Goal: Task Accomplishment & Management: Manage account settings

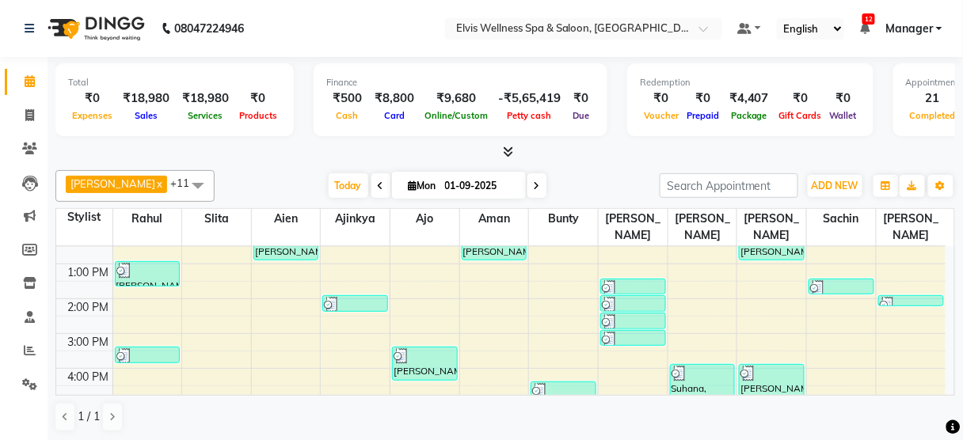
scroll to position [158, 0]
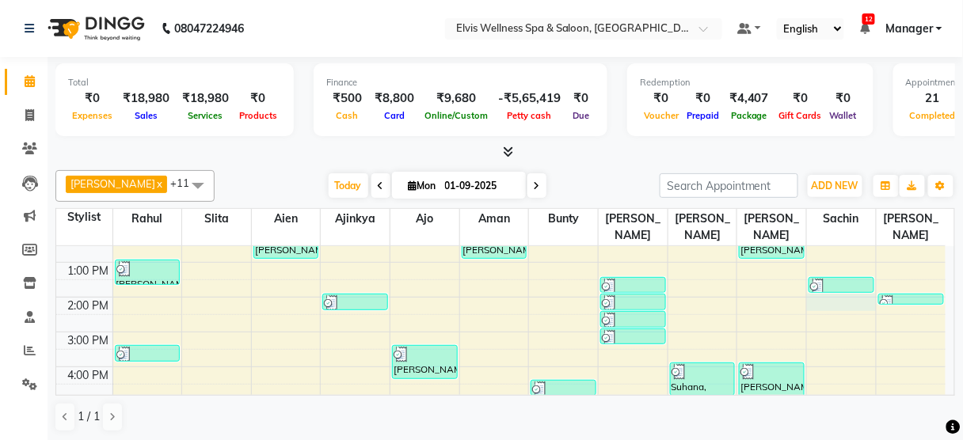
click at [868, 282] on div "8:00 AM 9:00 AM 10:00 AM 11:00 AM 12:00 PM 1:00 PM 2:00 PM 3:00 PM 4:00 PM 5:00…" at bounding box center [500, 332] width 889 height 487
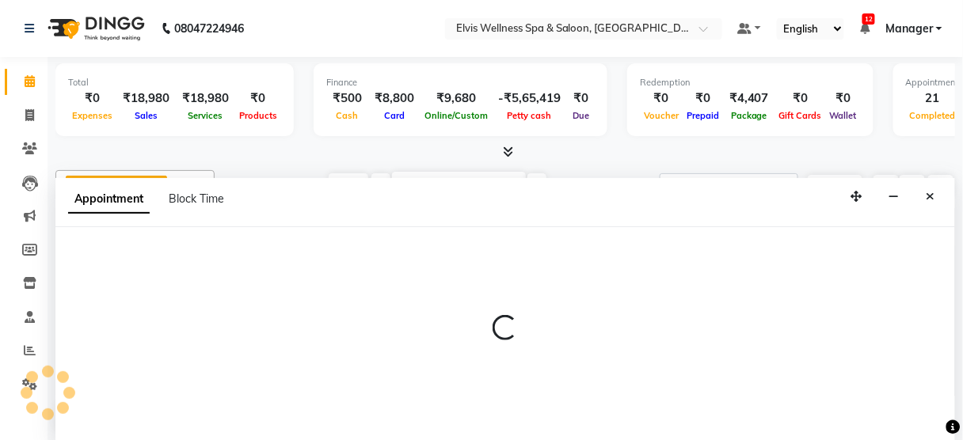
scroll to position [0, 0]
click at [934, 196] on icon "Close" at bounding box center [930, 196] width 9 height 11
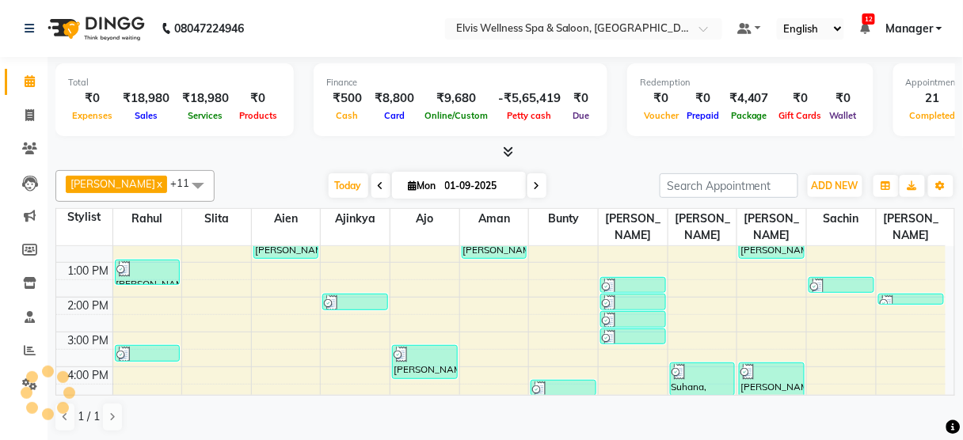
scroll to position [313, 0]
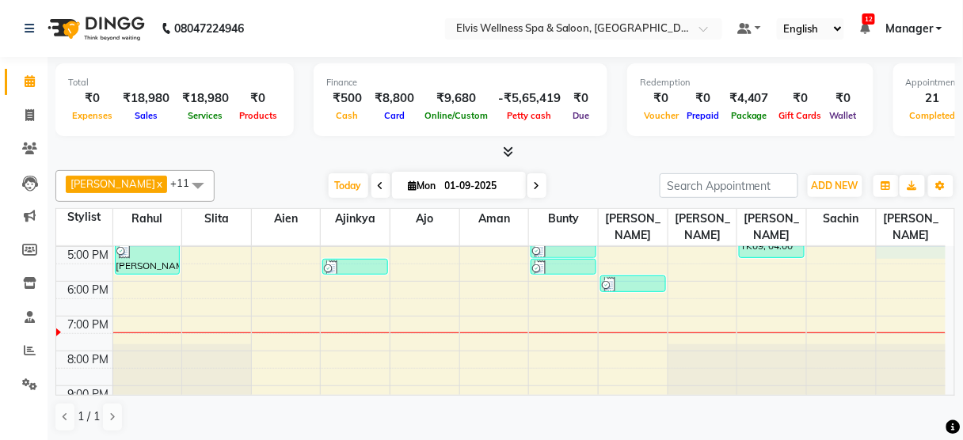
click at [917, 229] on div "8:00 AM 9:00 AM 10:00 AM 11:00 AM 12:00 PM 1:00 PM 2:00 PM 3:00 PM 4:00 PM 5:00…" at bounding box center [500, 176] width 889 height 487
select select "75902"
select select "1020"
select select "tentative"
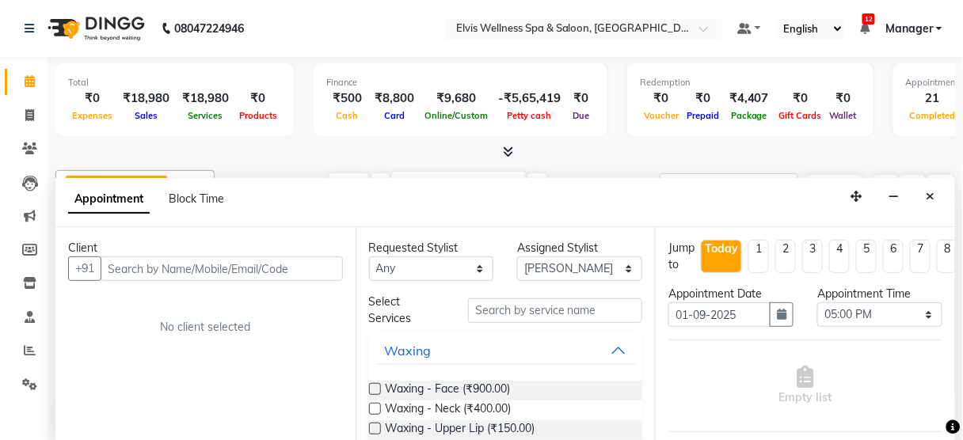
click at [276, 271] on input "text" at bounding box center [222, 269] width 242 height 25
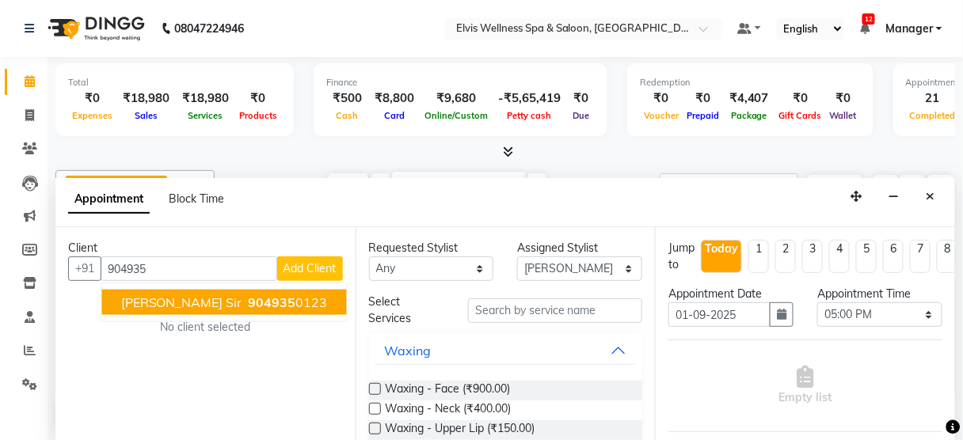
click at [211, 290] on button "Sanju Sir 904935 0123" at bounding box center [224, 302] width 245 height 25
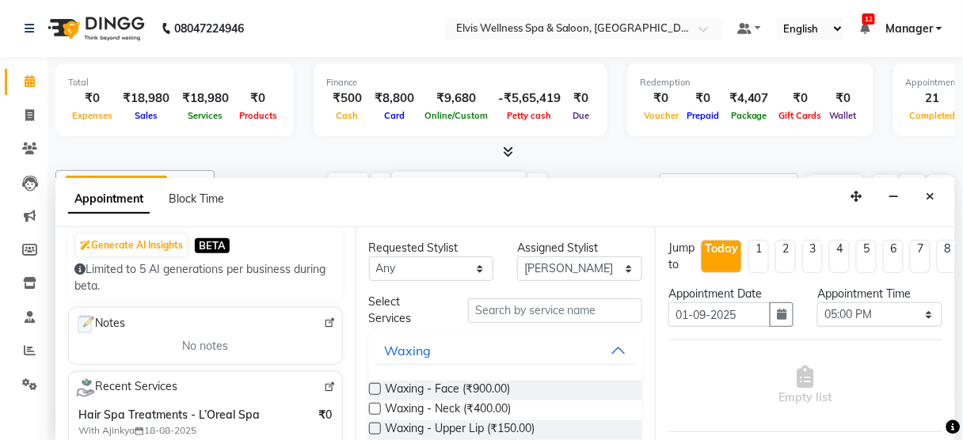
scroll to position [162, 0]
type input "9049350123"
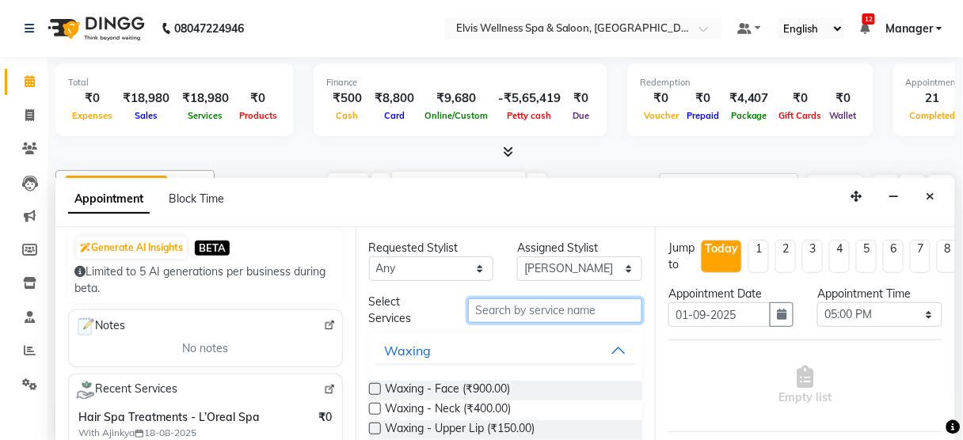
click at [532, 302] on input "text" at bounding box center [555, 310] width 174 height 25
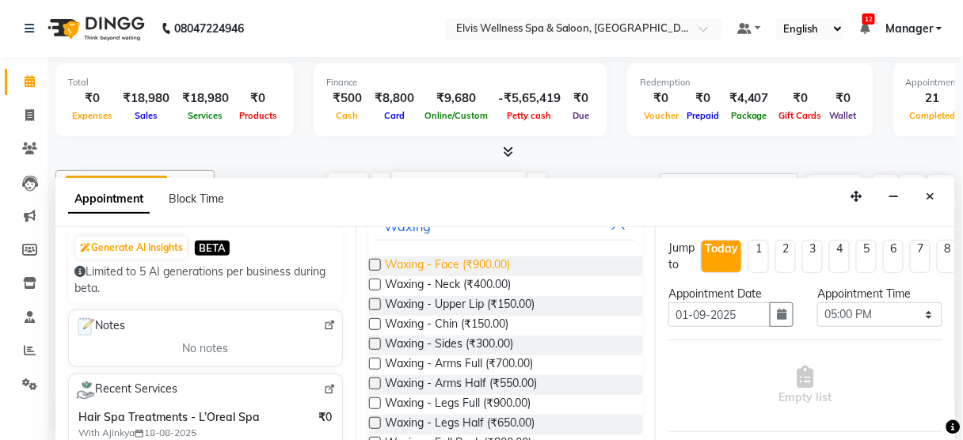
scroll to position [127, 0]
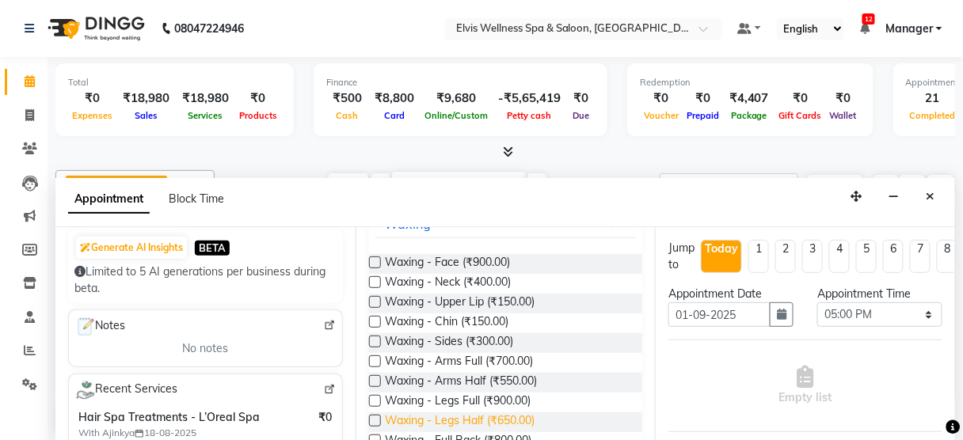
click at [405, 415] on span "Waxing - Legs Half (₹650.00)" at bounding box center [461, 422] width 150 height 20
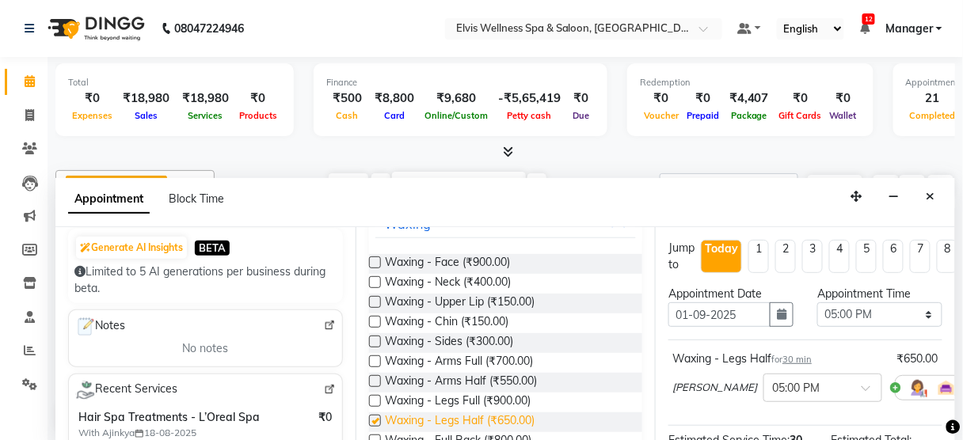
checkbox input "false"
click at [436, 361] on span "Waxing - Arms Full (₹700.00)" at bounding box center [460, 363] width 148 height 20
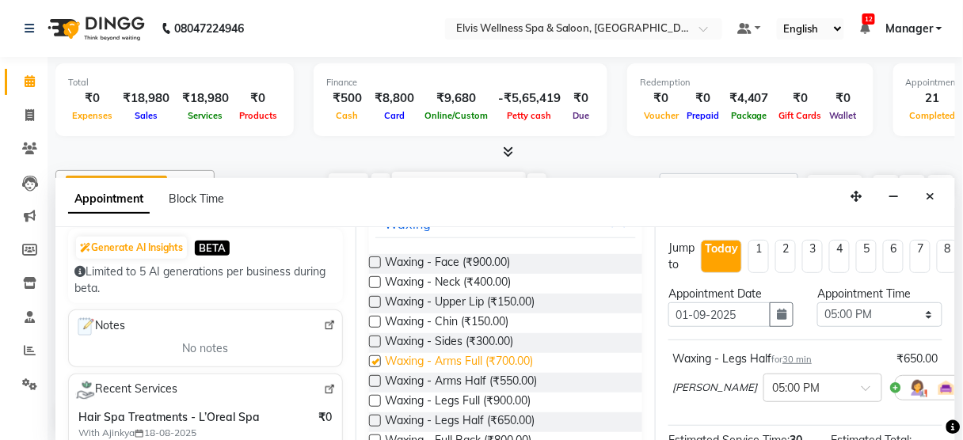
checkbox input "false"
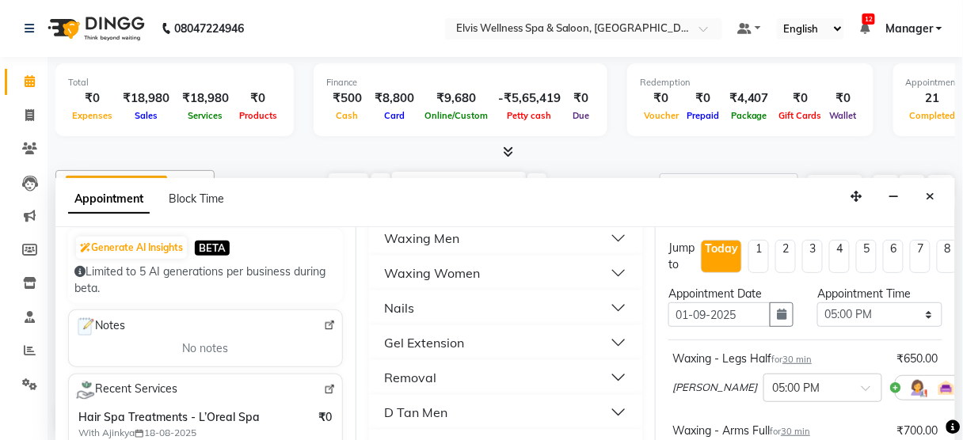
scroll to position [1223, 0]
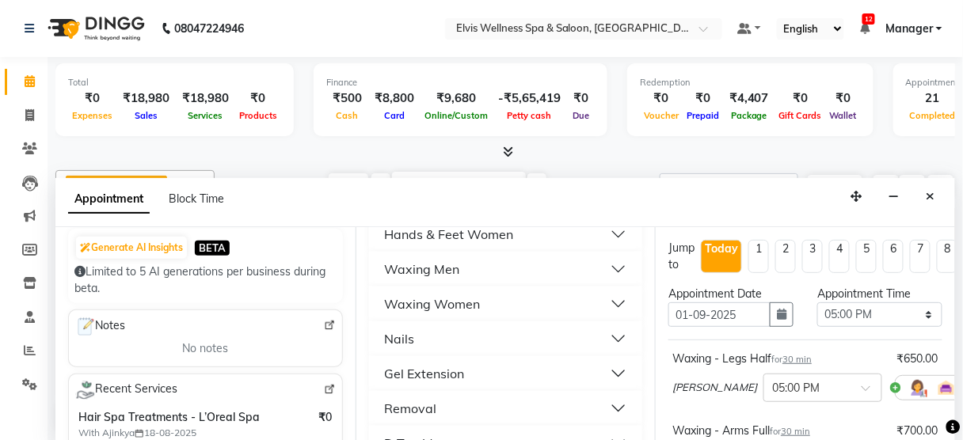
click at [450, 343] on button "Nails" at bounding box center [505, 339] width 261 height 29
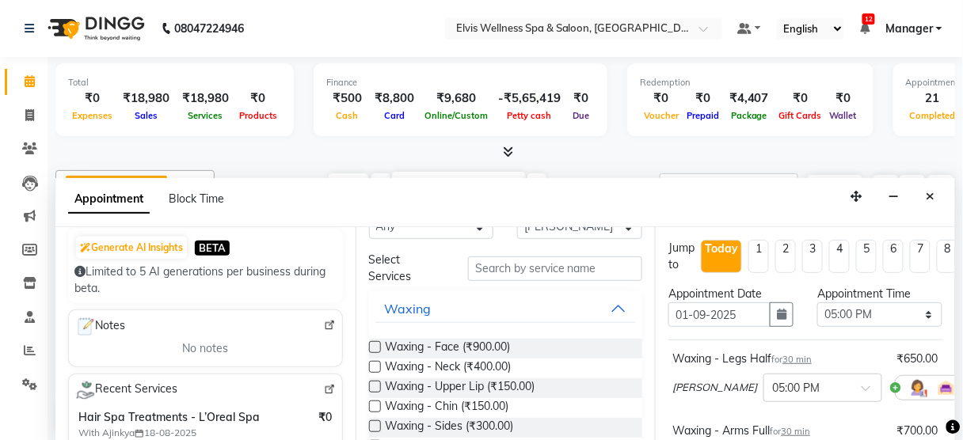
scroll to position [0, 0]
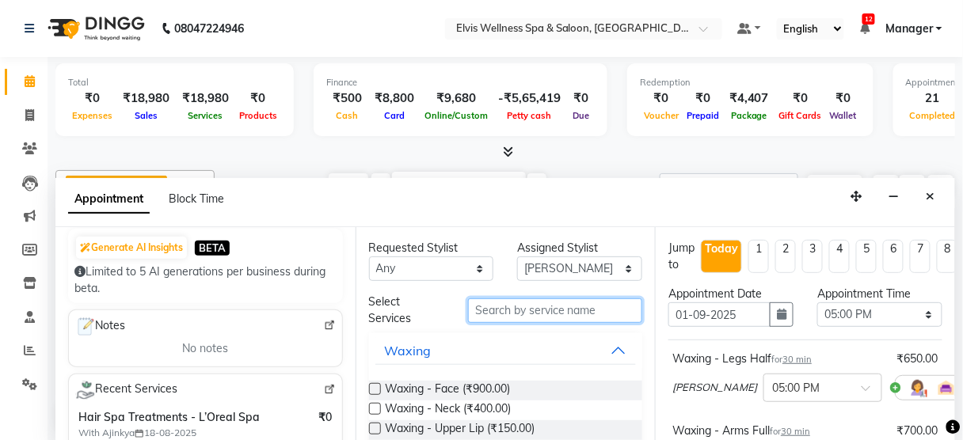
click at [496, 306] on input "text" at bounding box center [555, 310] width 174 height 25
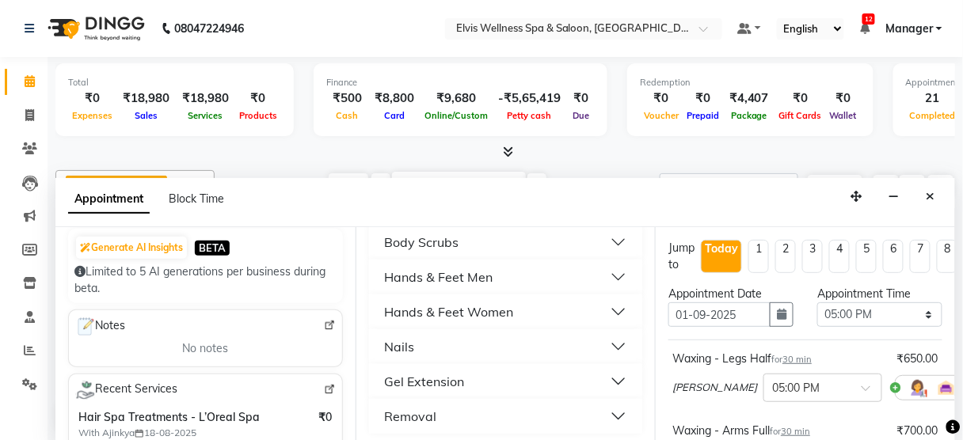
scroll to position [192, 0]
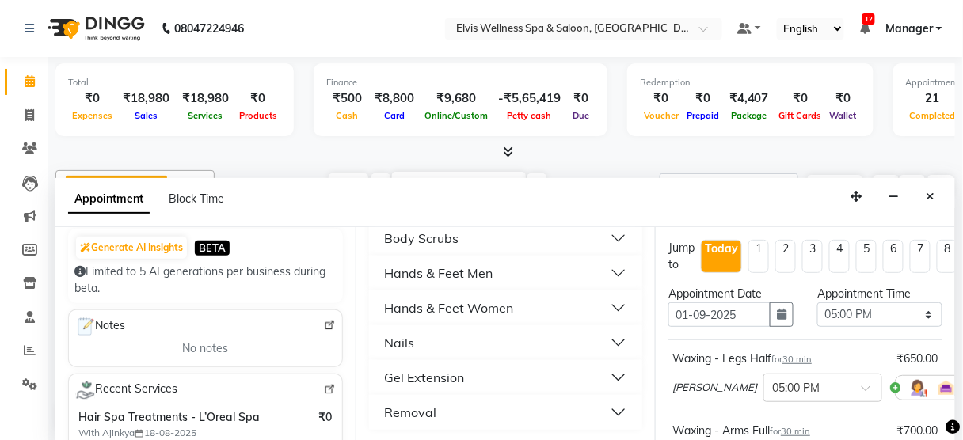
type input "Polish"
click at [477, 383] on button "Gel Extension" at bounding box center [505, 377] width 261 height 29
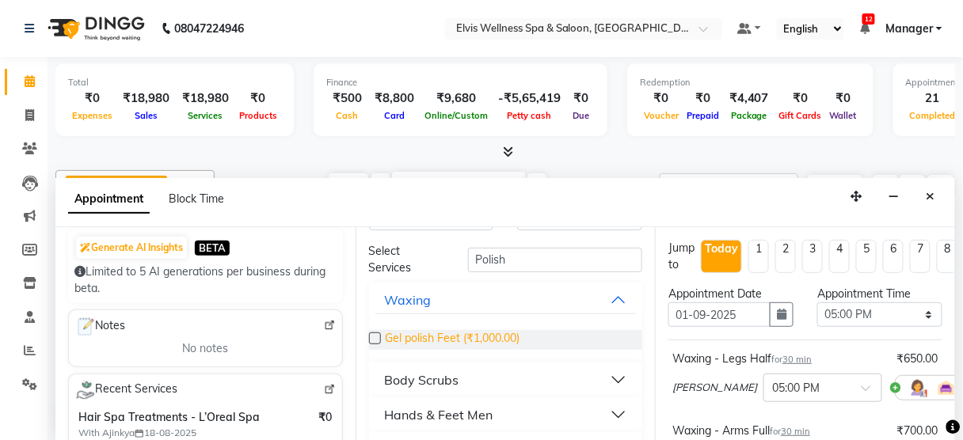
scroll to position [50, 0]
click at [370, 333] on label at bounding box center [375, 339] width 12 height 12
click at [370, 336] on input "checkbox" at bounding box center [374, 341] width 10 height 10
click at [370, 333] on label at bounding box center [375, 339] width 12 height 12
click at [370, 336] on input "checkbox" at bounding box center [374, 341] width 10 height 10
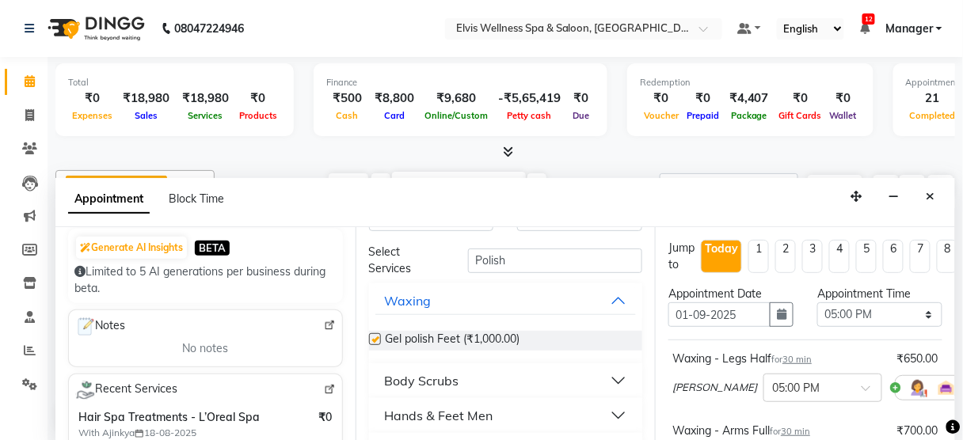
checkbox input "false"
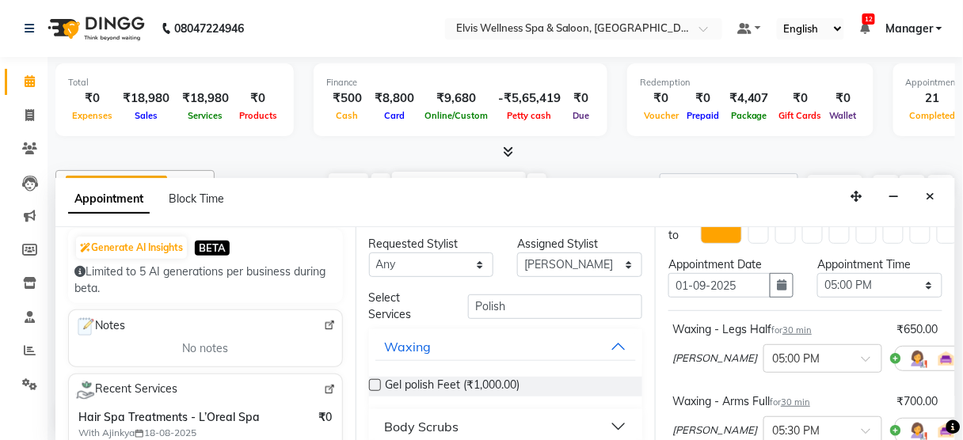
scroll to position [0, 0]
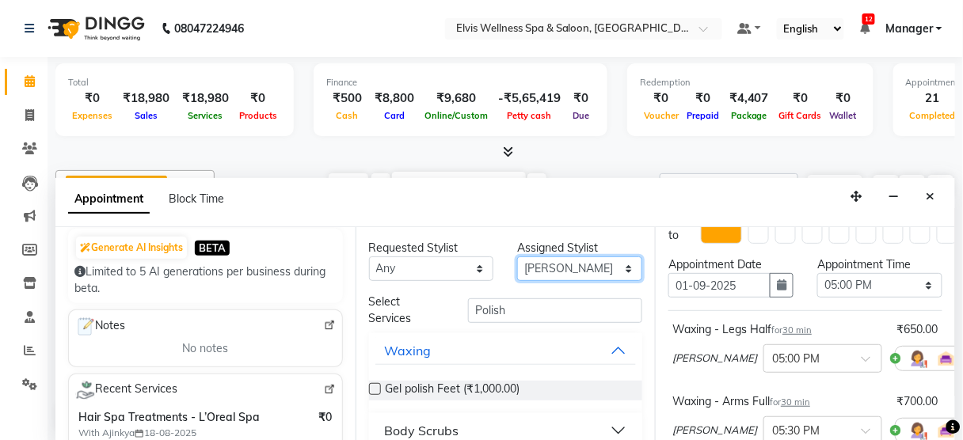
click at [583, 268] on select "Select Aien Ajinkya Ajo Aman among Anju Anna baner staff Bepeto Bunty Chaitali …" at bounding box center [579, 269] width 125 height 25
select select "40552"
click at [517, 257] on select "Select Aien Ajinkya Ajo Aman among Anju Anna baner staff Bepeto Bunty Chaitali …" at bounding box center [579, 269] width 125 height 25
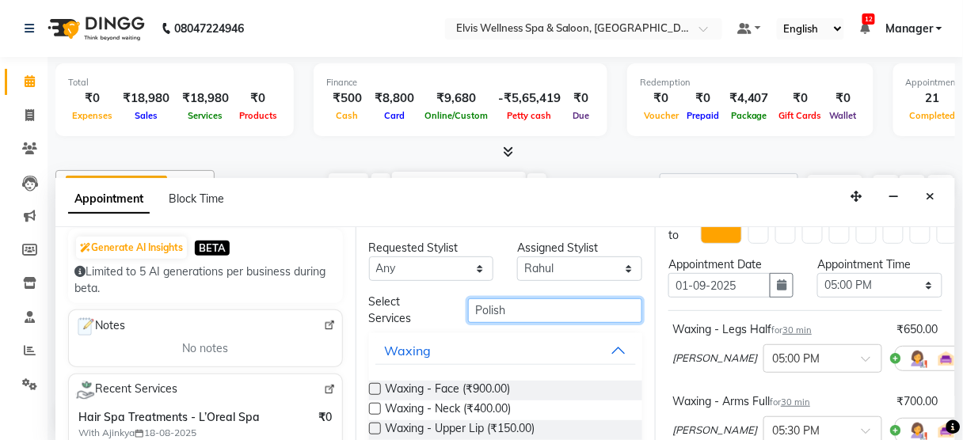
click at [518, 309] on input "Polish" at bounding box center [555, 310] width 174 height 25
type input "P"
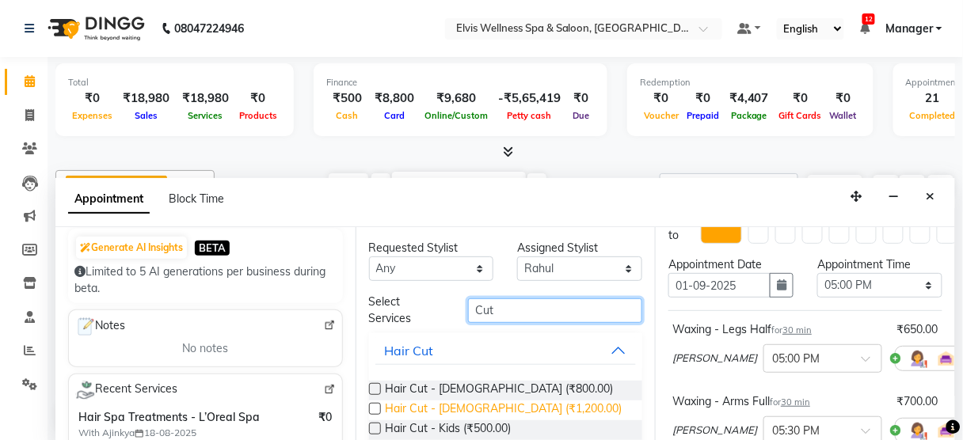
type input "Cut"
click at [479, 401] on span "Hair Cut - Female (₹1,200.00)" at bounding box center [504, 411] width 237 height 20
checkbox input "false"
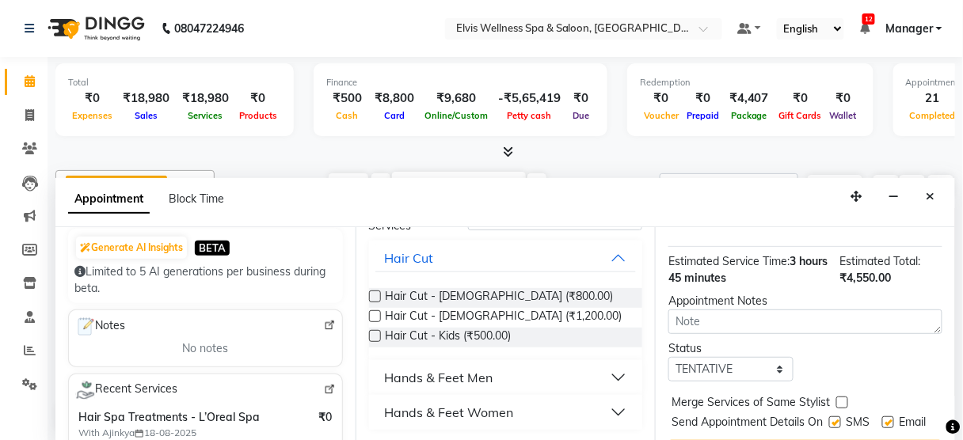
scroll to position [528, 0]
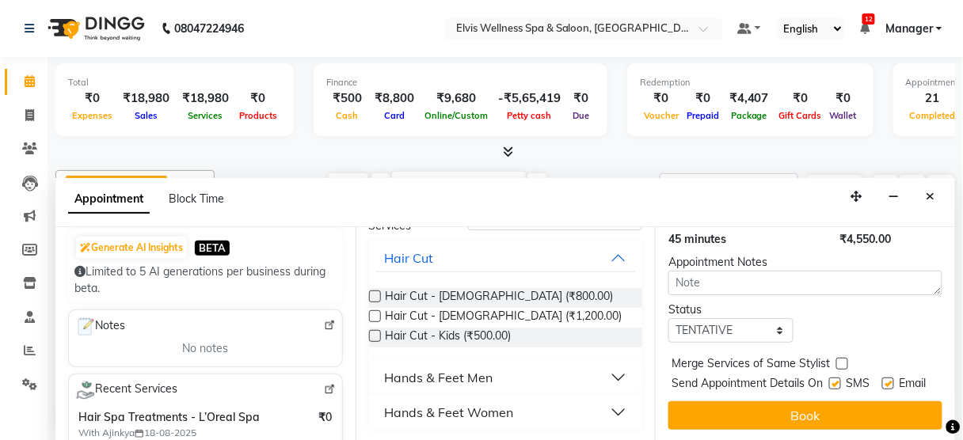
click at [829, 378] on label at bounding box center [835, 384] width 12 height 12
click at [829, 380] on input "checkbox" at bounding box center [834, 385] width 10 height 10
checkbox input "false"
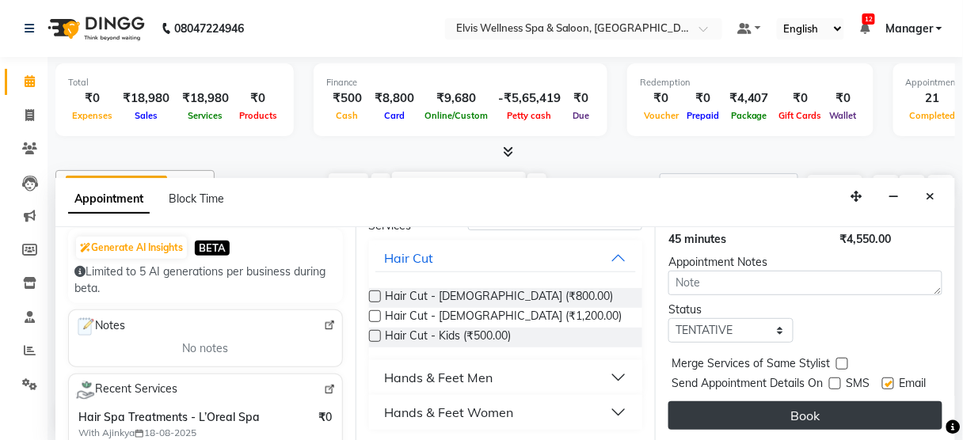
click at [791, 412] on button "Book" at bounding box center [805, 415] width 274 height 29
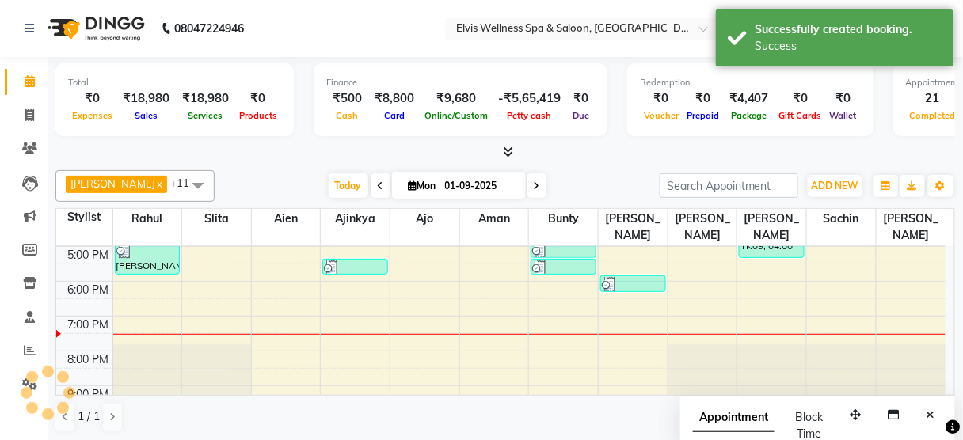
scroll to position [0, 0]
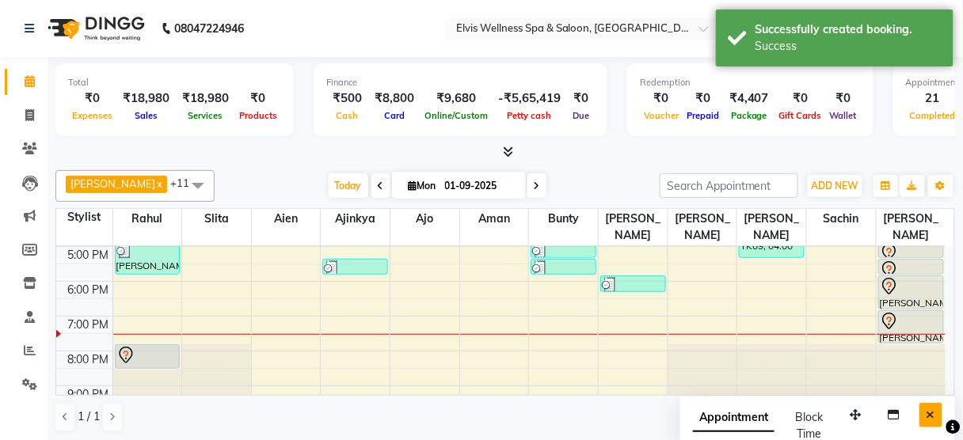
click at [931, 412] on icon "Close" at bounding box center [930, 414] width 9 height 11
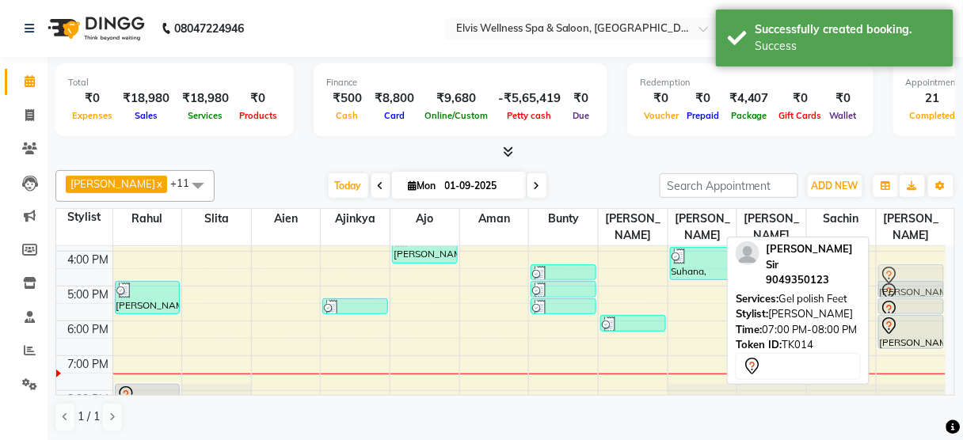
scroll to position [229, 0]
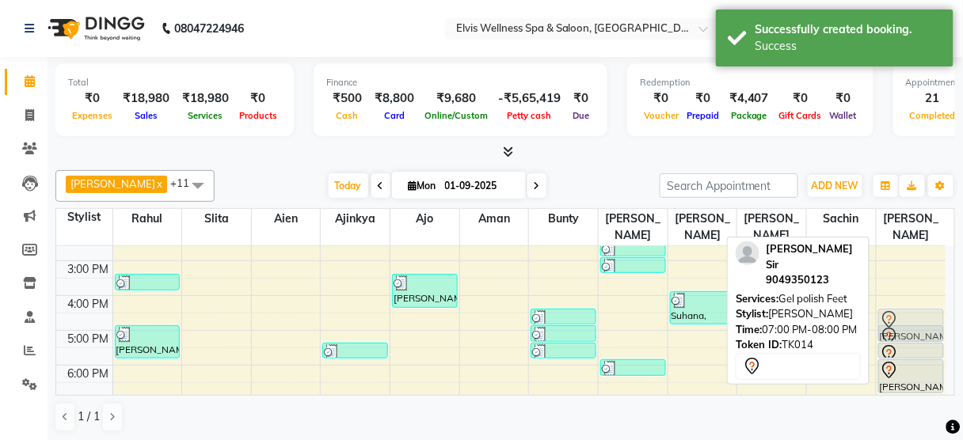
drag, startPoint x: 902, startPoint y: 334, endPoint x: 906, endPoint y: 295, distance: 39.8
click at [906, 295] on div "Rebicca, TK03, 02:00 PM-02:15 PM, Threading - Eye Brows (₹100) Sanju Sir, TK14,…" at bounding box center [910, 260] width 69 height 487
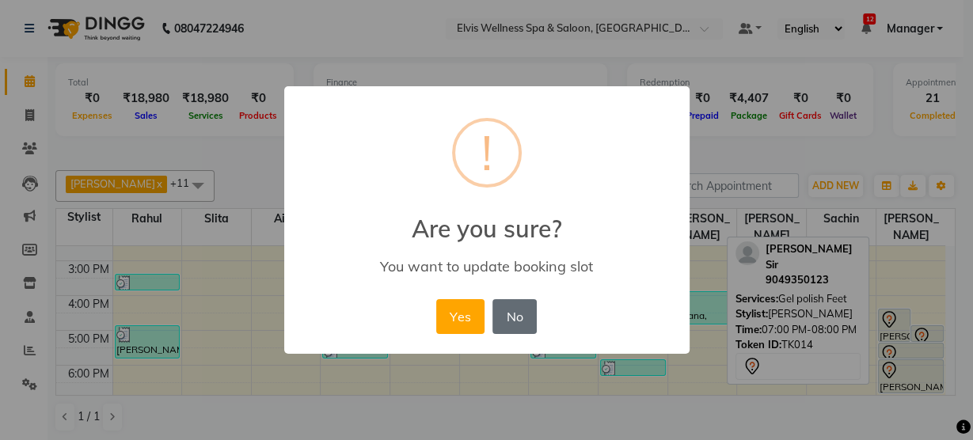
click at [525, 323] on button "No" at bounding box center [514, 316] width 44 height 35
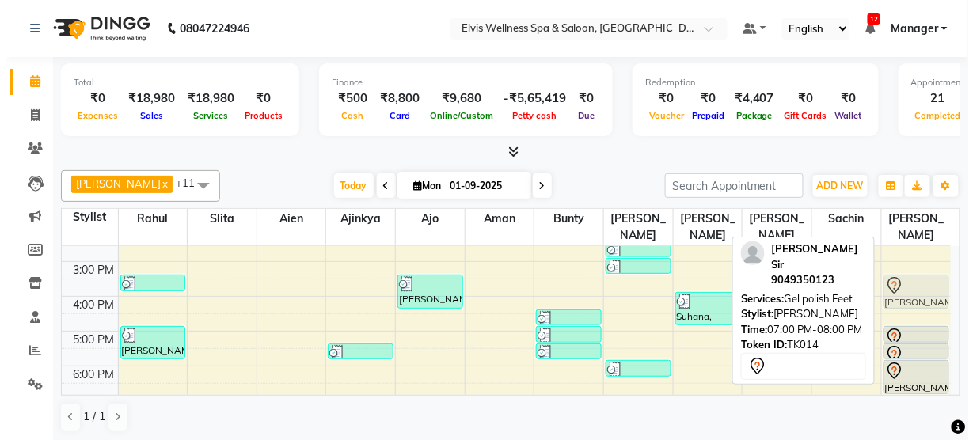
scroll to position [228, 0]
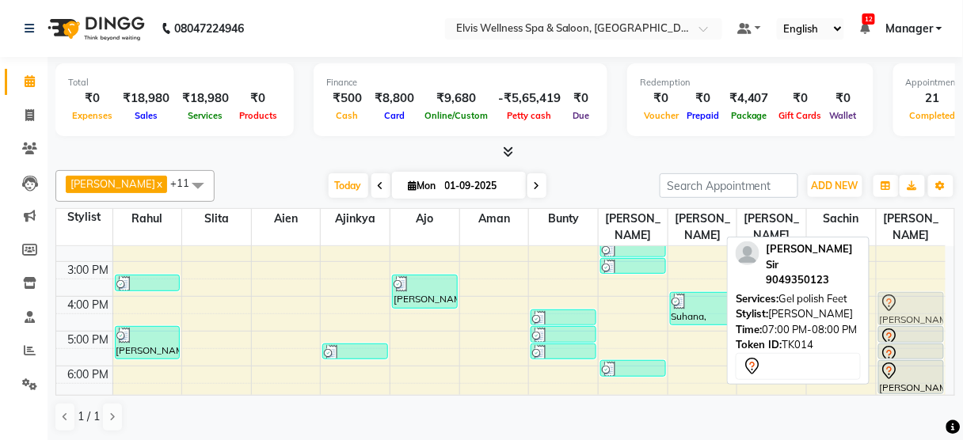
drag, startPoint x: 920, startPoint y: 384, endPoint x: 906, endPoint y: 288, distance: 96.7
click at [906, 288] on div "Rebicca, TK03, 02:00 PM-02:15 PM, Threading - Eye Brows (₹100) Sanju Sir, TK14,…" at bounding box center [910, 261] width 69 height 487
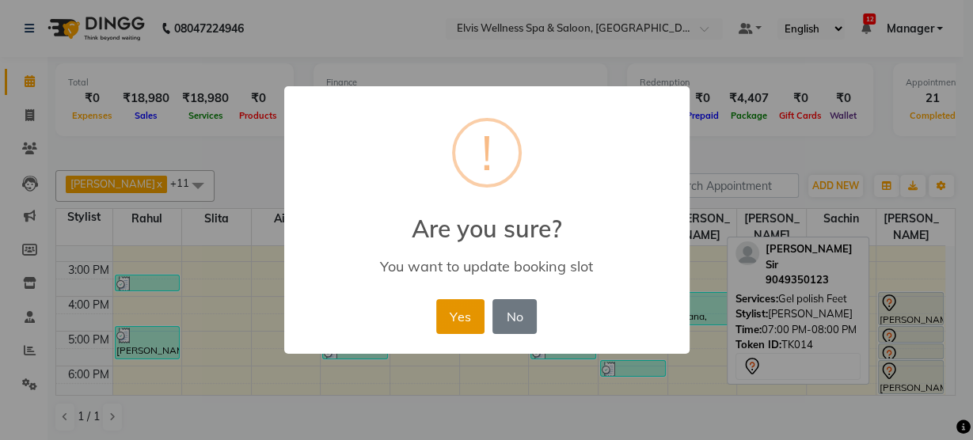
click at [456, 310] on button "Yes" at bounding box center [460, 316] width 48 height 35
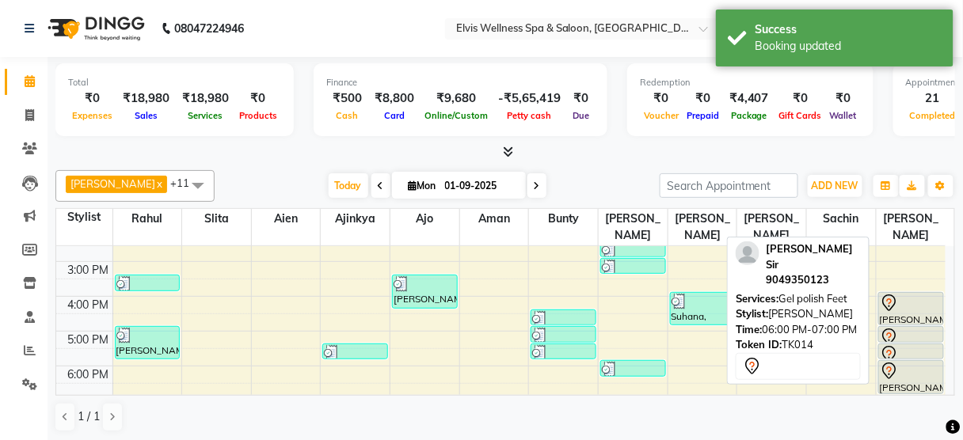
click at [902, 362] on div at bounding box center [911, 371] width 63 height 19
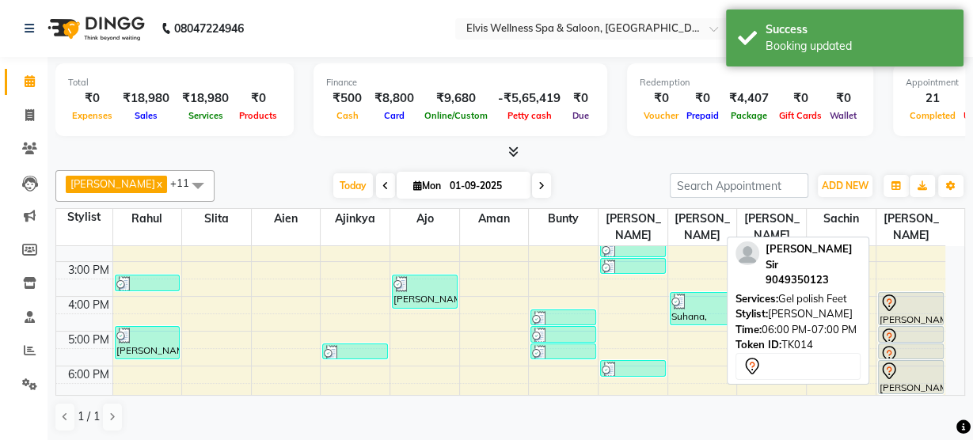
select select "7"
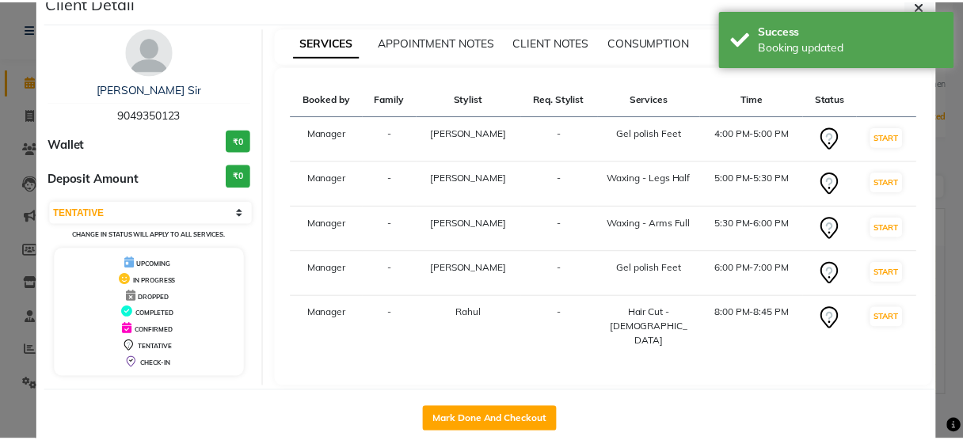
scroll to position [51, 0]
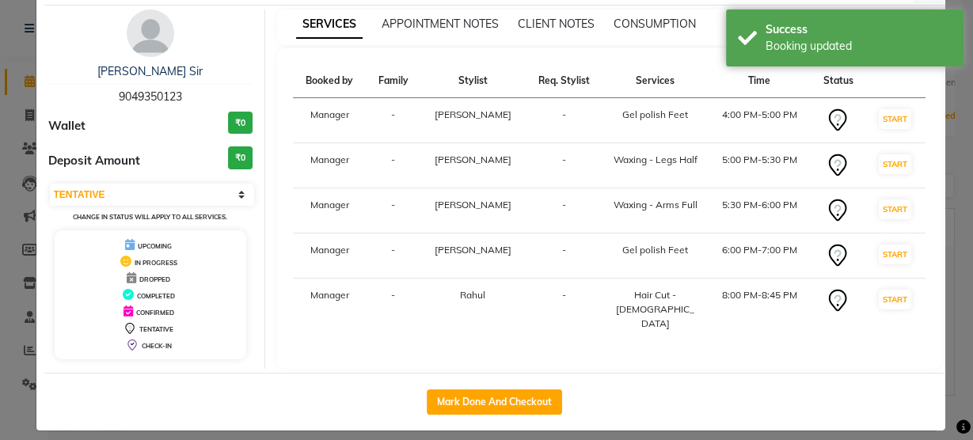
click at [498, 375] on div "Mark Done And Checkout" at bounding box center [494, 402] width 901 height 58
click at [481, 392] on button "Mark Done And Checkout" at bounding box center [494, 402] width 135 height 25
select select "5733"
select select "service"
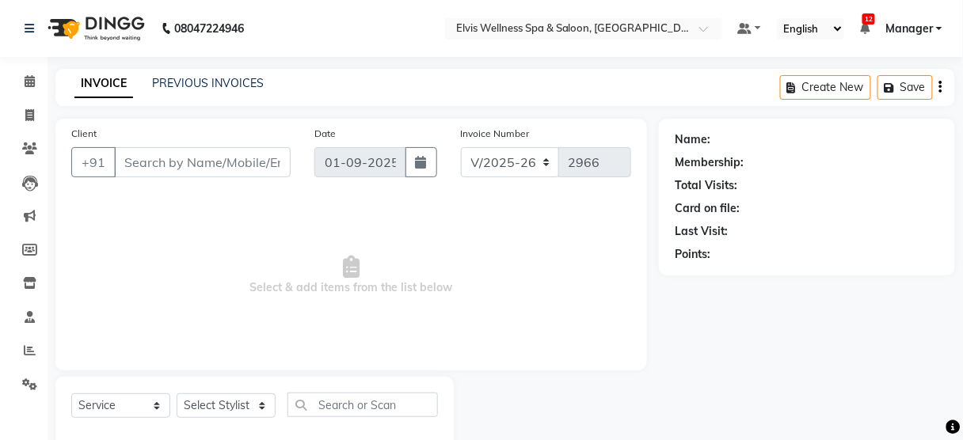
type input "9049350123"
select select "75902"
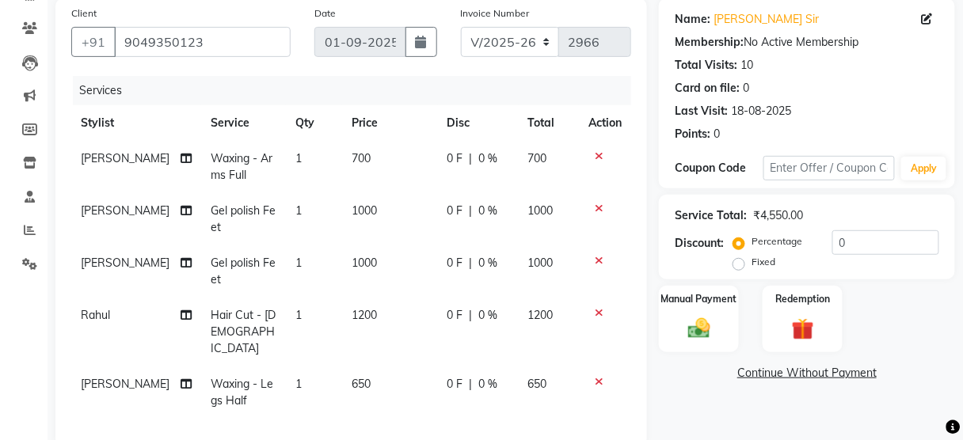
scroll to position [133, 0]
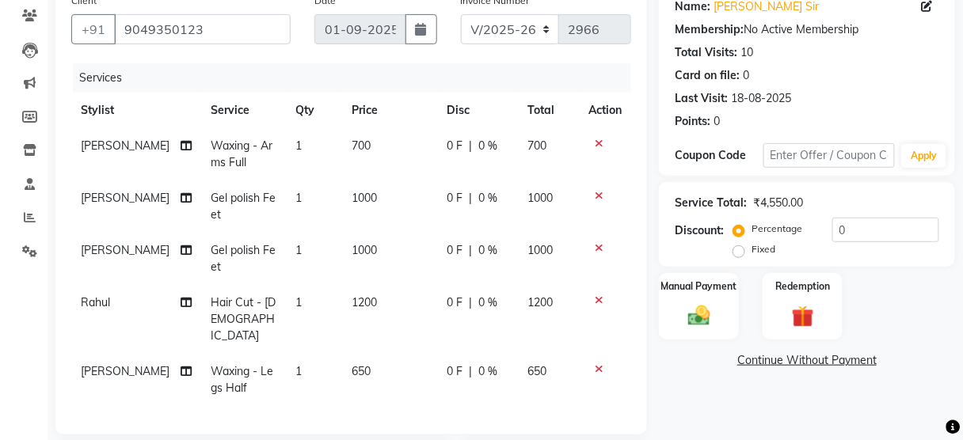
click at [751, 247] on label "Fixed" at bounding box center [763, 249] width 24 height 14
click at [739, 247] on input "Fixed" at bounding box center [741, 249] width 11 height 11
radio input "true"
click at [833, 231] on input "0" at bounding box center [885, 230] width 107 height 25
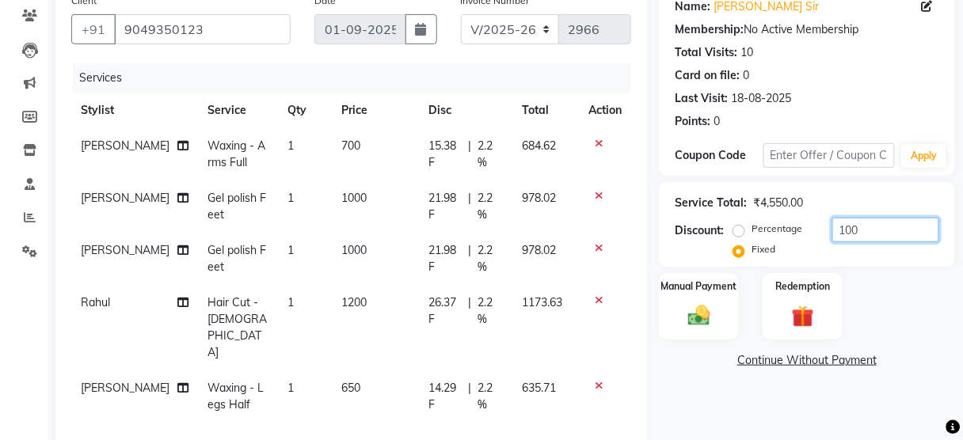
type input "100"
click at [341, 197] on span "1000" at bounding box center [353, 198] width 25 height 14
select select "75902"
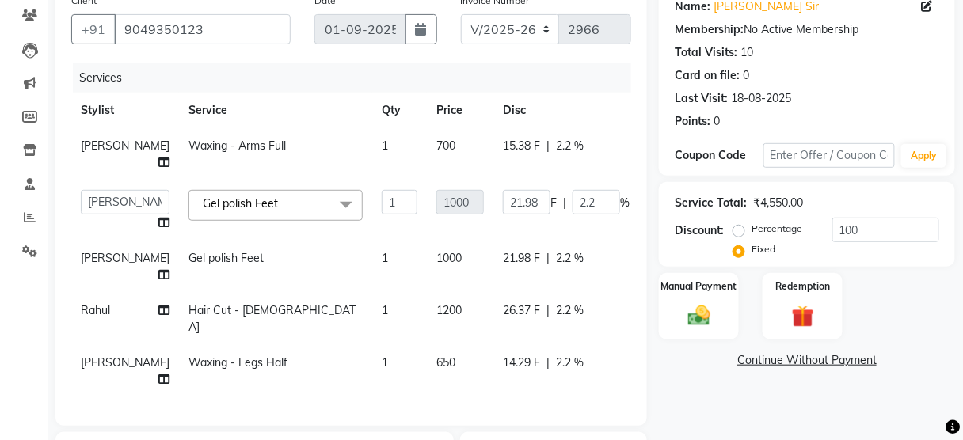
click at [751, 226] on label "Percentage" at bounding box center [776, 229] width 51 height 14
click at [740, 226] on input "Percentage" at bounding box center [741, 228] width 11 height 11
radio input "true"
type input "1000"
type input "100"
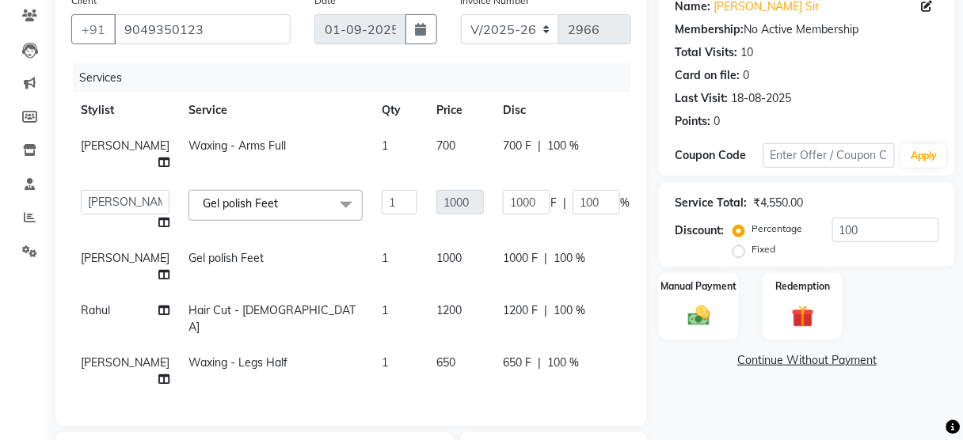
click at [751, 255] on label "Fixed" at bounding box center [763, 249] width 24 height 14
click at [741, 255] on input "Fixed" at bounding box center [741, 249] width 11 height 11
radio input "true"
type input "21.98"
type input "2.2"
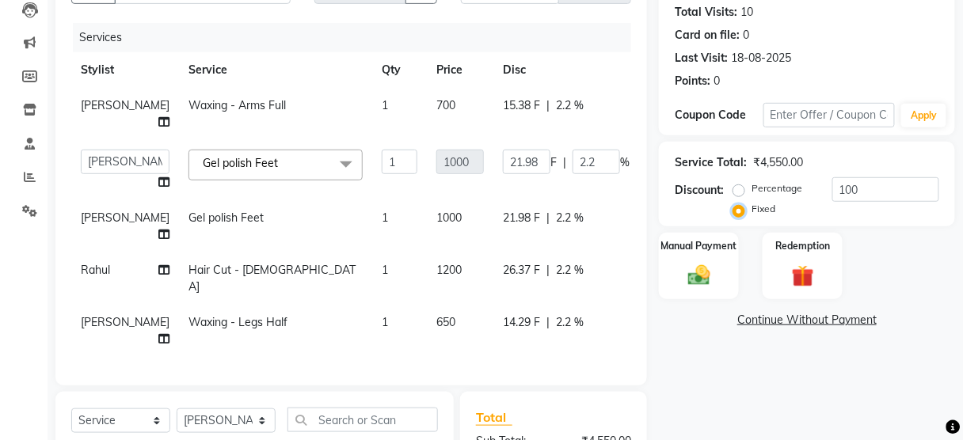
scroll to position [316, 0]
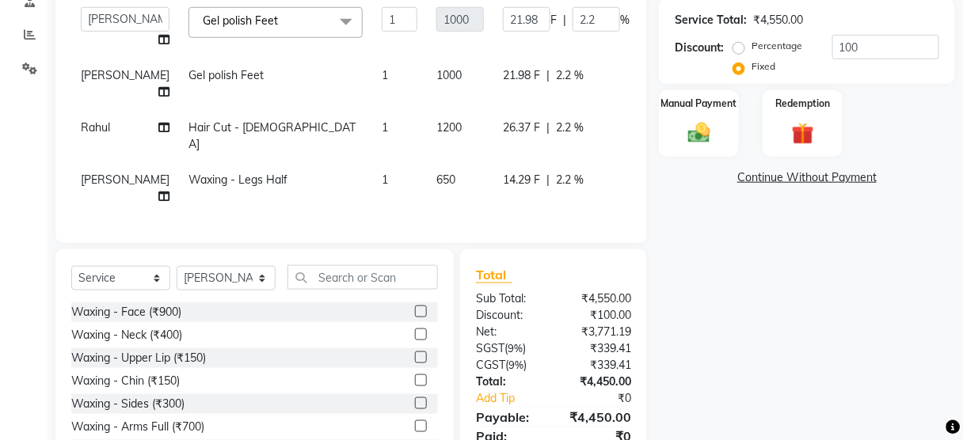
click at [105, 181] on span "[PERSON_NAME]" at bounding box center [125, 180] width 89 height 14
select select "75902"
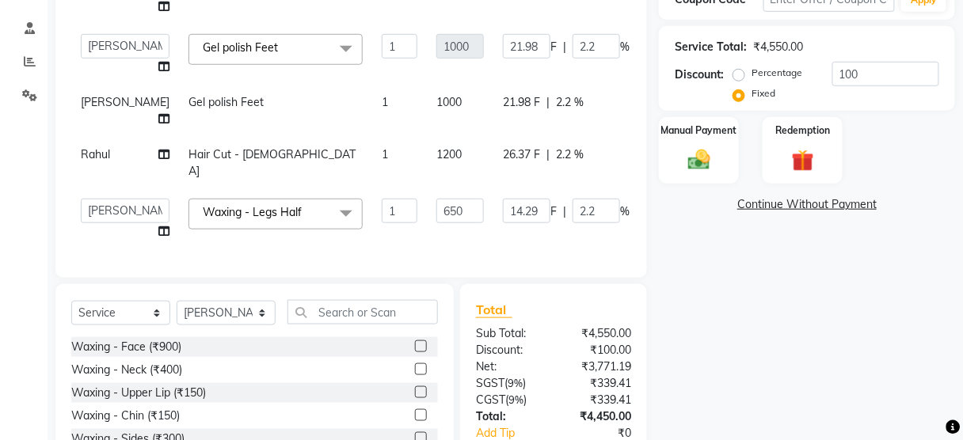
scroll to position [171, 0]
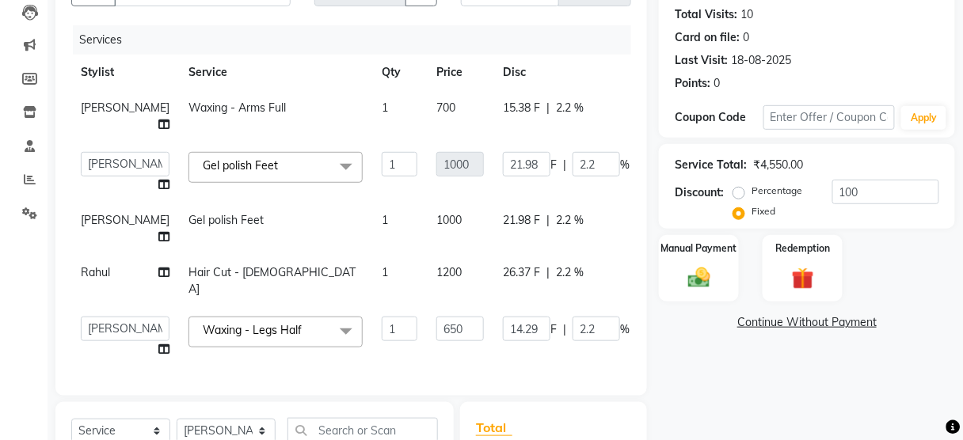
click at [431, 361] on td "650" at bounding box center [460, 337] width 67 height 60
click at [683, 249] on label "Manual Payment" at bounding box center [698, 247] width 79 height 15
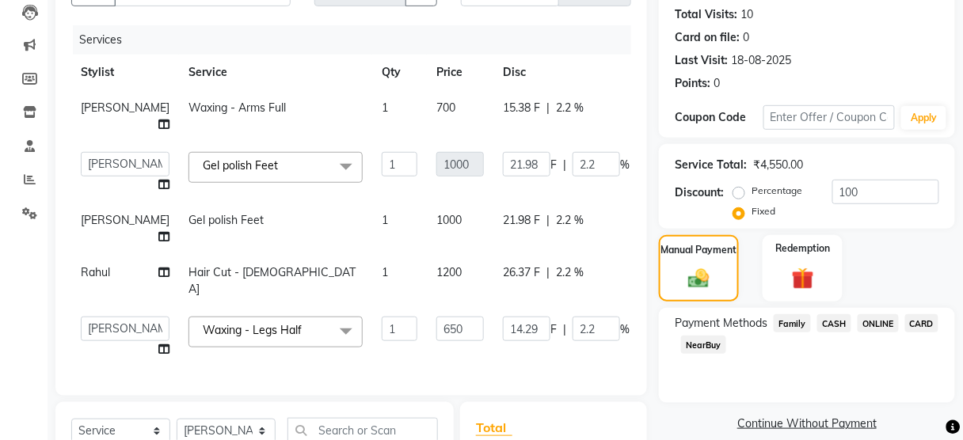
click at [799, 321] on span "Family" at bounding box center [791, 323] width 37 height 18
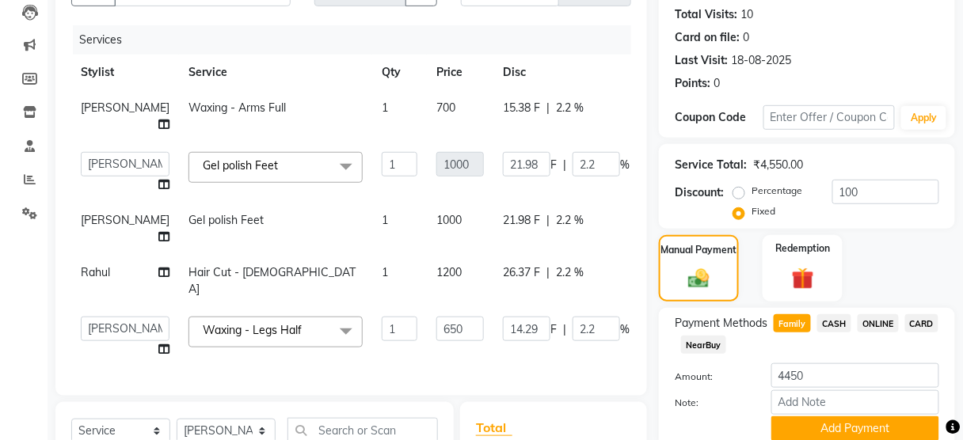
click at [751, 193] on label "Percentage" at bounding box center [776, 191] width 51 height 14
click at [739, 193] on input "Percentage" at bounding box center [741, 190] width 11 height 11
radio input "true"
type input "1000"
type input "100"
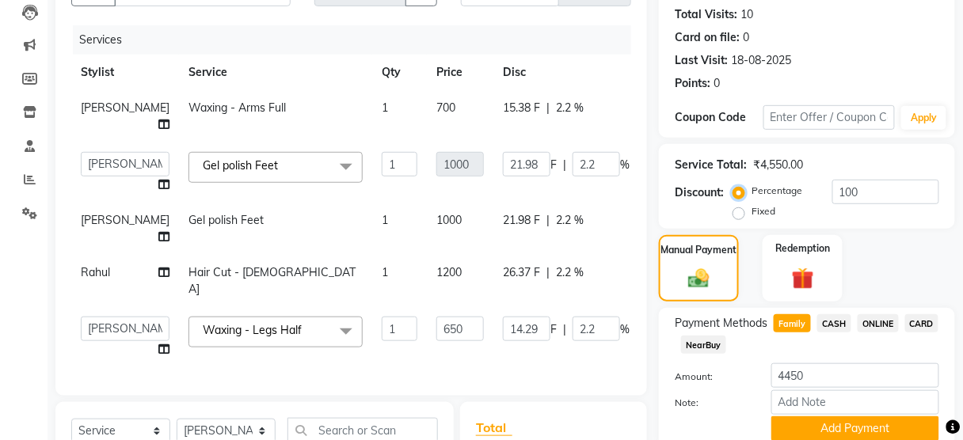
type input "650"
type input "100"
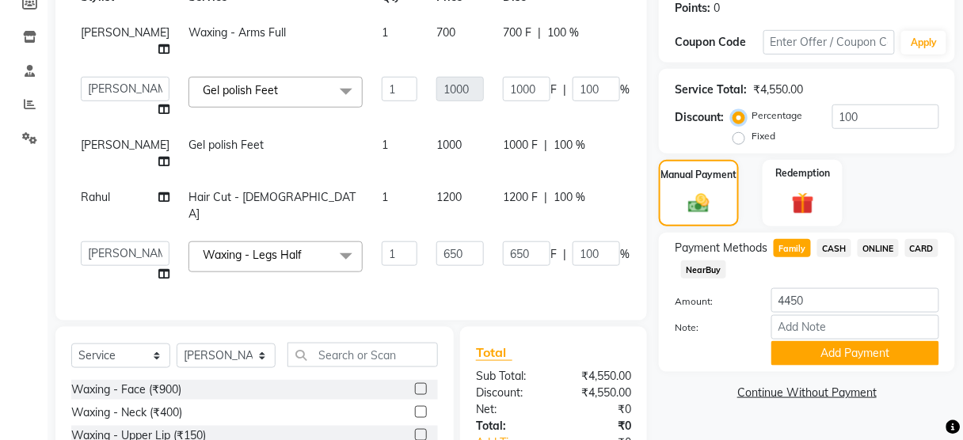
scroll to position [245, 0]
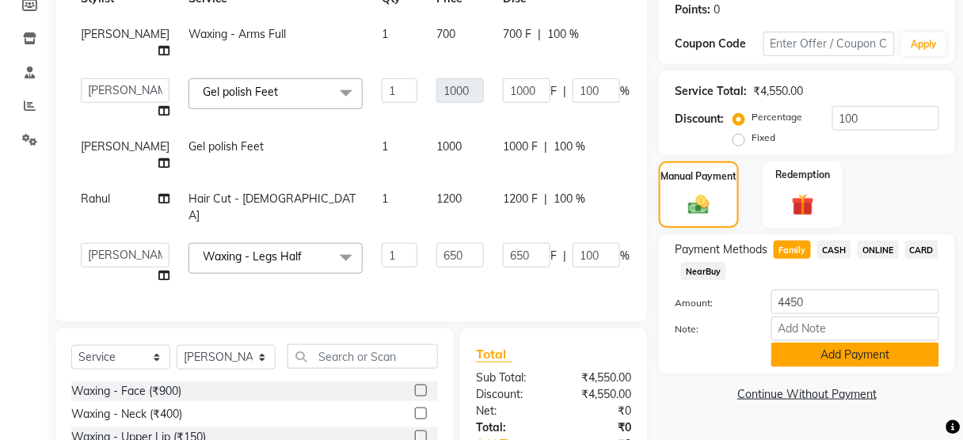
click at [806, 355] on button "Add Payment" at bounding box center [855, 355] width 168 height 25
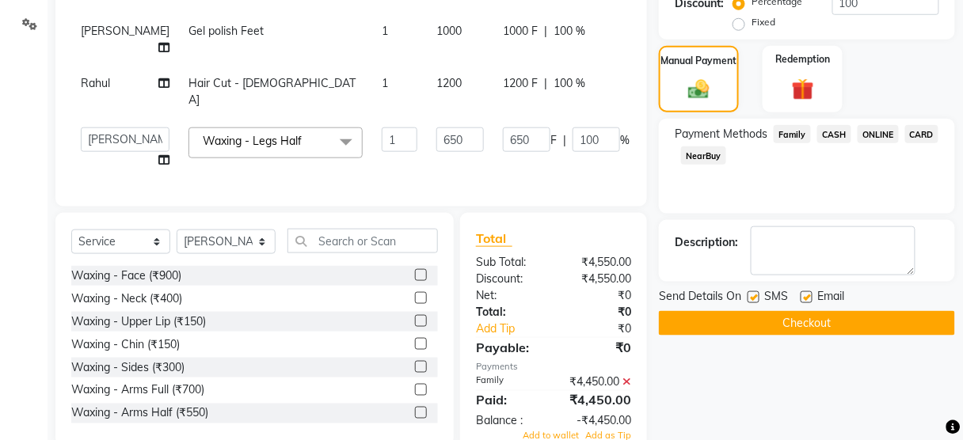
scroll to position [361, 0]
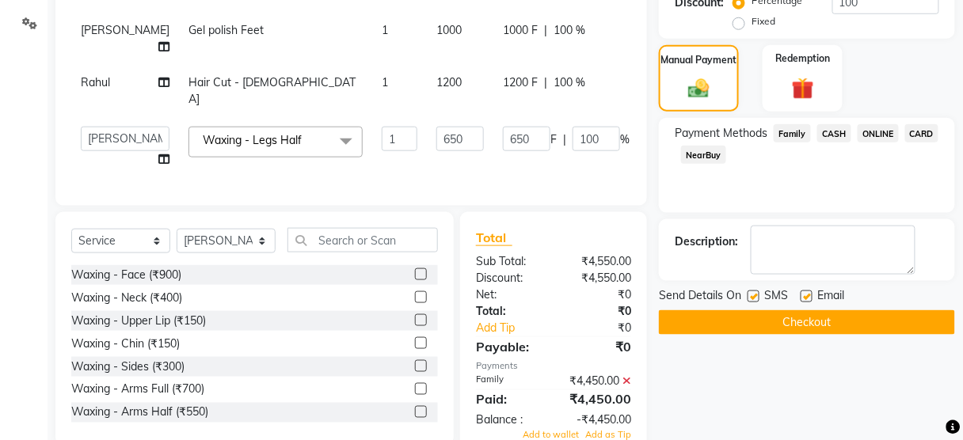
click at [755, 296] on label at bounding box center [753, 297] width 12 height 12
click at [755, 296] on input "checkbox" at bounding box center [752, 297] width 10 height 10
checkbox input "false"
click at [742, 325] on button "Checkout" at bounding box center [807, 322] width 296 height 25
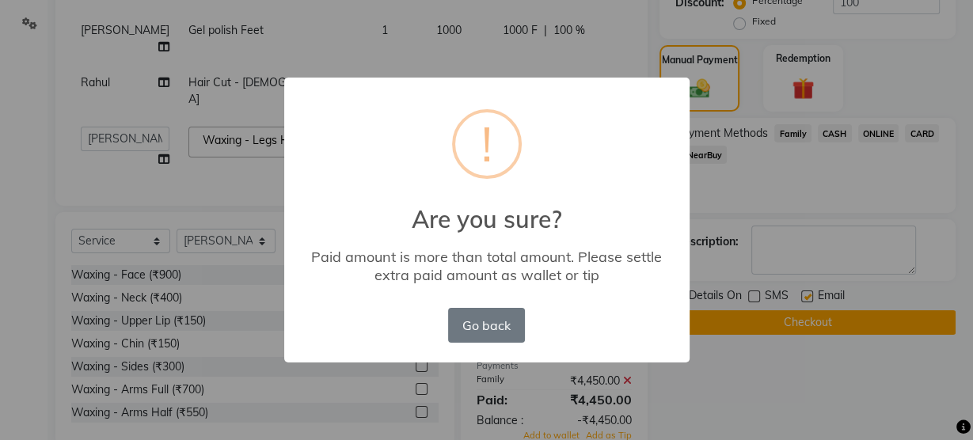
click at [672, 430] on div "× ! Are you sure? Paid amount is more than total amount. Please settle extra pa…" at bounding box center [486, 220] width 973 height 440
click at [513, 323] on button "Go back" at bounding box center [486, 325] width 76 height 35
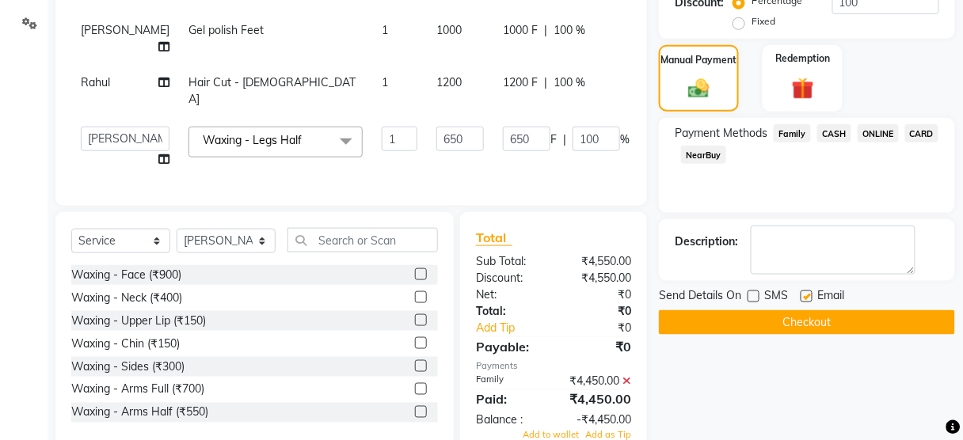
click at [628, 386] on icon at bounding box center [626, 380] width 9 height 11
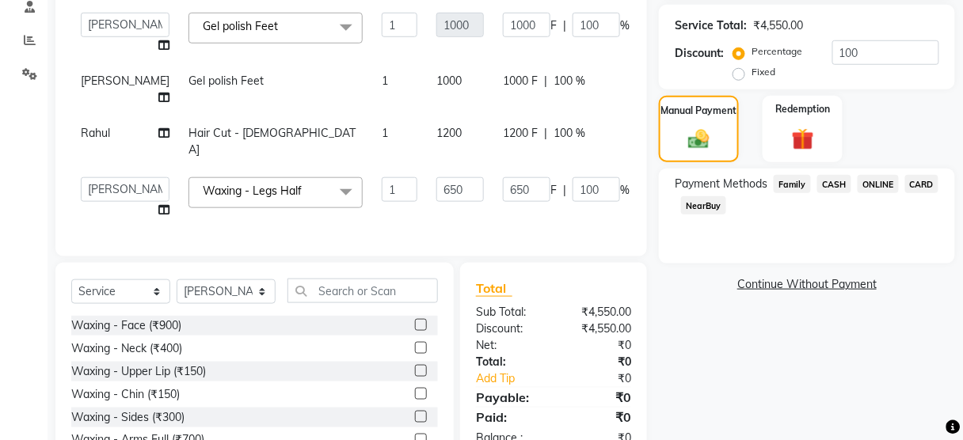
scroll to position [294, 0]
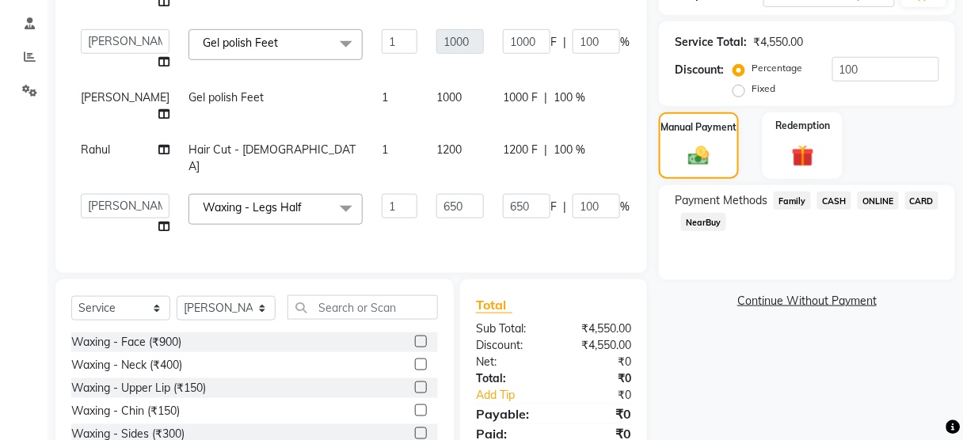
click at [639, 63] on td "0" at bounding box center [662, 50] width 46 height 60
click at [554, 71] on td "1000 F | 100 %" at bounding box center [566, 50] width 146 height 60
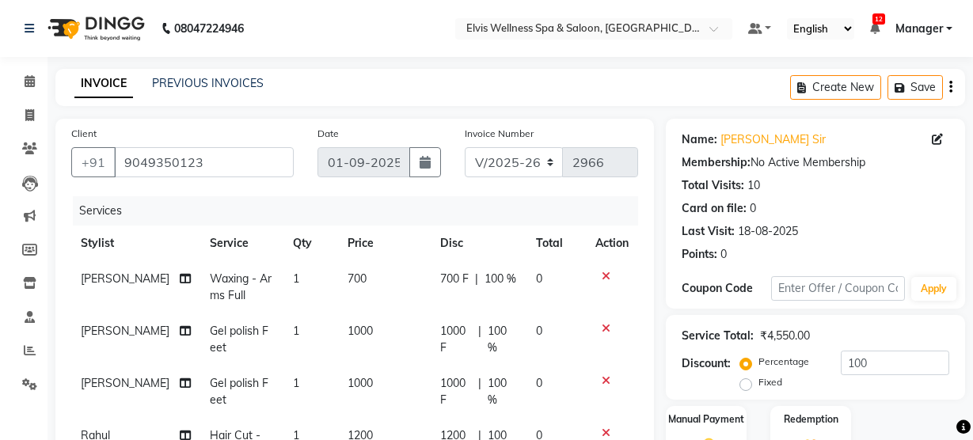
select select "5733"
select select "service"
select select "75902"
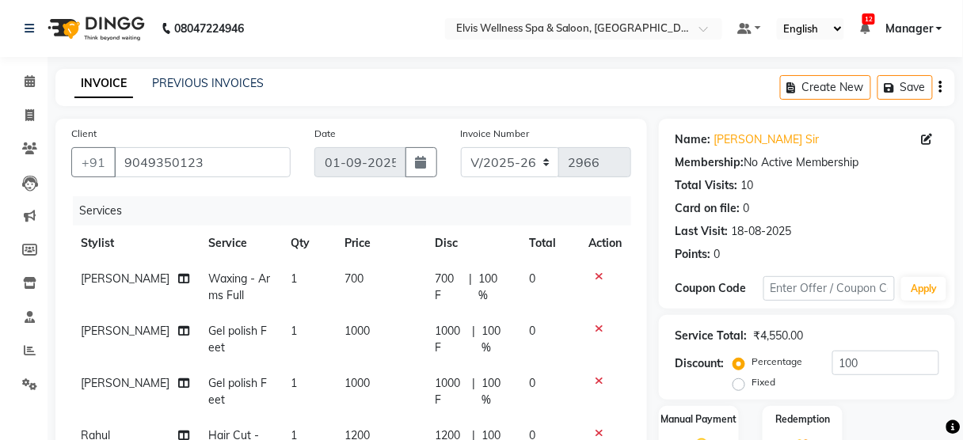
type input "100"
click at [822, 386] on div "Percentage Fixed" at bounding box center [783, 372] width 95 height 41
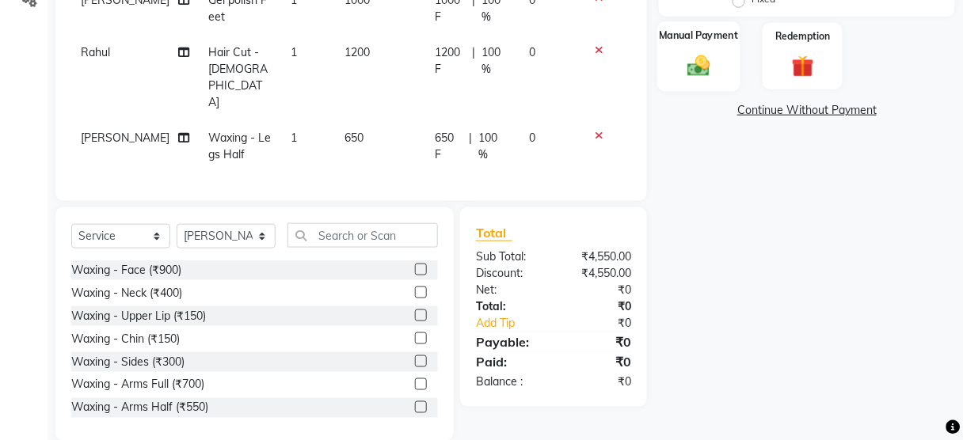
click at [680, 55] on img at bounding box center [698, 65] width 37 height 27
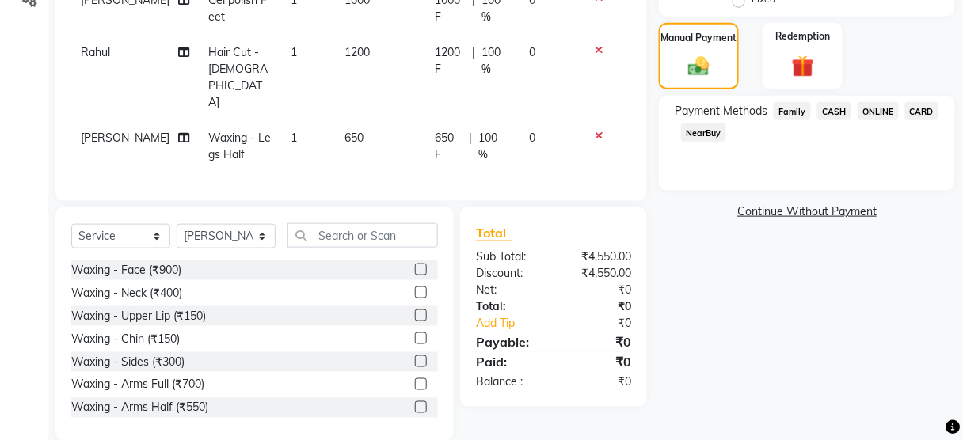
click at [788, 112] on span "Family" at bounding box center [791, 111] width 37 height 18
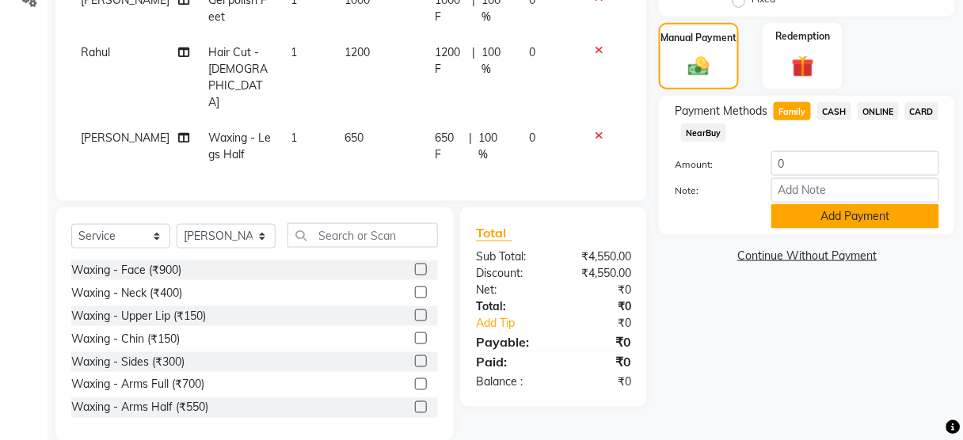
click at [799, 225] on button "Add Payment" at bounding box center [855, 216] width 168 height 25
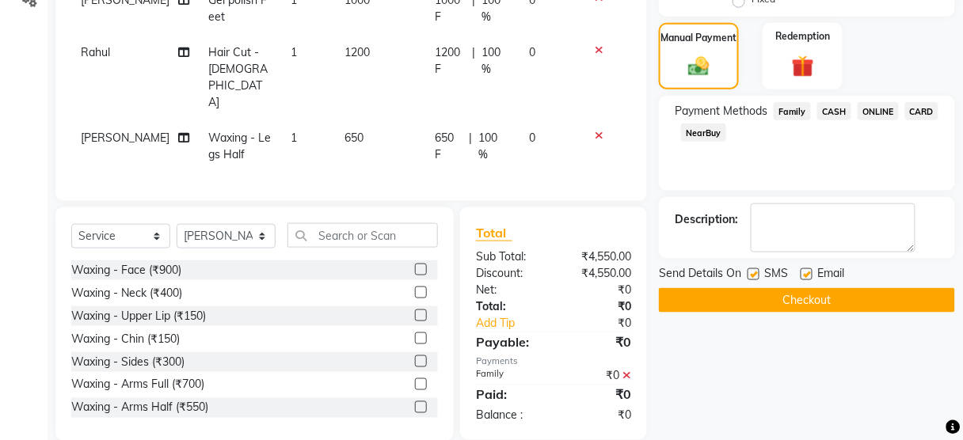
click at [751, 277] on label at bounding box center [753, 274] width 12 height 12
click at [751, 277] on input "checkbox" at bounding box center [752, 275] width 10 height 10
checkbox input "false"
click at [744, 294] on button "Checkout" at bounding box center [807, 300] width 296 height 25
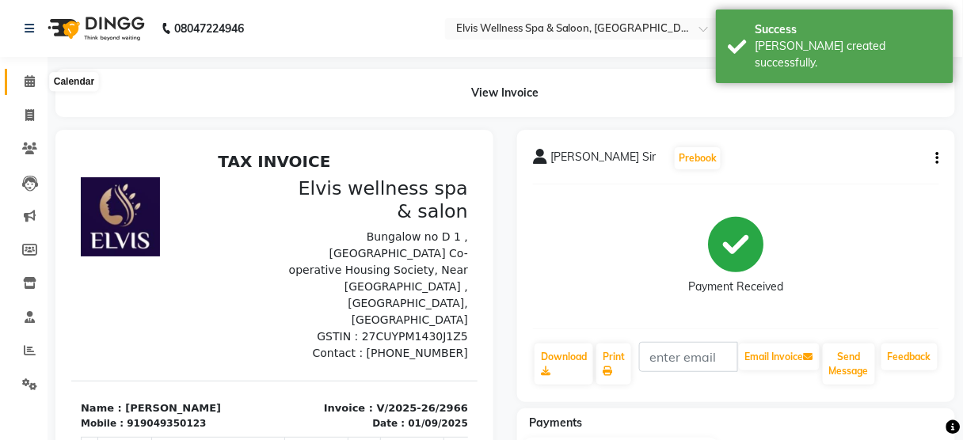
click at [25, 74] on span at bounding box center [30, 82] width 28 height 18
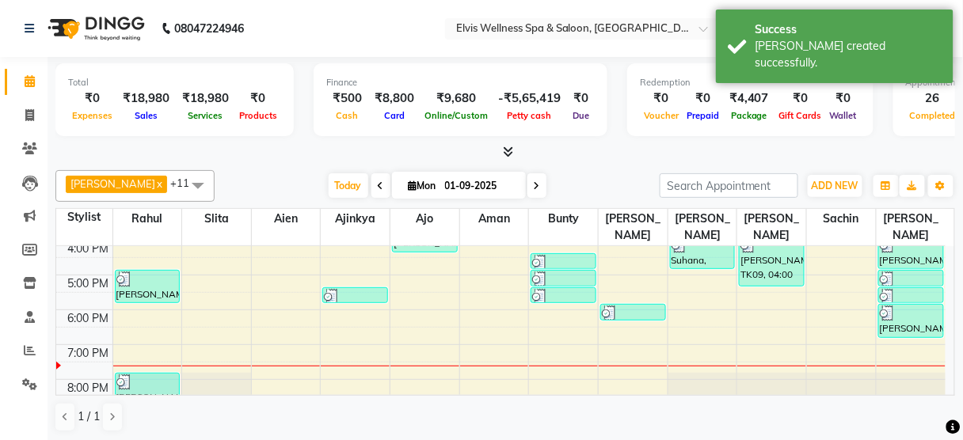
scroll to position [285, 0]
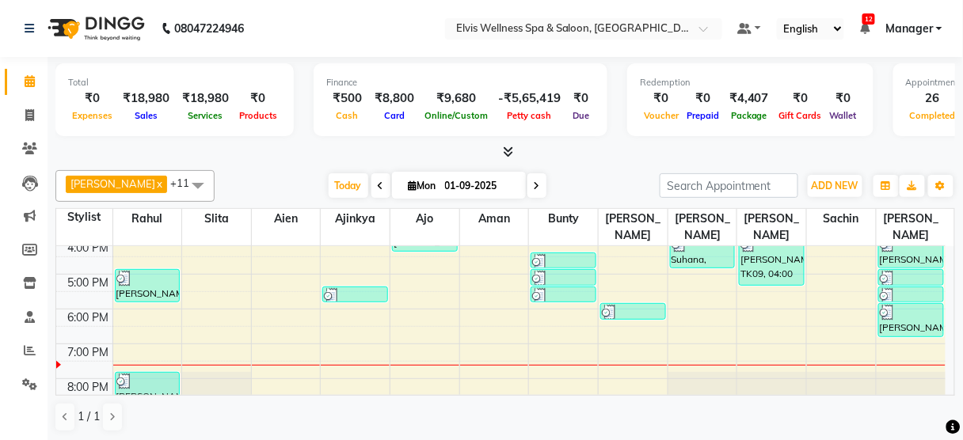
drag, startPoint x: 147, startPoint y: 367, endPoint x: 258, endPoint y: 347, distance: 112.7
click at [258, 347] on div "8:00 AM 9:00 AM 10:00 AM 11:00 AM 12:00 PM 1:00 PM 2:00 PM 3:00 PM 4:00 PM 5:00…" at bounding box center [500, 204] width 889 height 487
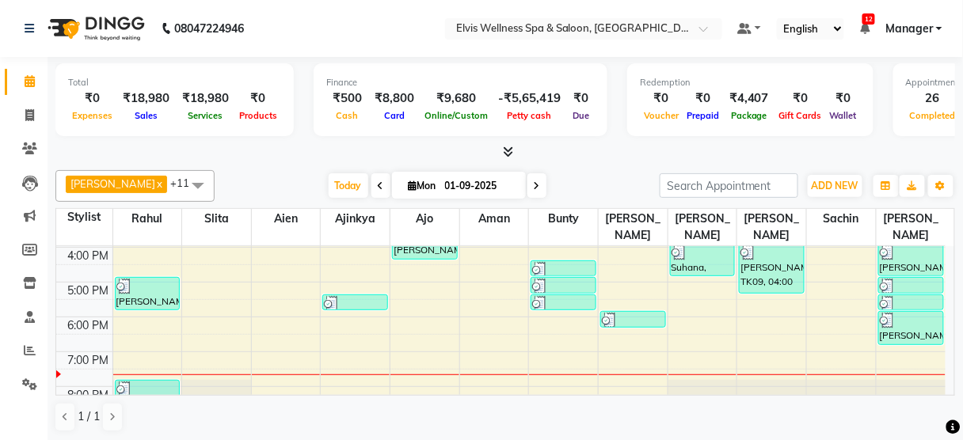
scroll to position [277, 0]
click at [829, 285] on div "8:00 AM 9:00 AM 10:00 AM 11:00 AM 12:00 PM 1:00 PM 2:00 PM 3:00 PM 4:00 PM 5:00…" at bounding box center [500, 212] width 889 height 487
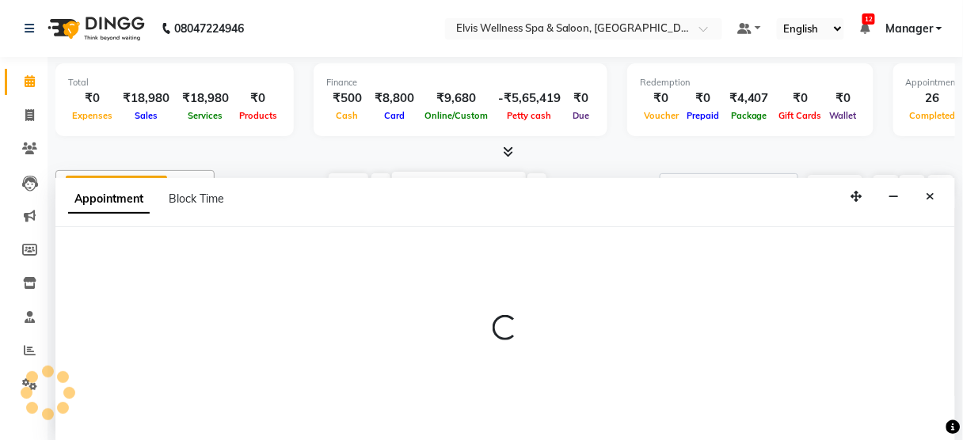
scroll to position [0, 0]
select select "48152"
select select "1050"
select select "tentative"
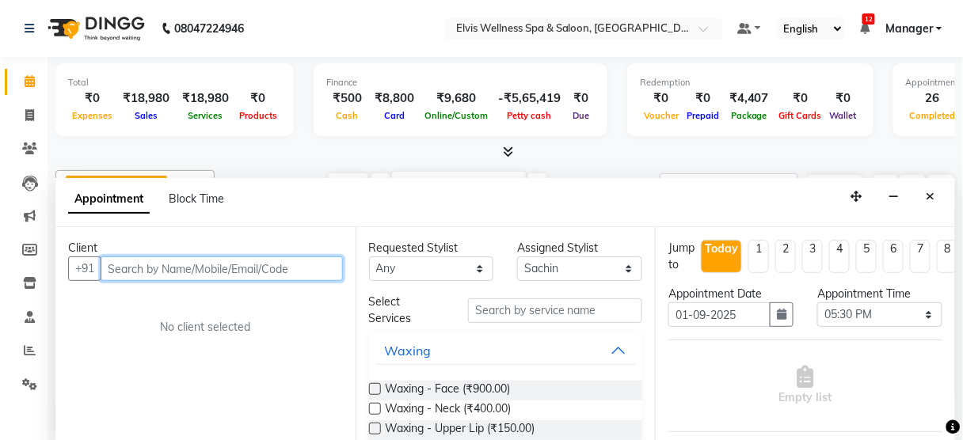
click at [167, 264] on input "text" at bounding box center [222, 269] width 242 height 25
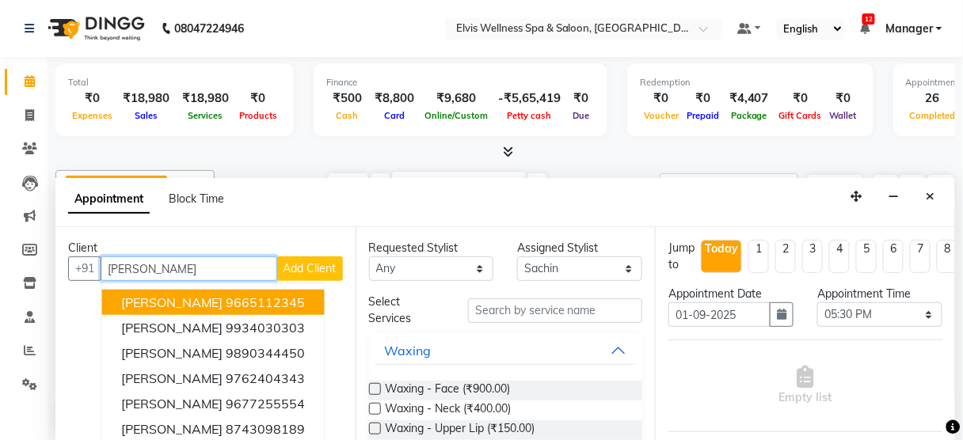
click at [105, 267] on input "anand" at bounding box center [189, 269] width 177 height 25
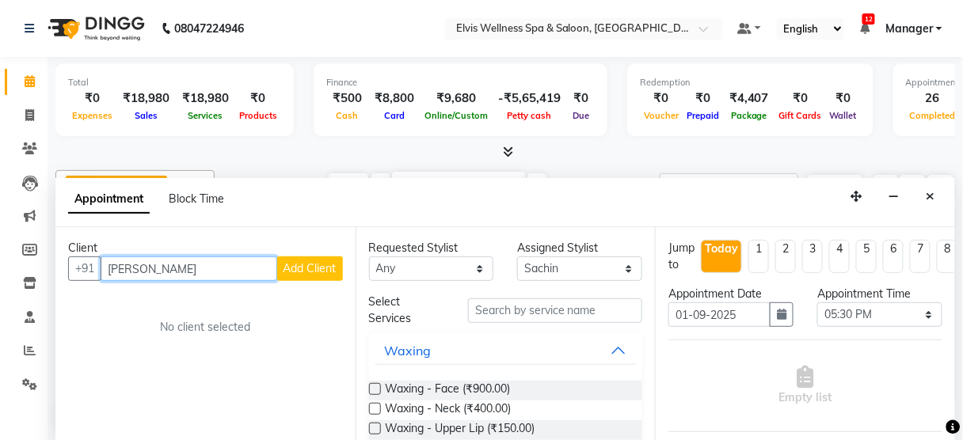
click at [188, 269] on input "manish anand" at bounding box center [189, 269] width 177 height 25
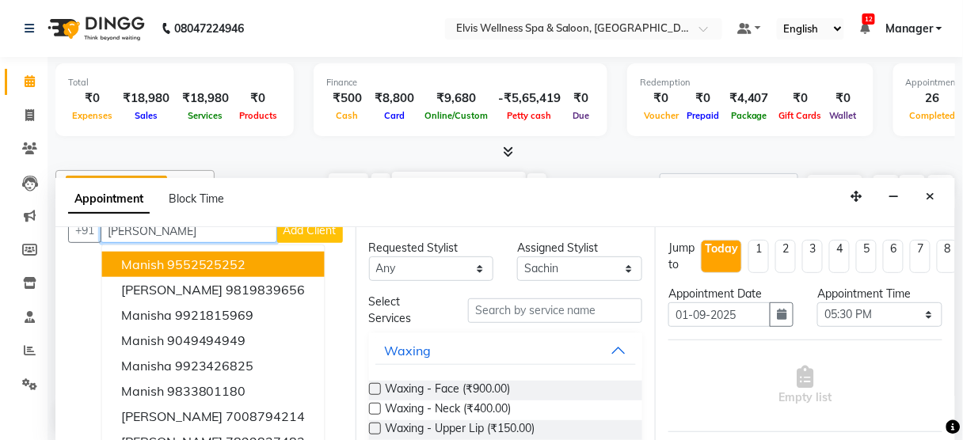
scroll to position [40, 0]
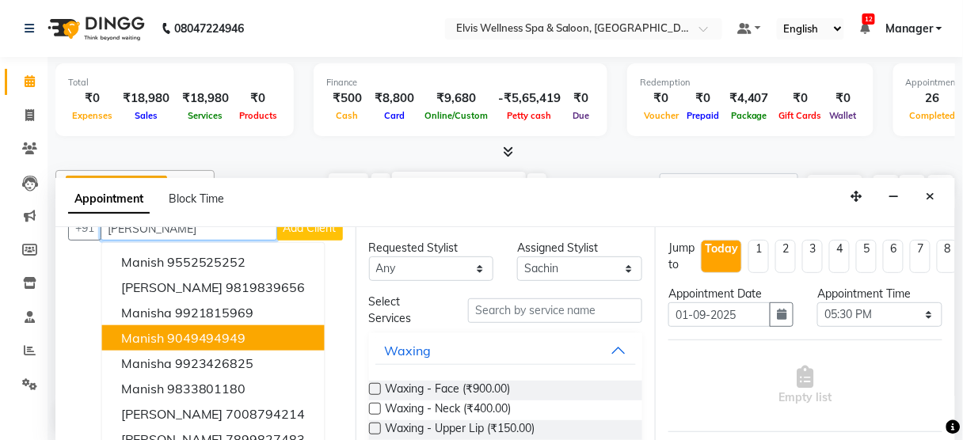
click at [222, 336] on ngb-highlight "9049494949" at bounding box center [206, 338] width 79 height 16
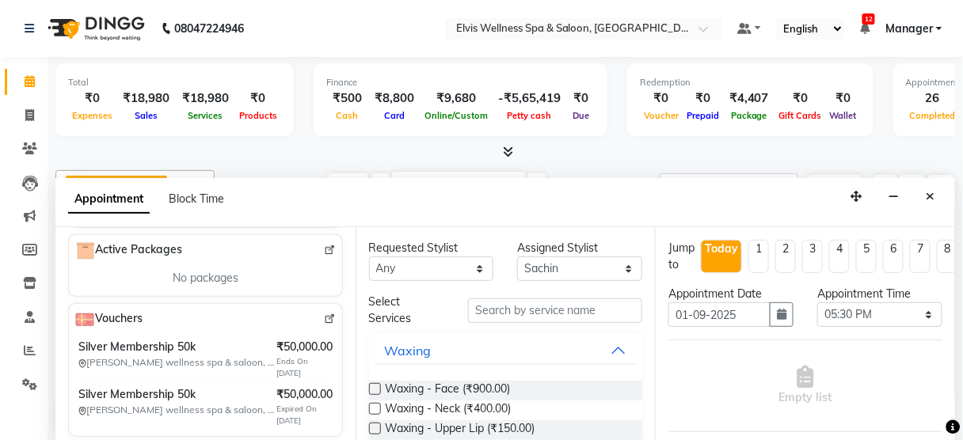
scroll to position [648, 0]
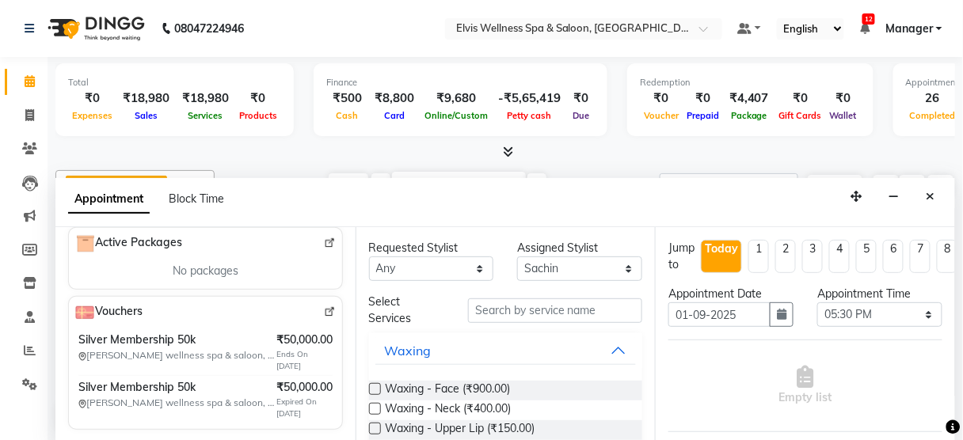
type input "9049494949"
click at [540, 305] on input "text" at bounding box center [555, 310] width 174 height 25
click at [516, 311] on input "text" at bounding box center [555, 310] width 174 height 25
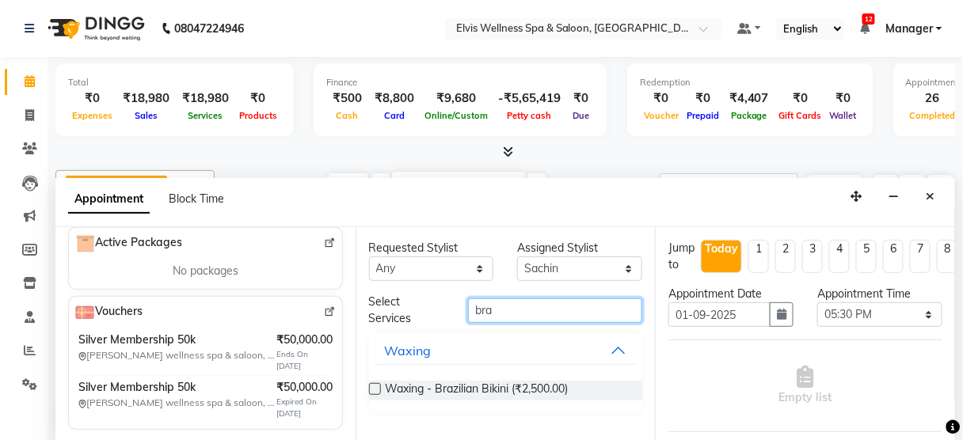
scroll to position [0, 0]
type input "bea"
click at [471, 427] on button "Hair Cut" at bounding box center [505, 430] width 261 height 29
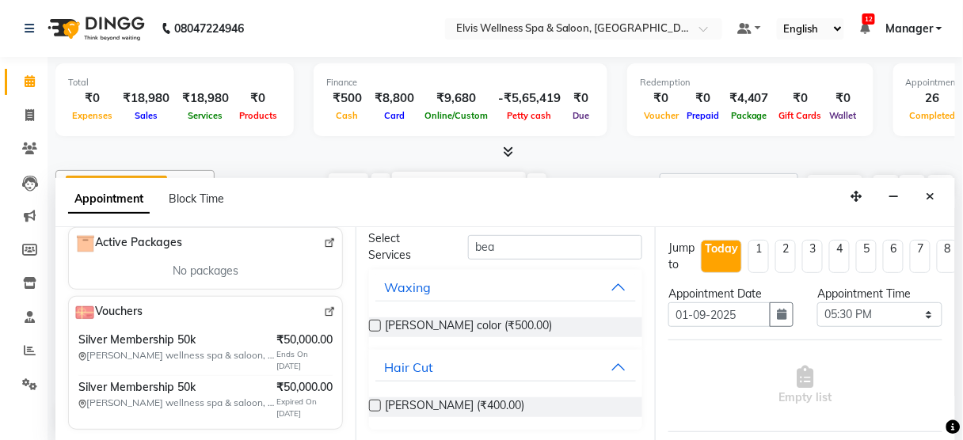
click at [374, 407] on label at bounding box center [375, 406] width 12 height 12
click at [374, 407] on input "checkbox" at bounding box center [374, 407] width 10 height 10
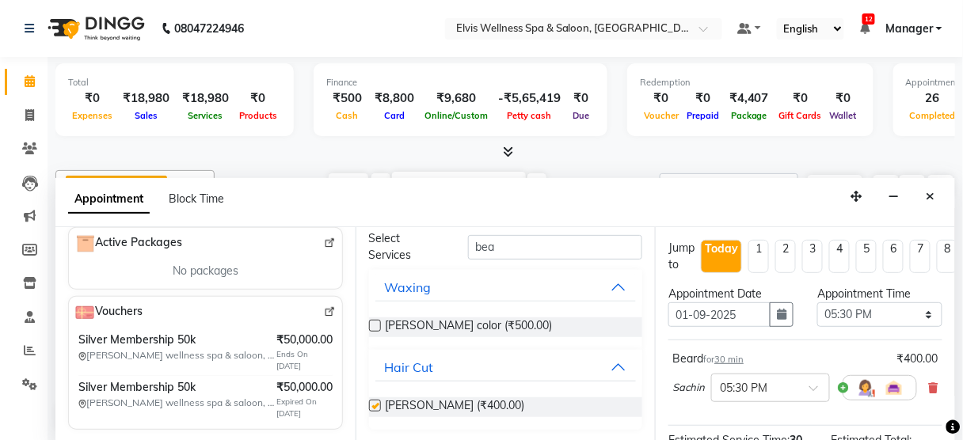
checkbox input "false"
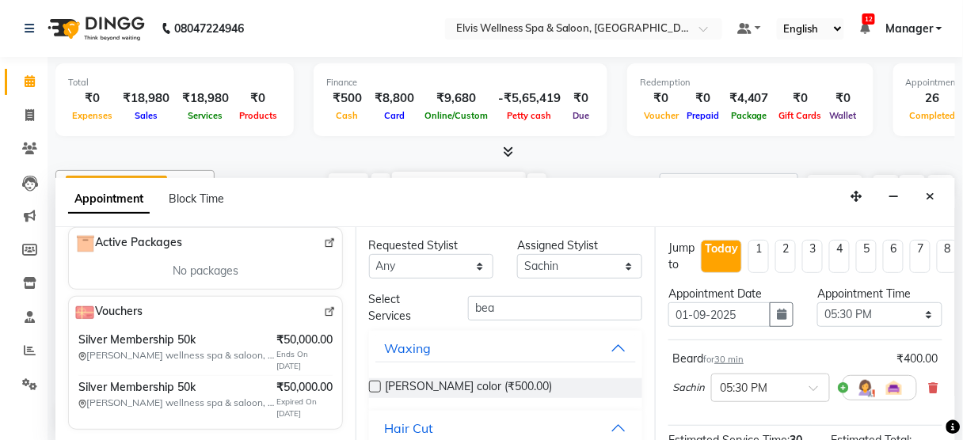
scroll to position [2, 0]
click at [494, 310] on input "bea" at bounding box center [555, 308] width 174 height 25
type input "b"
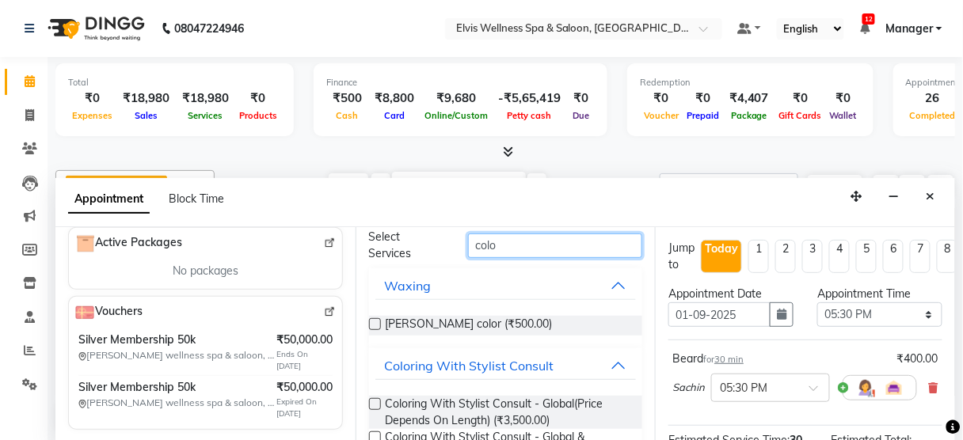
scroll to position [63, 0]
type input "colo"
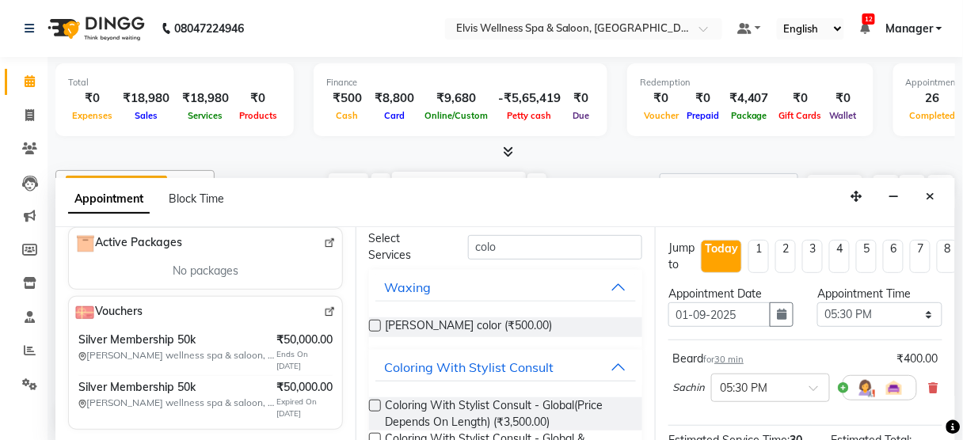
click at [377, 320] on label at bounding box center [375, 326] width 12 height 12
click at [377, 322] on input "checkbox" at bounding box center [374, 327] width 10 height 10
checkbox input "false"
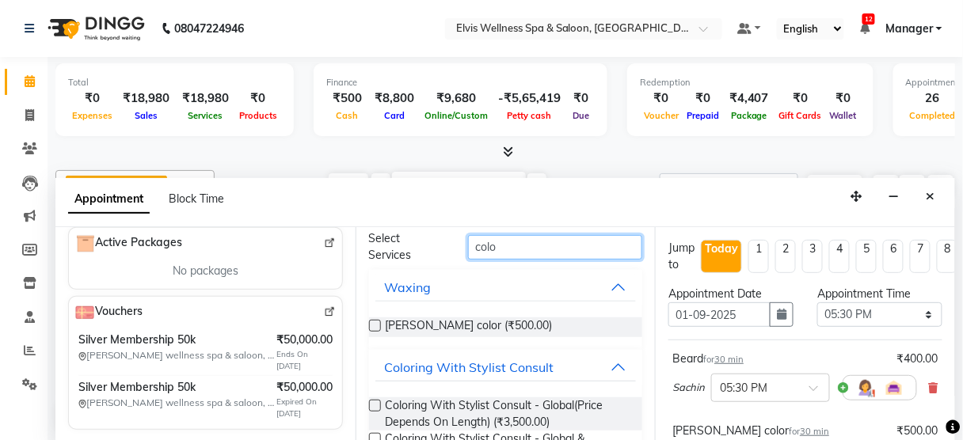
click at [502, 252] on input "colo" at bounding box center [555, 247] width 174 height 25
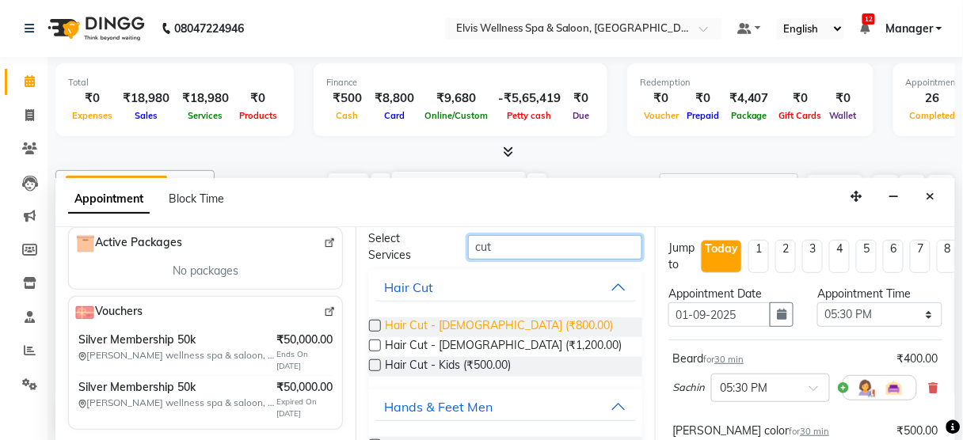
type input "cut"
click at [480, 321] on span "Hair Cut - Male (₹800.00)" at bounding box center [500, 327] width 228 height 20
checkbox input "false"
click at [502, 245] on input "cut" at bounding box center [555, 247] width 174 height 25
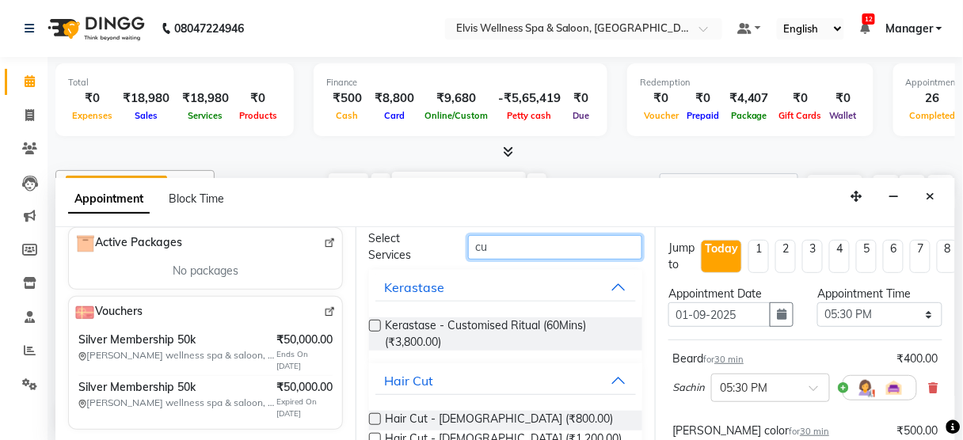
type input "c"
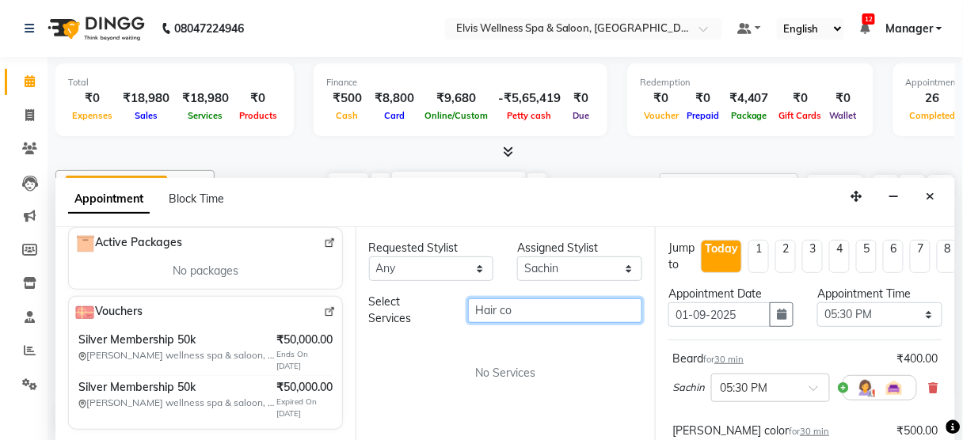
scroll to position [0, 0]
click at [500, 314] on input "Hair col" at bounding box center [555, 310] width 174 height 25
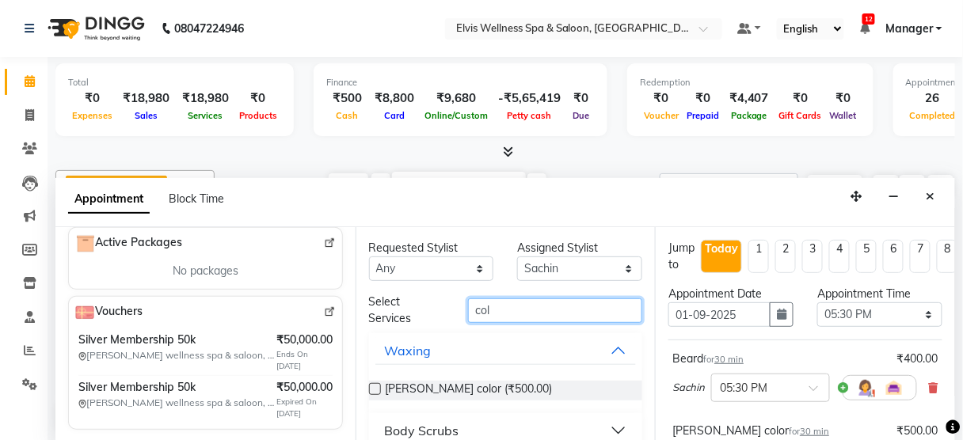
click at [500, 314] on input "col" at bounding box center [555, 310] width 174 height 25
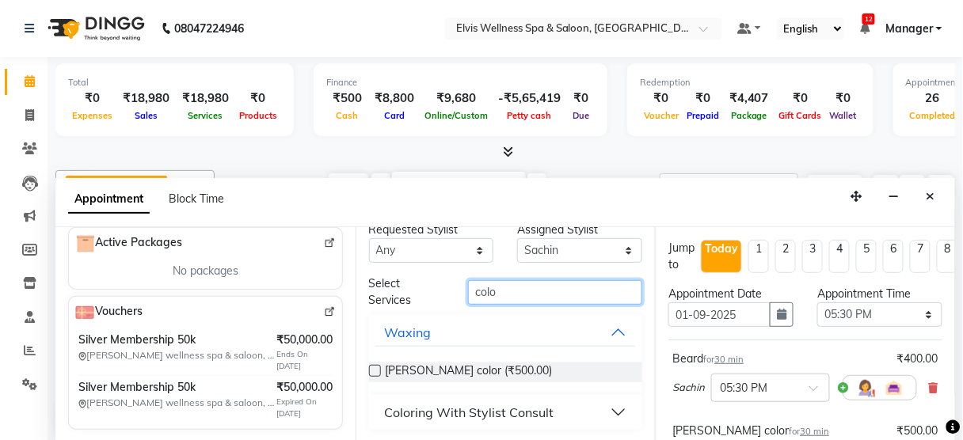
type input "colo"
click at [477, 412] on div "Coloring With Stylist Consult" at bounding box center [469, 412] width 169 height 19
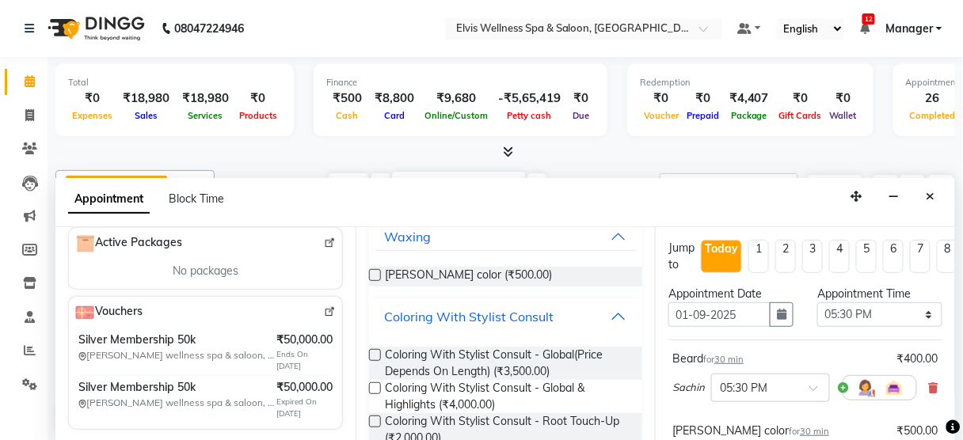
scroll to position [143, 0]
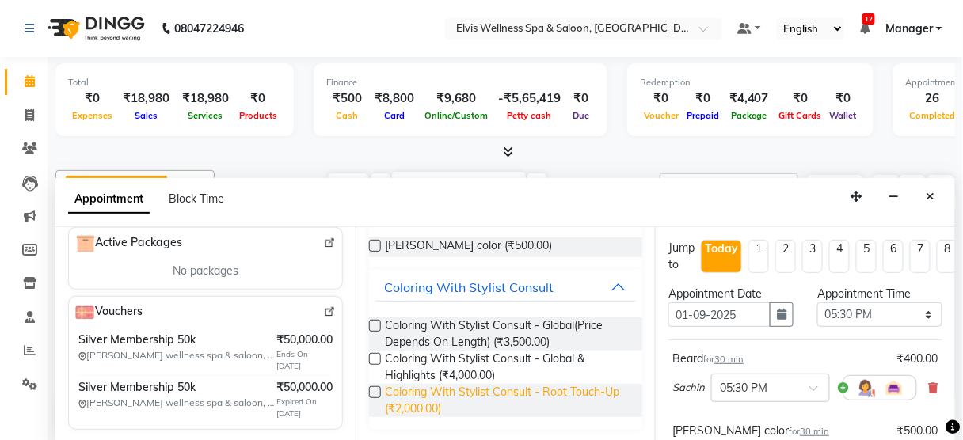
click at [480, 408] on span "Coloring With Stylist Consult - Root Touch-Up (₹2,000.00)" at bounding box center [508, 400] width 245 height 33
checkbox input "false"
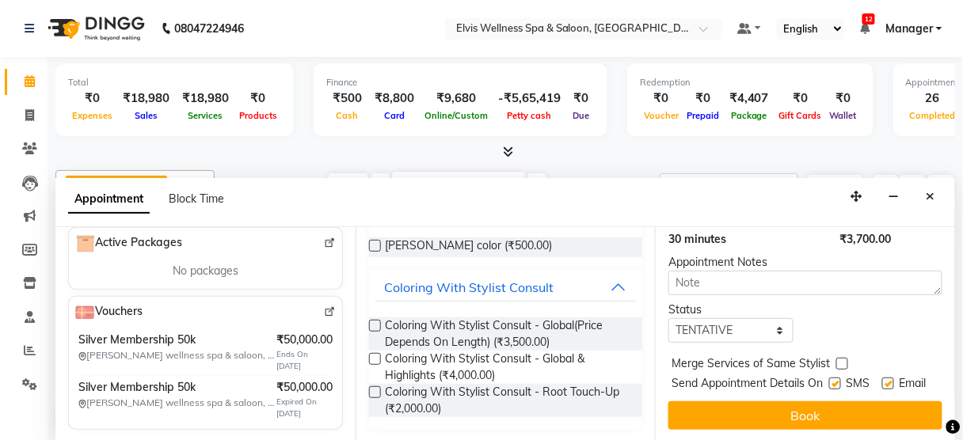
scroll to position [473, 0]
click at [829, 378] on label at bounding box center [835, 384] width 12 height 12
click at [829, 380] on input "checkbox" at bounding box center [834, 385] width 10 height 10
checkbox input "false"
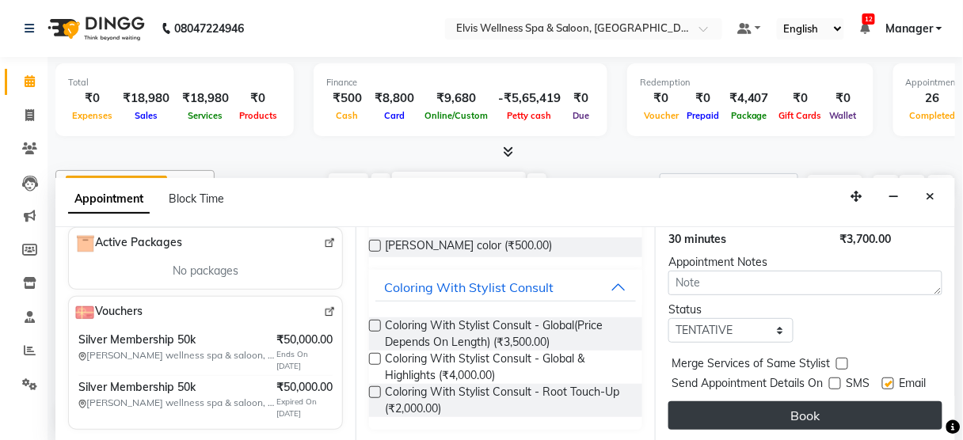
click at [773, 409] on button "Book" at bounding box center [805, 415] width 274 height 29
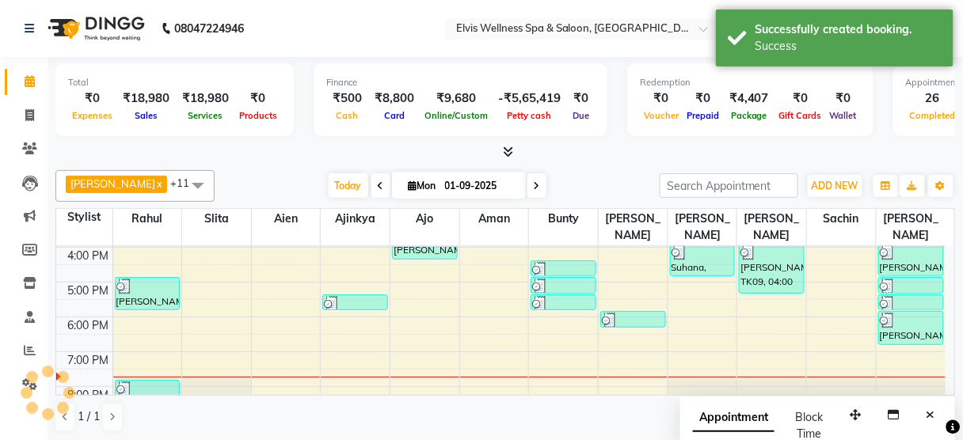
scroll to position [0, 0]
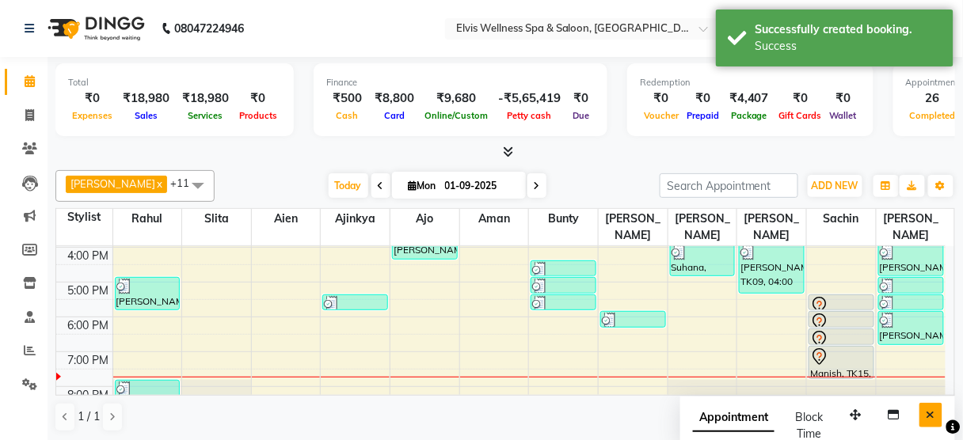
click at [930, 415] on icon "Close" at bounding box center [930, 414] width 9 height 11
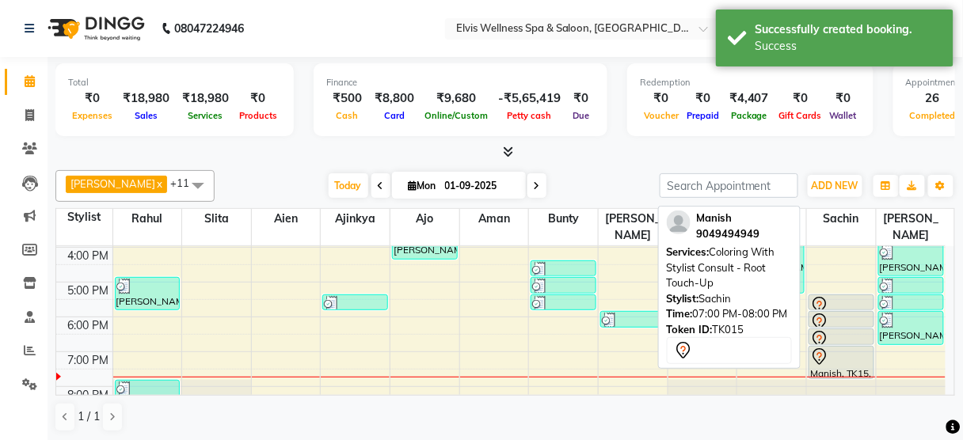
click at [836, 348] on div at bounding box center [841, 357] width 63 height 19
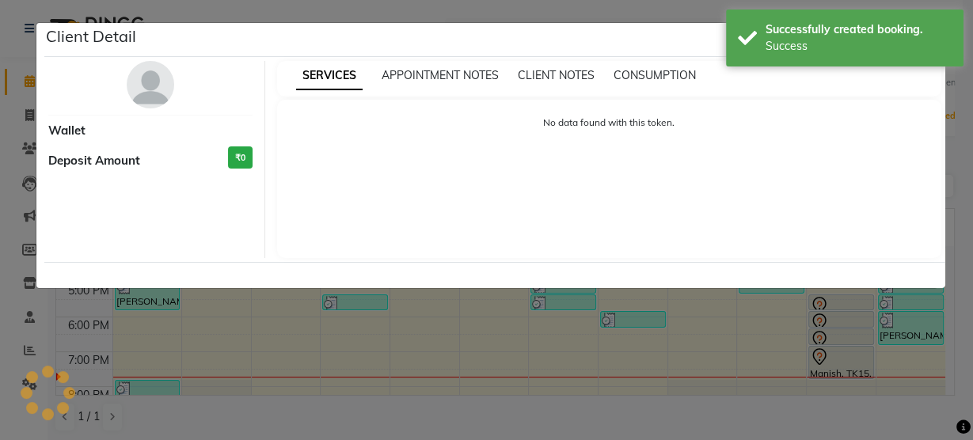
select select "7"
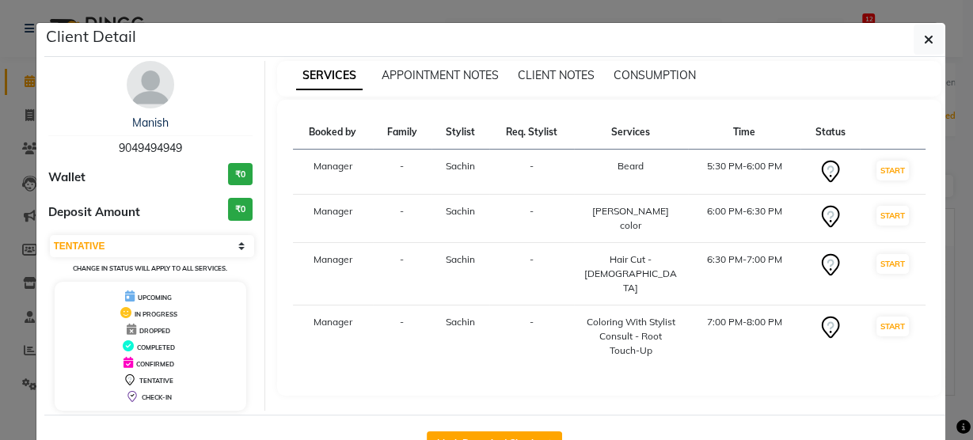
click at [147, 144] on span "9049494949" at bounding box center [150, 148] width 63 height 14
copy span "9049494949"
click at [914, 36] on button "button" at bounding box center [929, 40] width 30 height 30
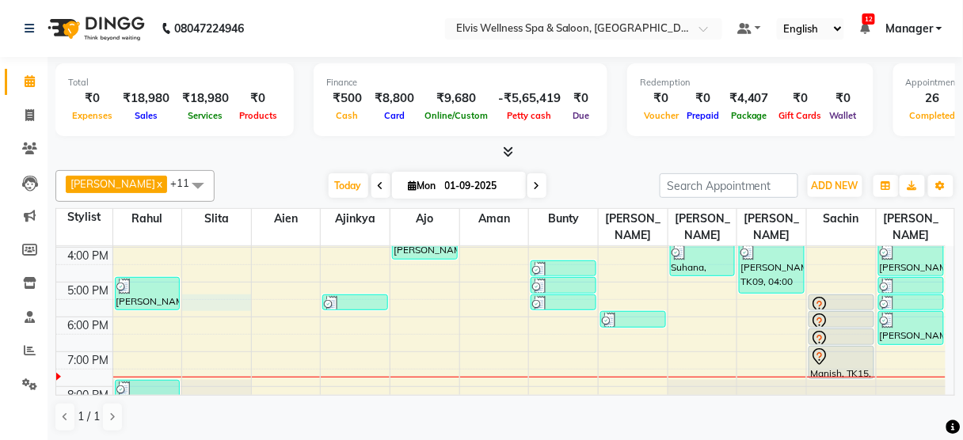
click at [230, 289] on div "8:00 AM 9:00 AM 10:00 AM 11:00 AM 12:00 PM 1:00 PM 2:00 PM 3:00 PM 4:00 PM 5:00…" at bounding box center [500, 212] width 889 height 487
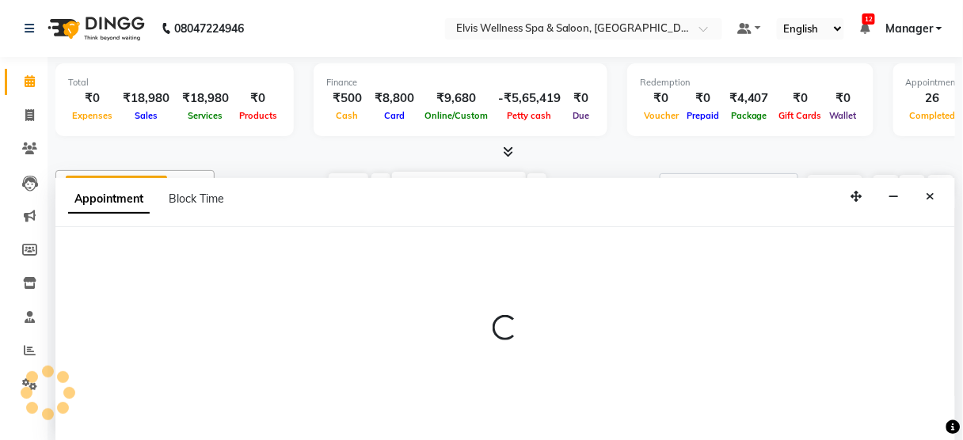
select select "39956"
select select "1050"
select select "tentative"
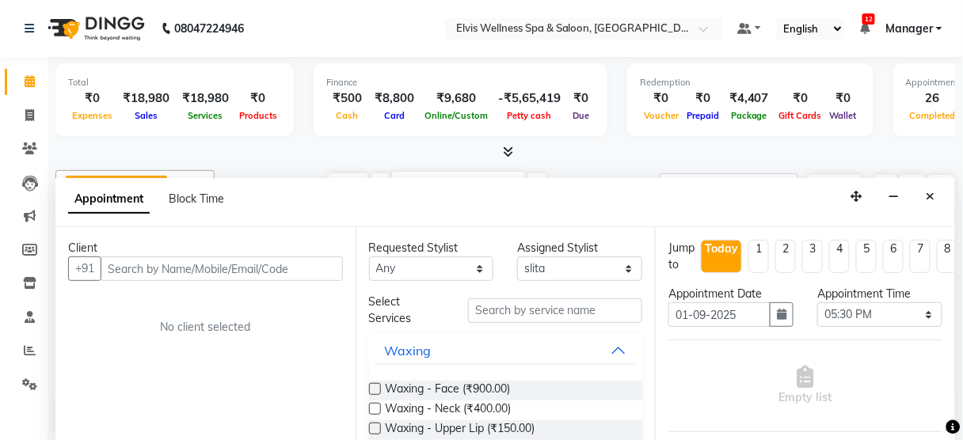
click at [114, 271] on input "text" at bounding box center [222, 269] width 242 height 25
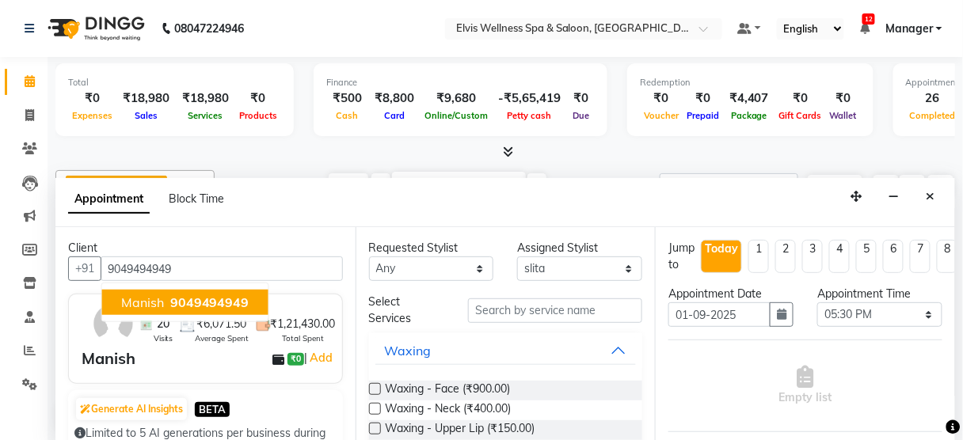
click at [158, 305] on span "Manish" at bounding box center [142, 303] width 43 height 16
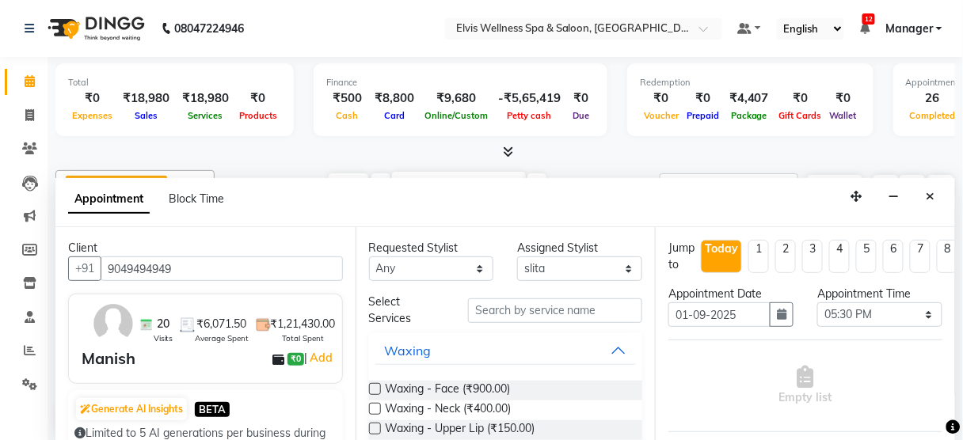
type input "9049494949"
drag, startPoint x: 158, startPoint y: 305, endPoint x: 257, endPoint y: 223, distance: 128.8
click at [257, 223] on app-booking "Appointment Block Time Client +91 9049494949 20 Visits ₹6,071.50 Average Spent …" at bounding box center [504, 310] width 899 height 264
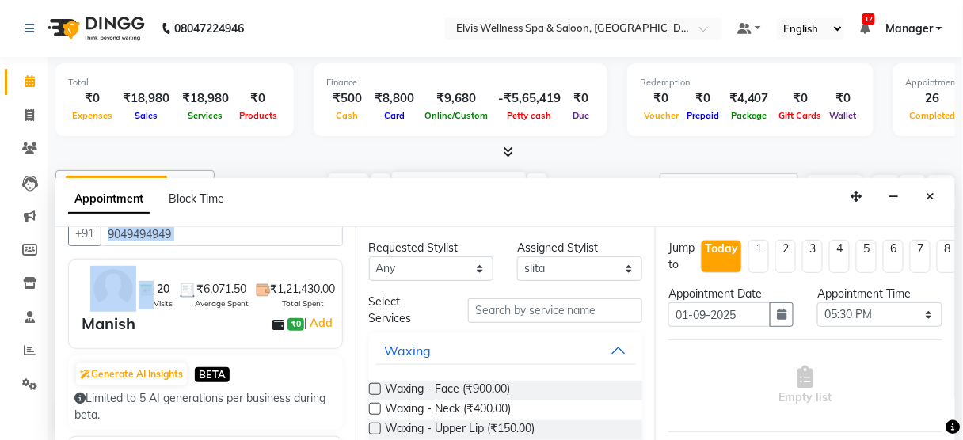
scroll to position [32, 0]
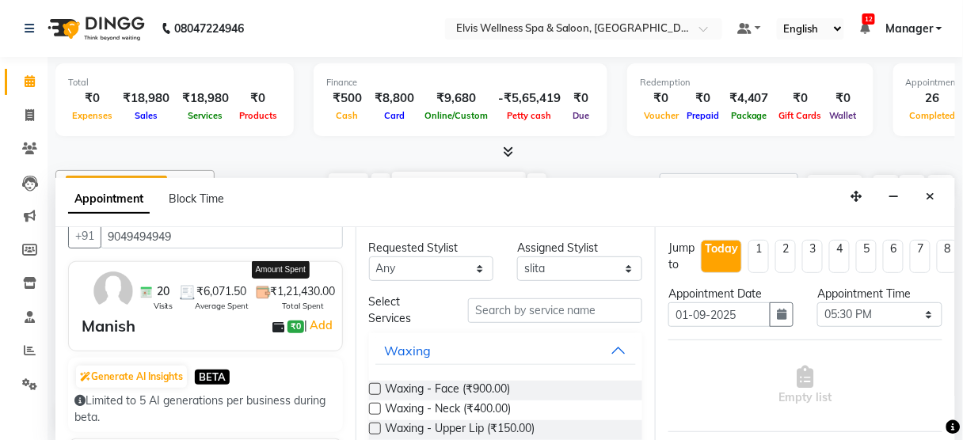
click at [271, 296] on span "₹1,21,430.00" at bounding box center [303, 291] width 65 height 17
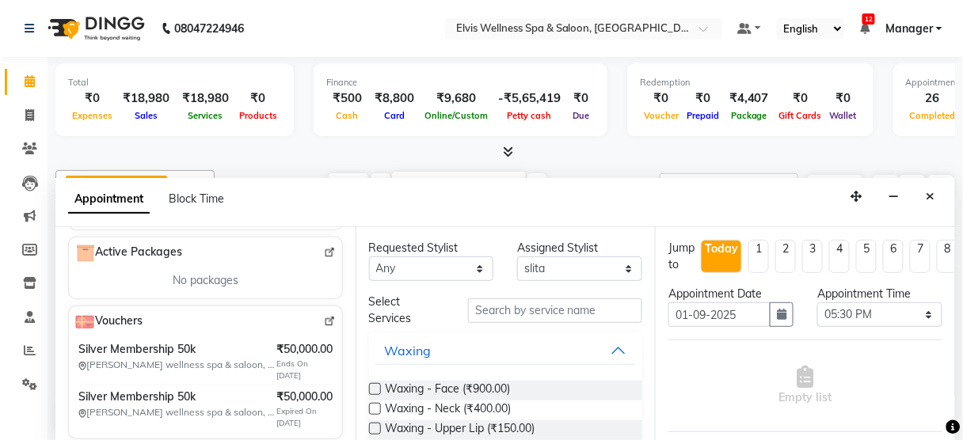
scroll to position [648, 0]
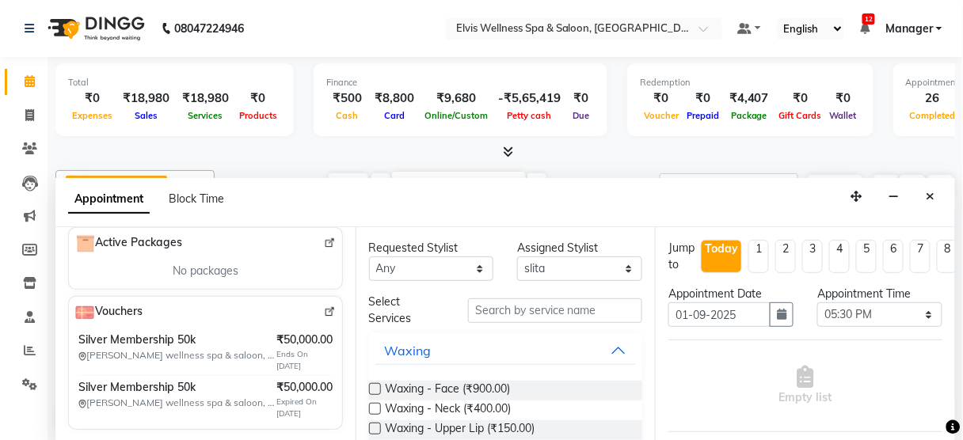
click at [324, 310] on img at bounding box center [330, 312] width 12 height 12
click at [931, 191] on icon "Close" at bounding box center [930, 196] width 9 height 11
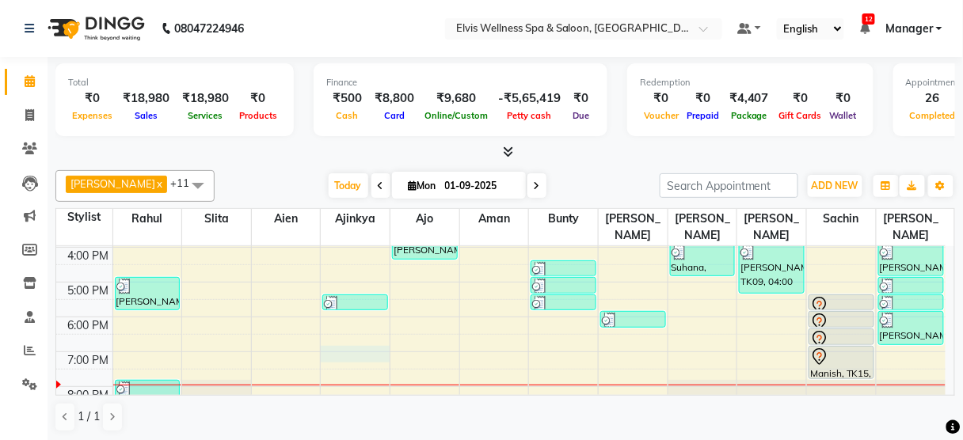
click at [348, 326] on div "8:00 AM 9:00 AM 10:00 AM 11:00 AM 12:00 PM 1:00 PM 2:00 PM 3:00 PM 4:00 PM 5:00…" at bounding box center [500, 212] width 889 height 487
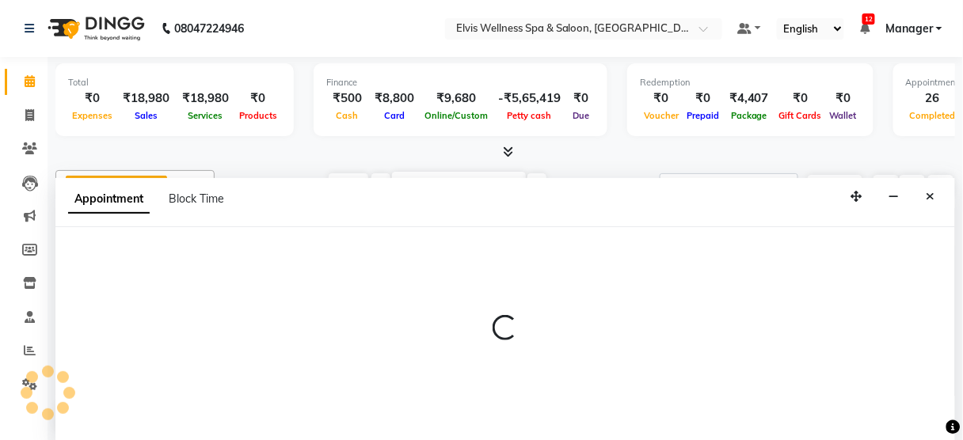
select select "89115"
select select "1140"
select select "tentative"
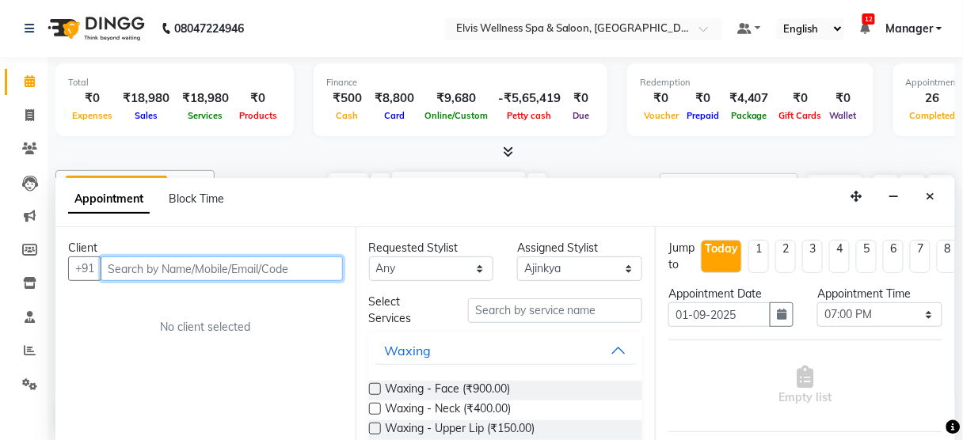
click at [168, 269] on input "text" at bounding box center [222, 269] width 242 height 25
paste input "9823068780"
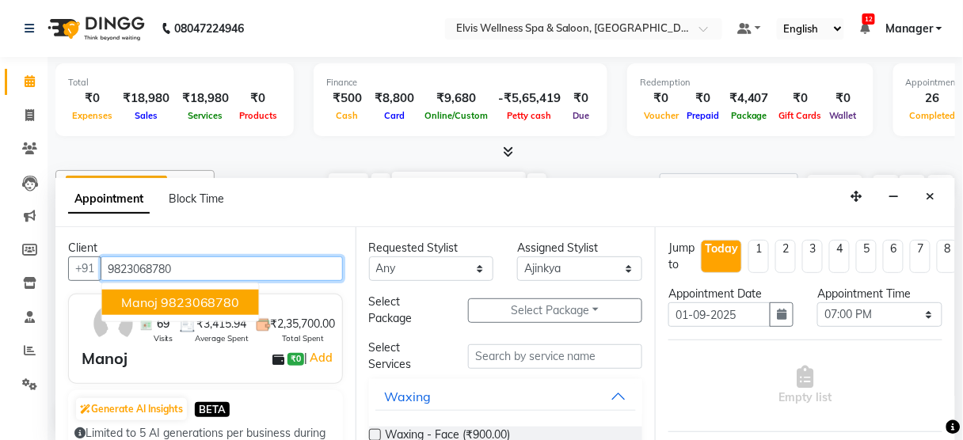
click at [158, 303] on button "Manoj 9823068780" at bounding box center [180, 302] width 157 height 25
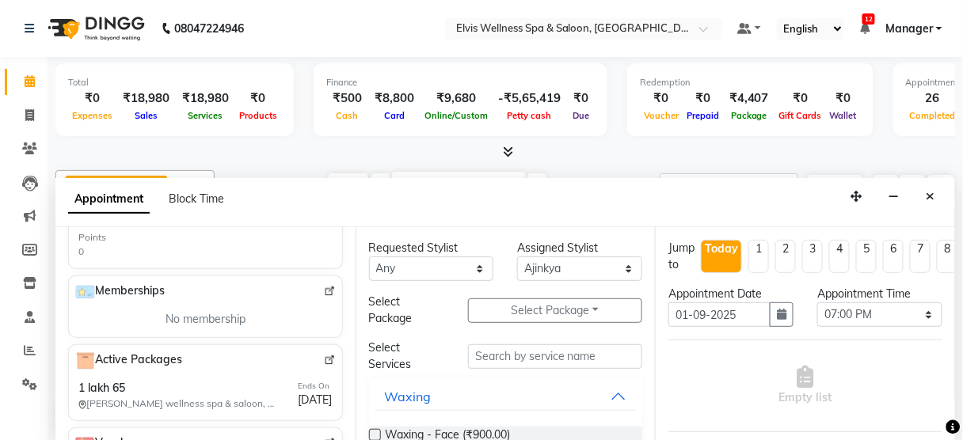
scroll to position [526, 0]
type input "9823068780"
click at [249, 380] on div "1 lakh 65 Elvis wellness spa & saloon, Kalyaninagar Central Avenue Ends On 21-0…" at bounding box center [205, 392] width 260 height 37
click at [324, 363] on img at bounding box center [330, 358] width 12 height 12
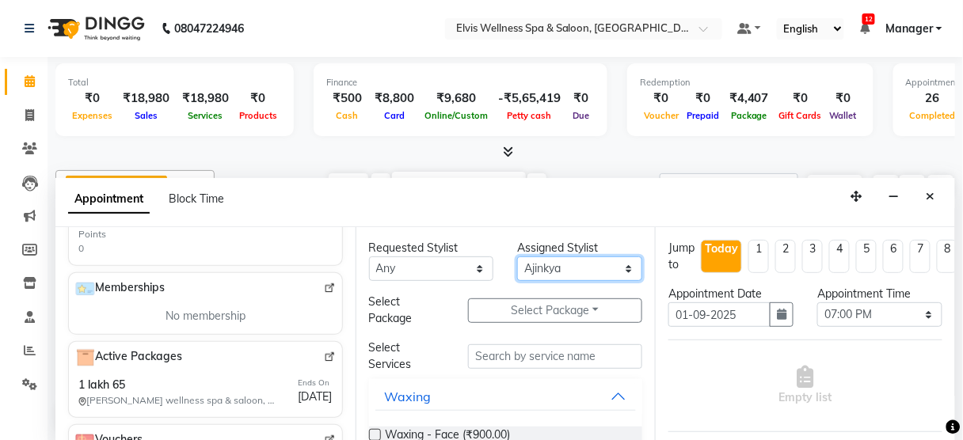
click at [593, 270] on select "Select Aien Ajinkya Ajo Aman among Anju Anna baner staff Bepeto Bunty Chaitali …" at bounding box center [579, 269] width 125 height 25
select select "39956"
click at [517, 257] on select "Select Aien Ajinkya Ajo Aman among Anju Anna baner staff Bepeto Bunty Chaitali …" at bounding box center [579, 269] width 125 height 25
click at [931, 200] on icon "Close" at bounding box center [930, 196] width 9 height 11
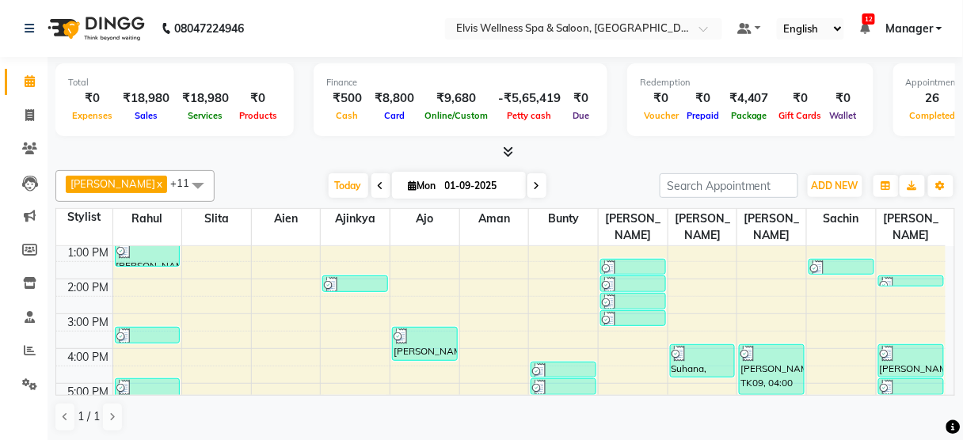
scroll to position [313, 0]
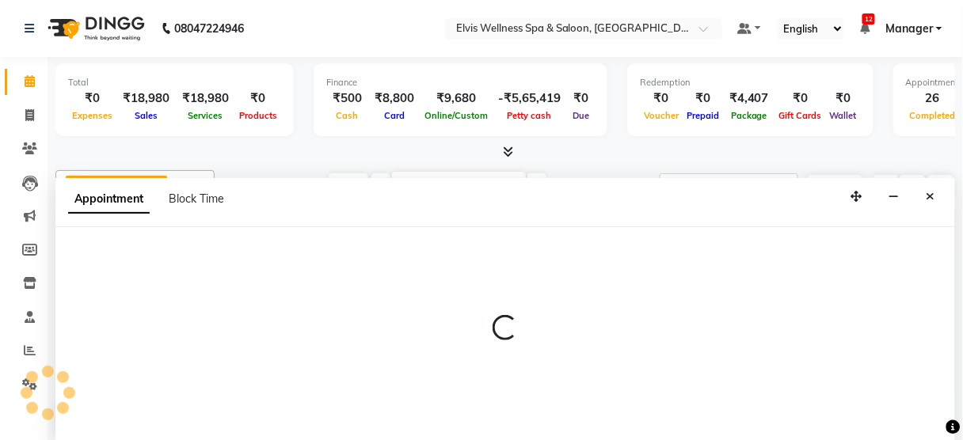
select select "39956"
select select "tentative"
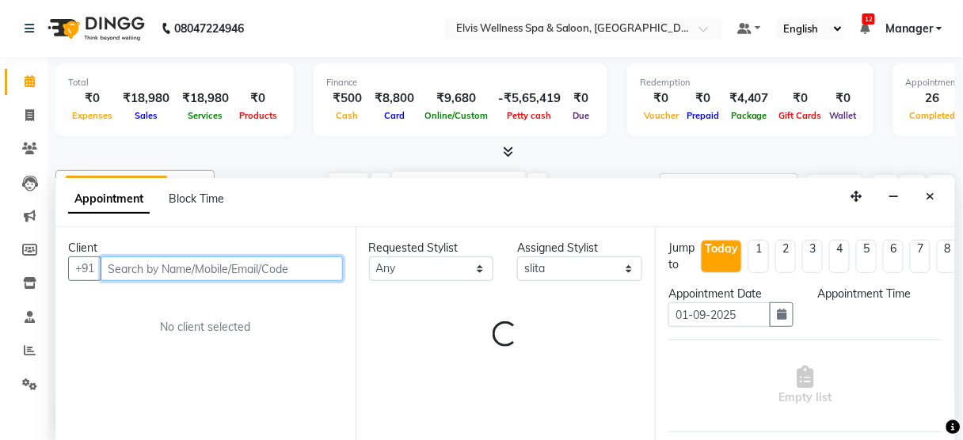
select select "1230"
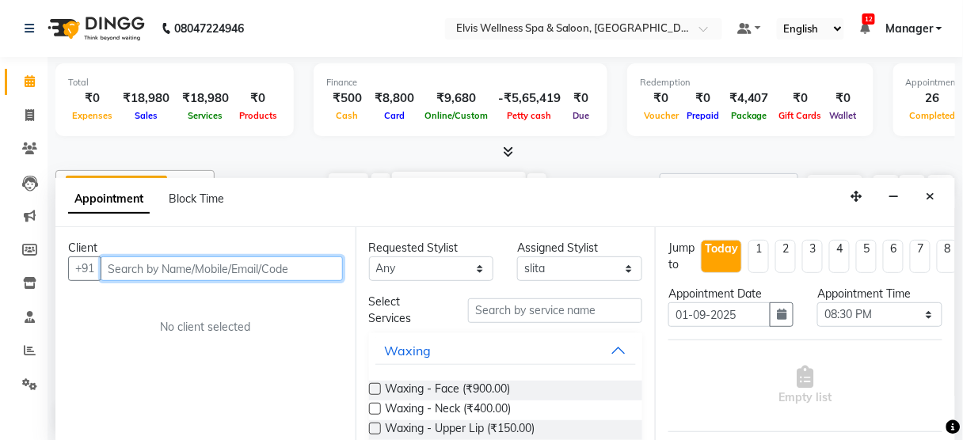
click at [156, 268] on input "text" at bounding box center [222, 269] width 242 height 25
paste input "9823068780"
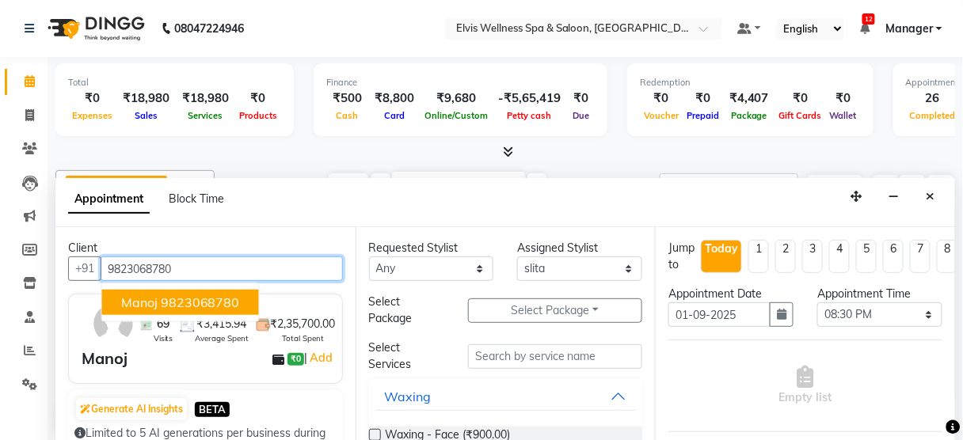
click at [142, 298] on span "Manoj" at bounding box center [139, 303] width 36 height 16
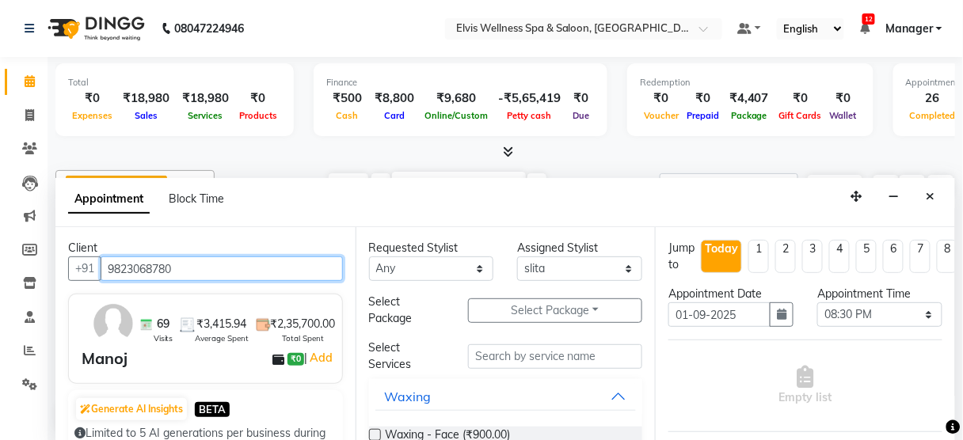
type input "9823068780"
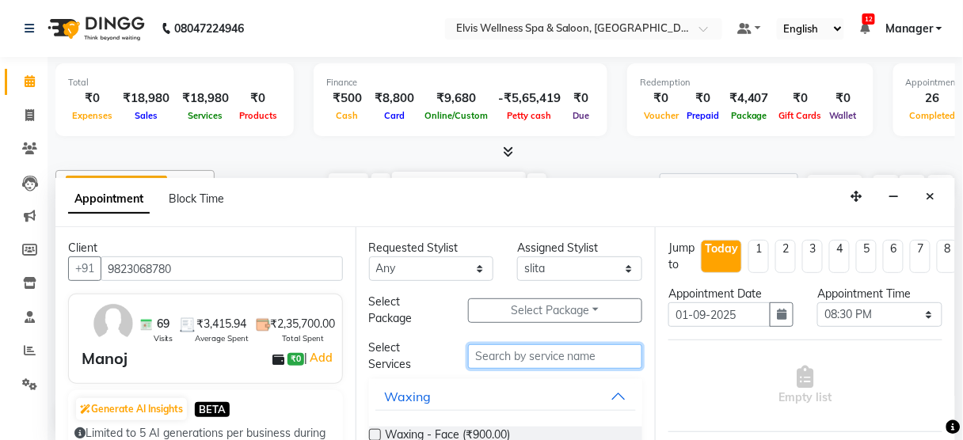
click at [519, 362] on input "text" at bounding box center [555, 356] width 174 height 25
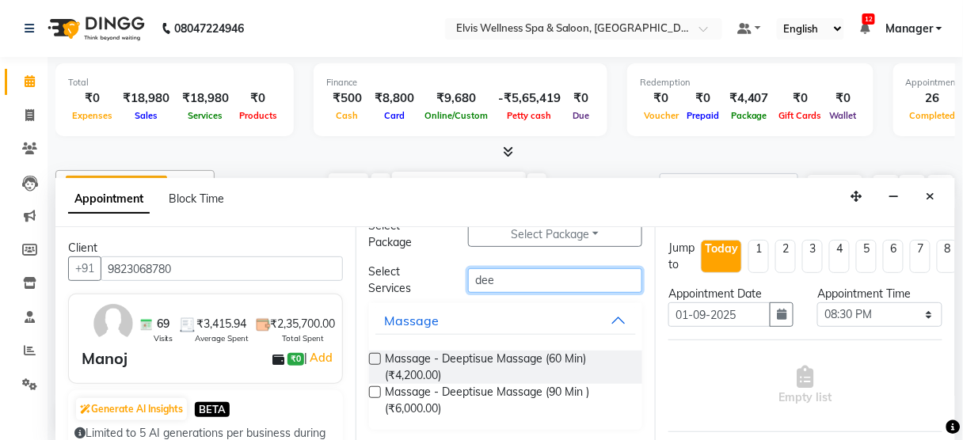
type input "dee"
click at [503, 397] on span "Massage - Deeptisue Massage (90 Min ) (₹6,000.00)" at bounding box center [508, 400] width 245 height 33
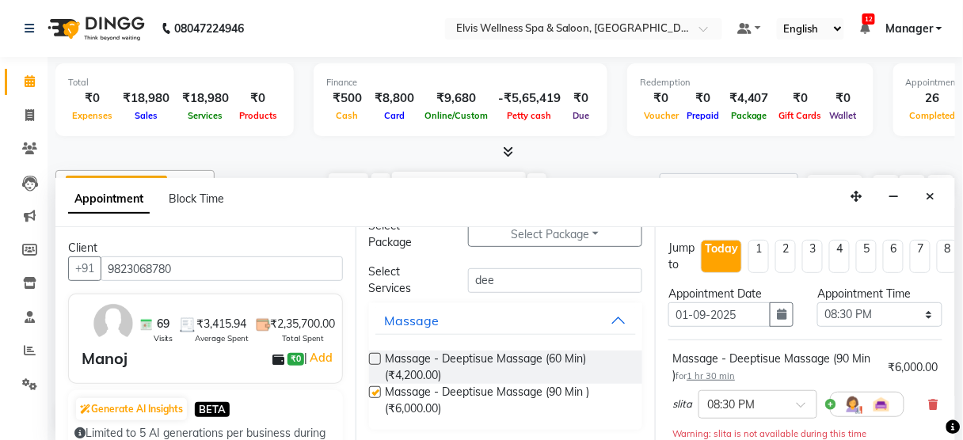
checkbox input "false"
click at [506, 273] on input "dee" at bounding box center [555, 280] width 174 height 25
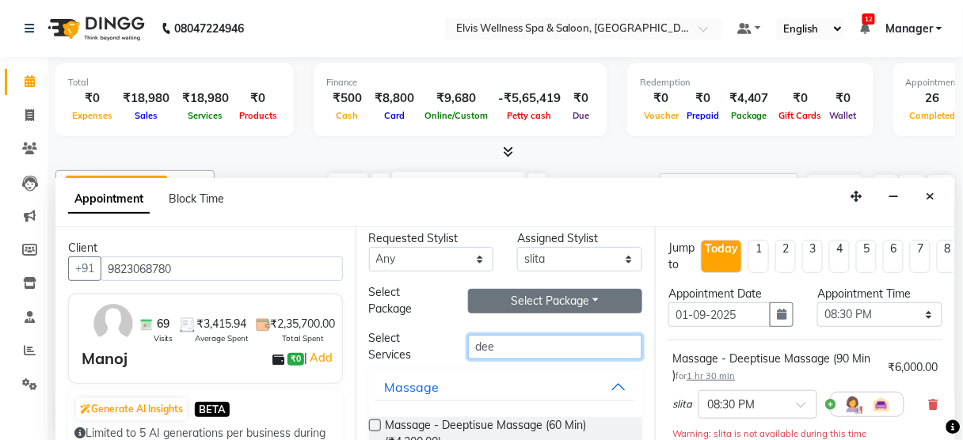
scroll to position [0, 0]
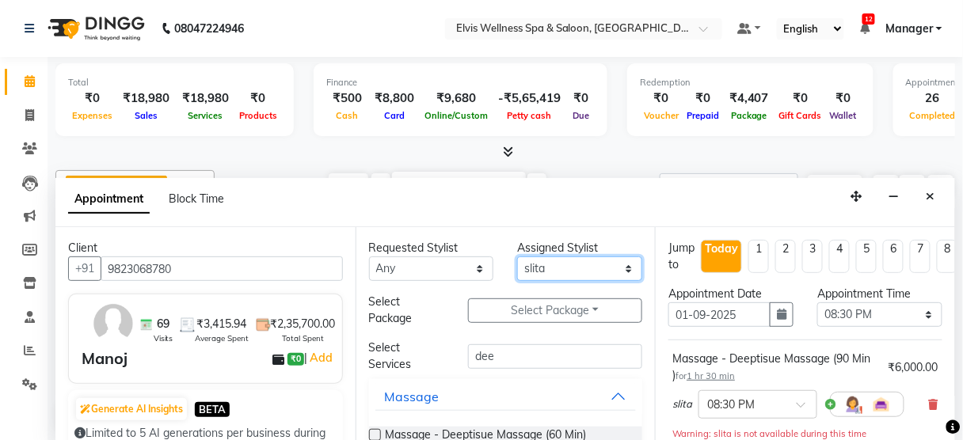
click at [553, 263] on select "Select Aien Ajinkya Ajo Aman among Anju Anna baner staff Bepeto Bunty Chaitali …" at bounding box center [579, 269] width 125 height 25
select select "59835"
click at [517, 257] on select "Select Aien Ajinkya Ajo Aman among Anju Anna baner staff Bepeto Bunty Chaitali …" at bounding box center [579, 269] width 125 height 25
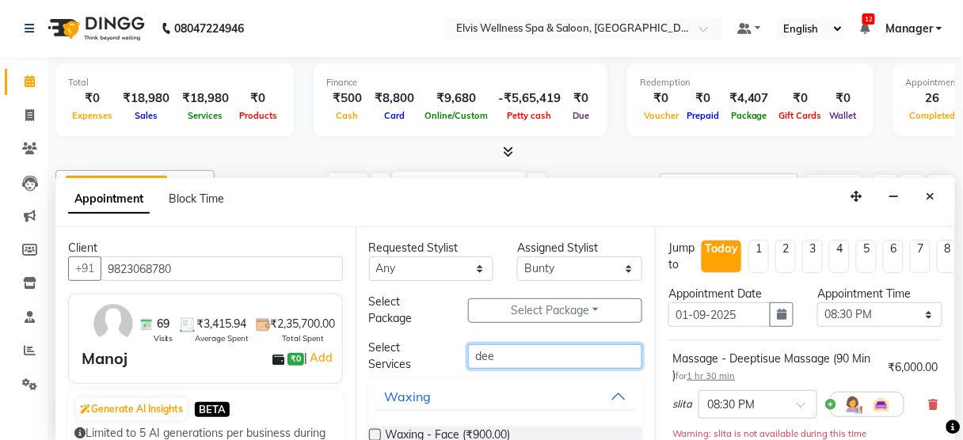
click at [507, 358] on input "dee" at bounding box center [555, 356] width 174 height 25
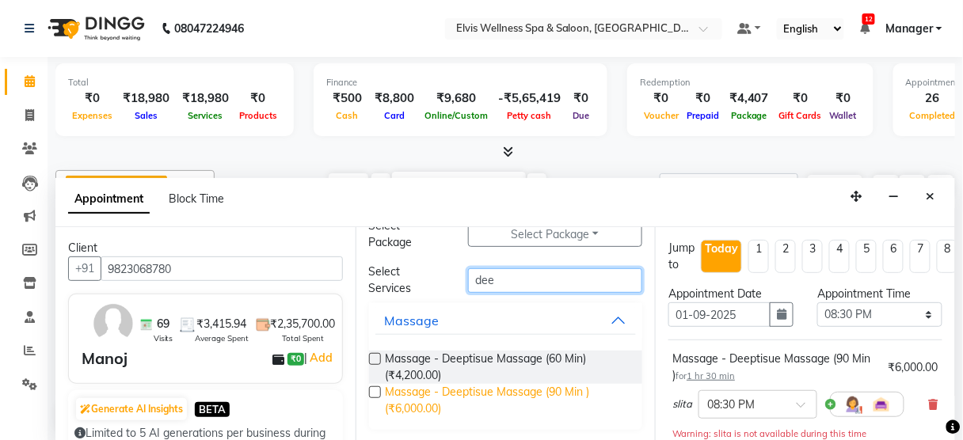
type input "dee"
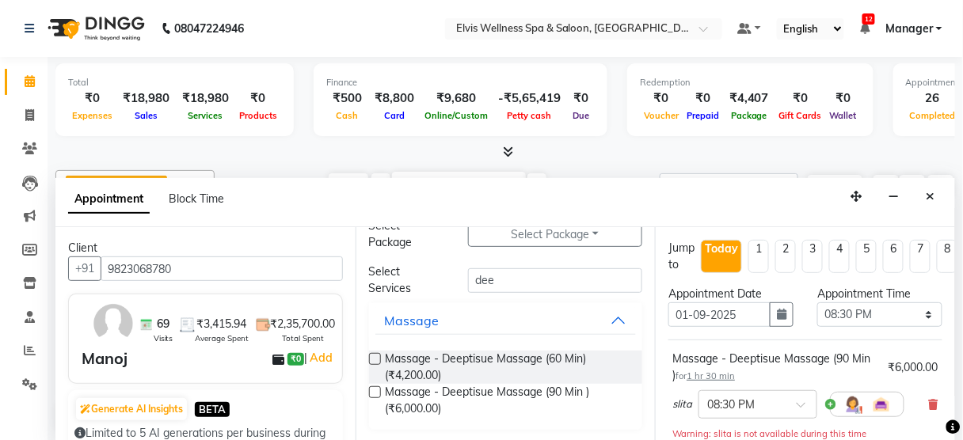
click at [462, 399] on span "Massage - Deeptisue Massage (90 Min ) (₹6,000.00)" at bounding box center [508, 400] width 245 height 33
checkbox input "false"
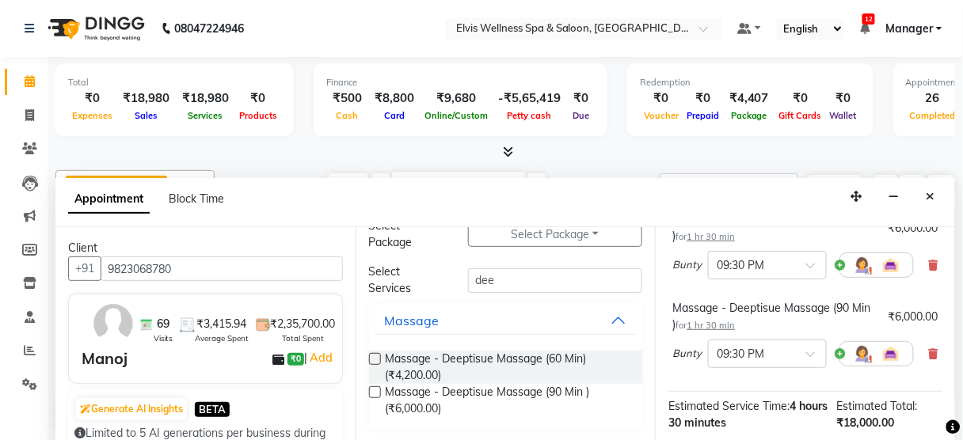
scroll to position [263, 0]
click at [929, 347] on icon at bounding box center [934, 352] width 10 height 11
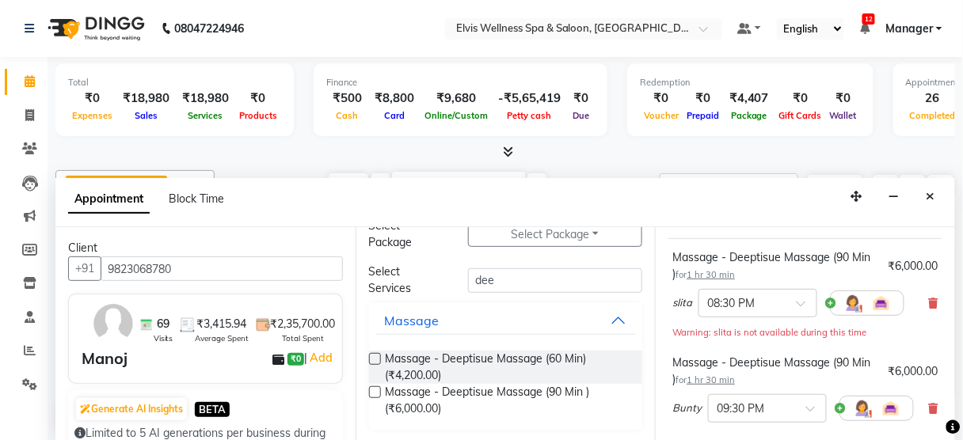
scroll to position [362, 0]
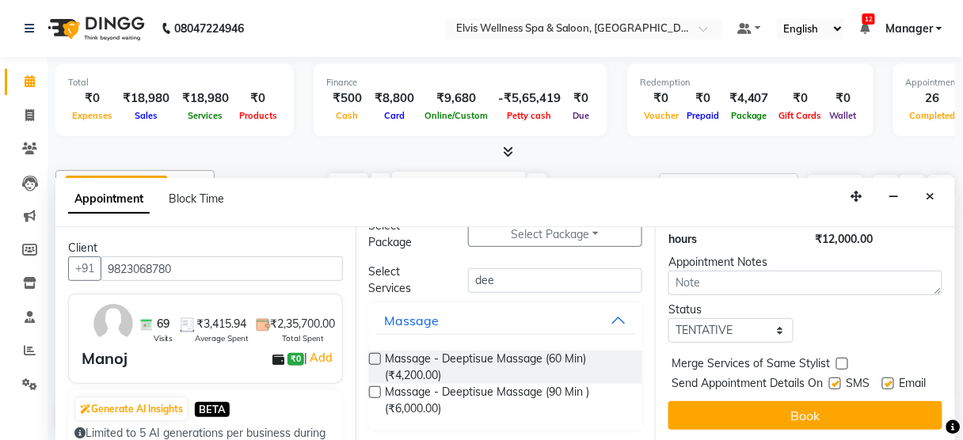
click at [830, 378] on label at bounding box center [835, 384] width 12 height 12
click at [830, 380] on input "checkbox" at bounding box center [834, 385] width 10 height 10
checkbox input "false"
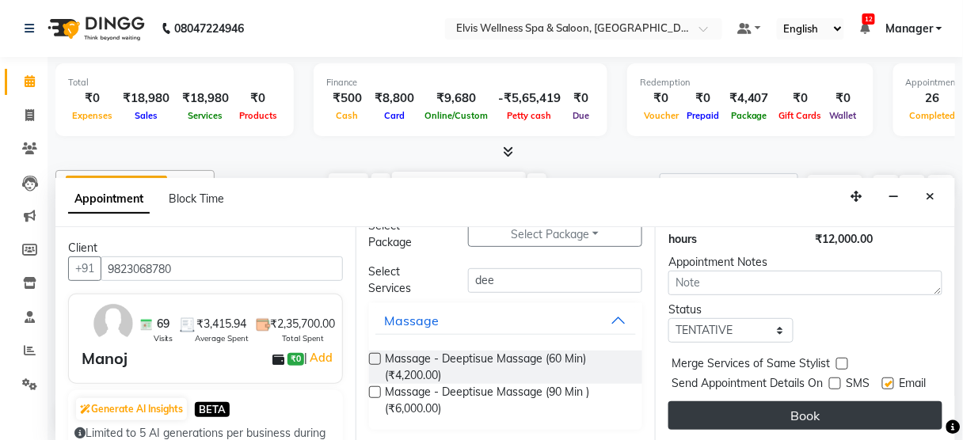
click at [799, 405] on button "Book" at bounding box center [805, 415] width 274 height 29
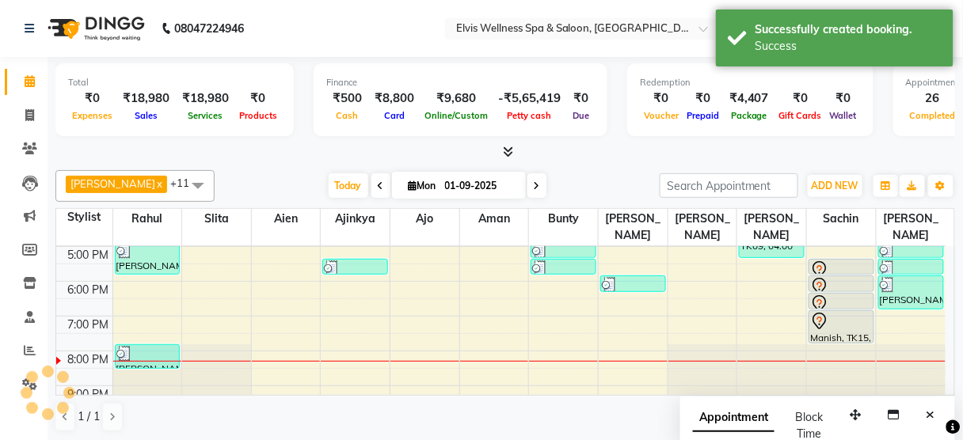
scroll to position [0, 0]
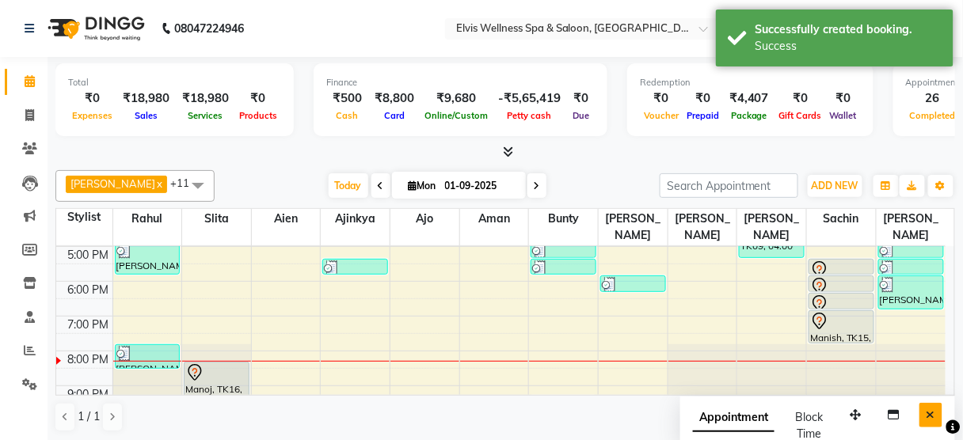
click at [925, 419] on button "Close" at bounding box center [930, 415] width 23 height 25
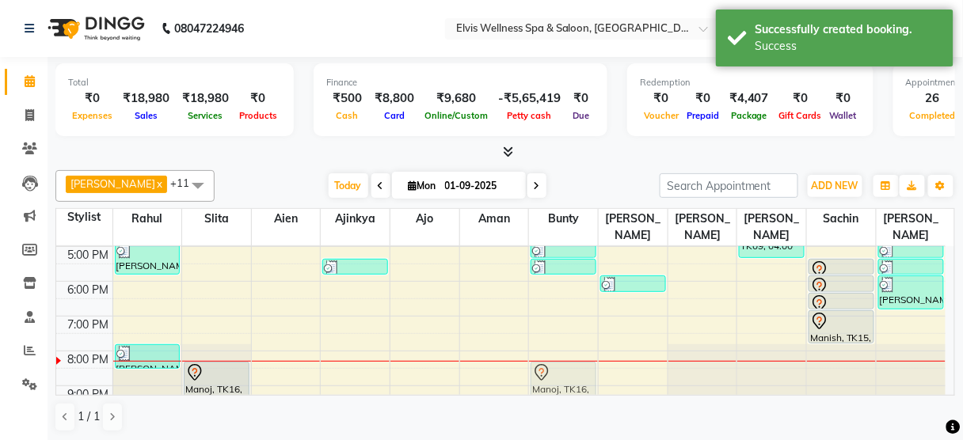
drag, startPoint x: 559, startPoint y: 379, endPoint x: 558, endPoint y: 339, distance: 40.4
click at [558, 339] on div "8:00 AM 9:00 AM 10:00 AM 11:00 AM 12:00 PM 1:00 PM 2:00 PM 3:00 PM 4:00 PM 5:00…" at bounding box center [500, 176] width 889 height 487
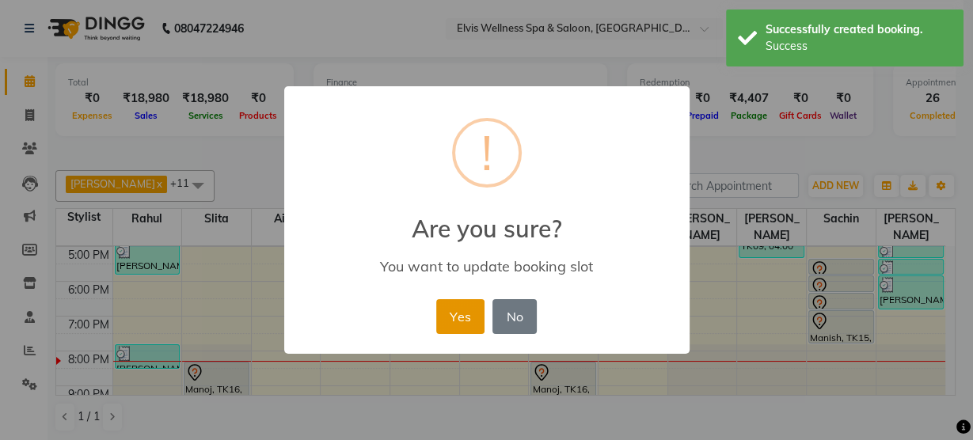
click at [461, 305] on button "Yes" at bounding box center [460, 316] width 48 height 35
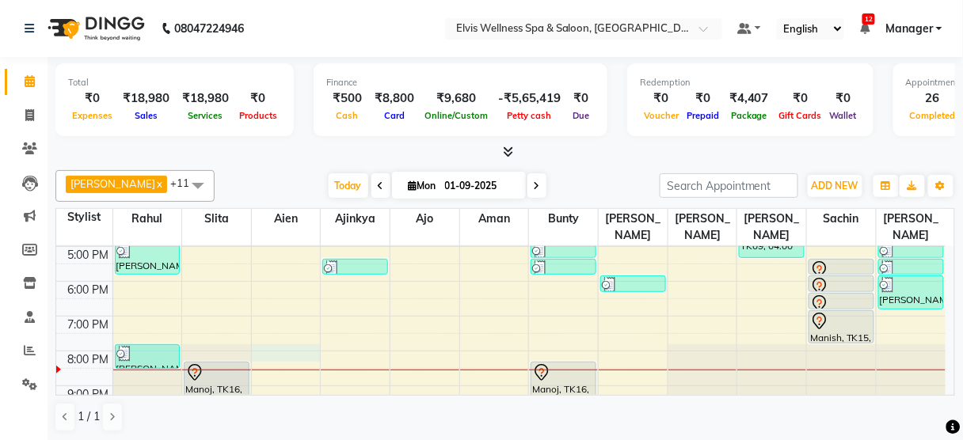
click at [295, 333] on div "8:00 AM 9:00 AM 10:00 AM 11:00 AM 12:00 PM 1:00 PM 2:00 PM 3:00 PM 4:00 PM 5:00…" at bounding box center [500, 176] width 889 height 487
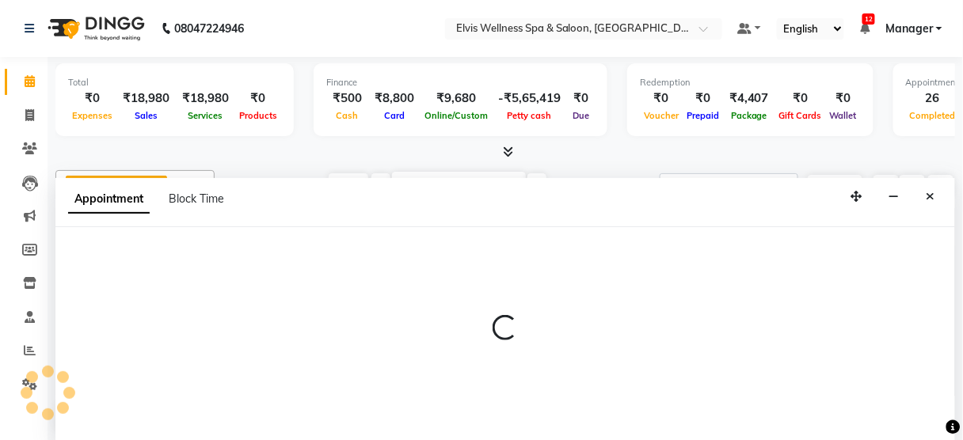
select select "45634"
select select "1200"
select select "tentative"
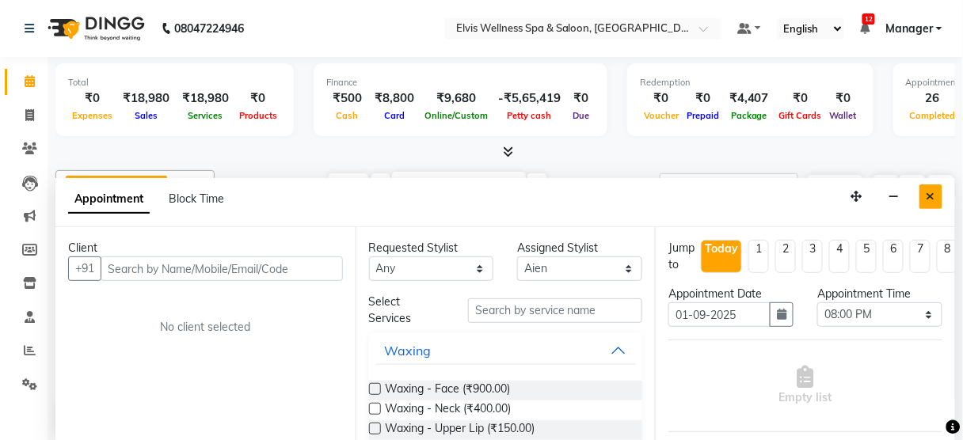
click at [934, 195] on icon "Close" at bounding box center [930, 196] width 9 height 11
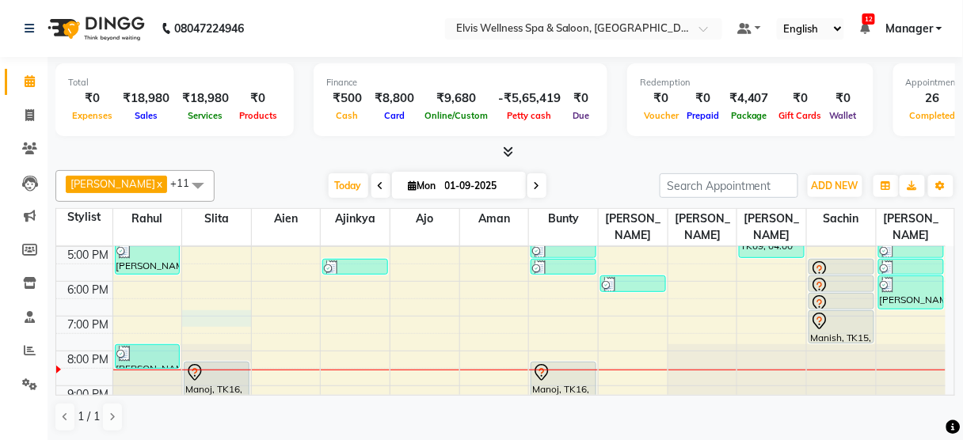
click at [213, 302] on div "8:00 AM 9:00 AM 10:00 AM 11:00 AM 12:00 PM 1:00 PM 2:00 PM 3:00 PM 4:00 PM 5:00…" at bounding box center [500, 176] width 889 height 487
select select "39956"
select select "tentative"
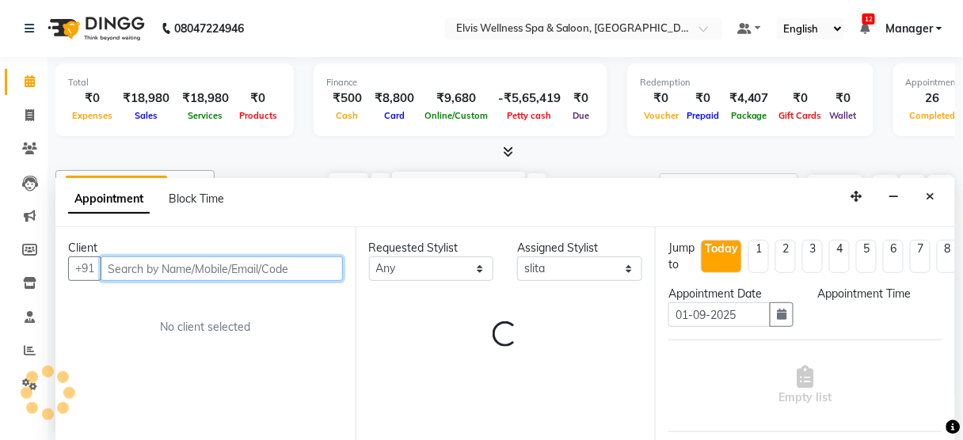
select select "1140"
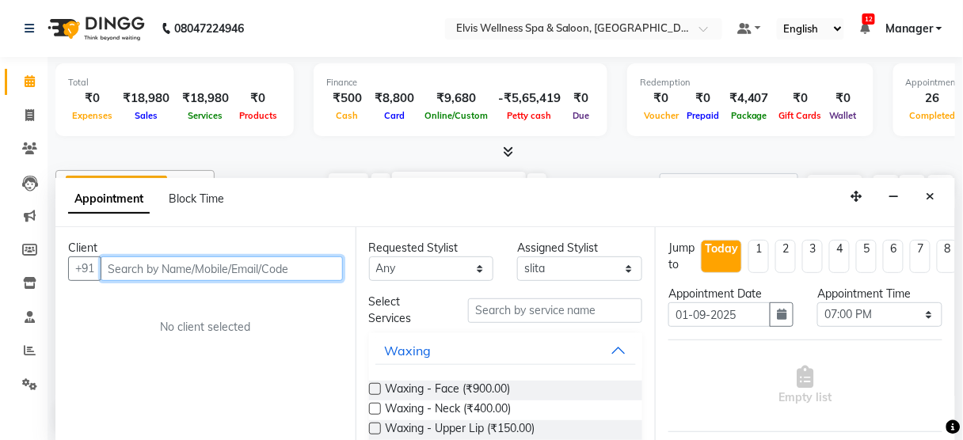
click at [162, 261] on input "text" at bounding box center [222, 269] width 242 height 25
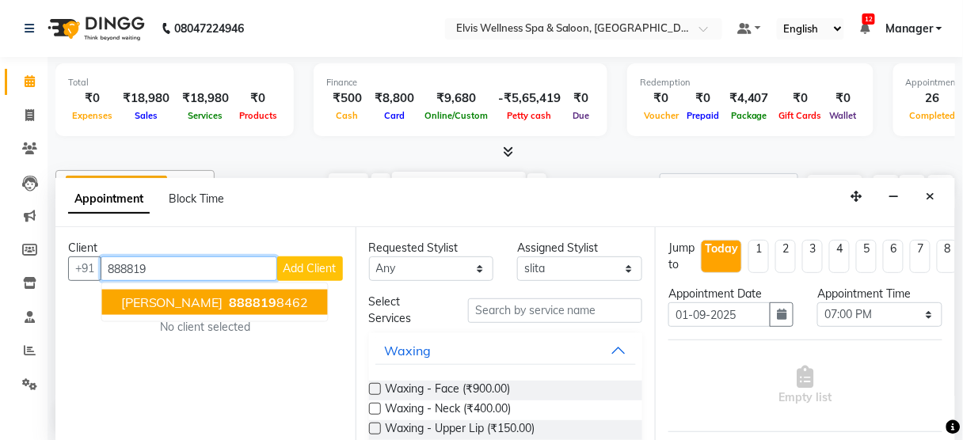
click at [160, 301] on span "Mr Agarwal" at bounding box center [172, 303] width 102 height 16
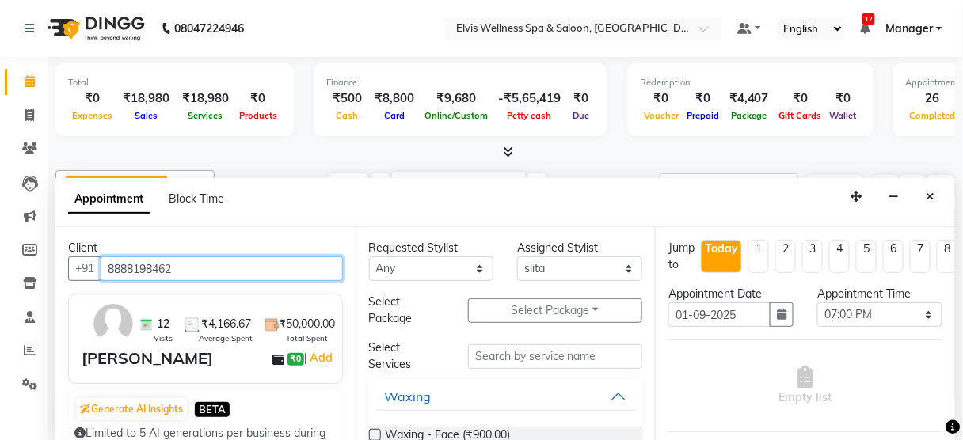
type input "8888198462"
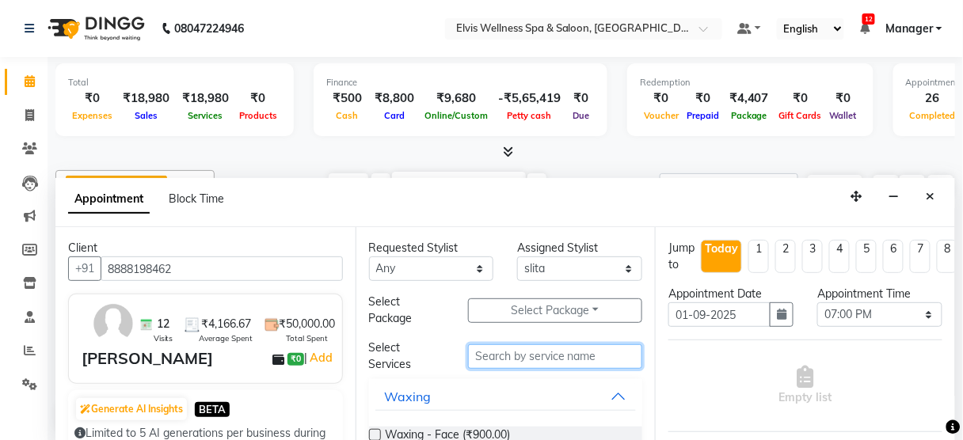
click at [505, 365] on input "text" at bounding box center [555, 356] width 174 height 25
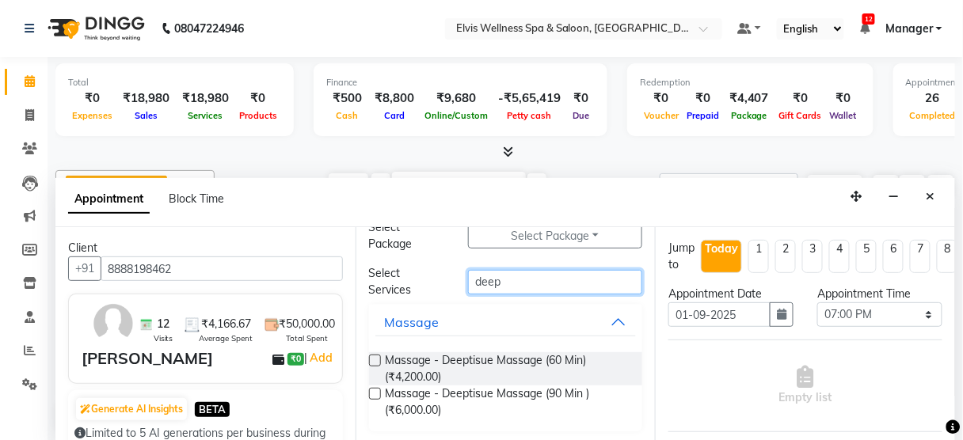
scroll to position [76, 0]
type input "deep"
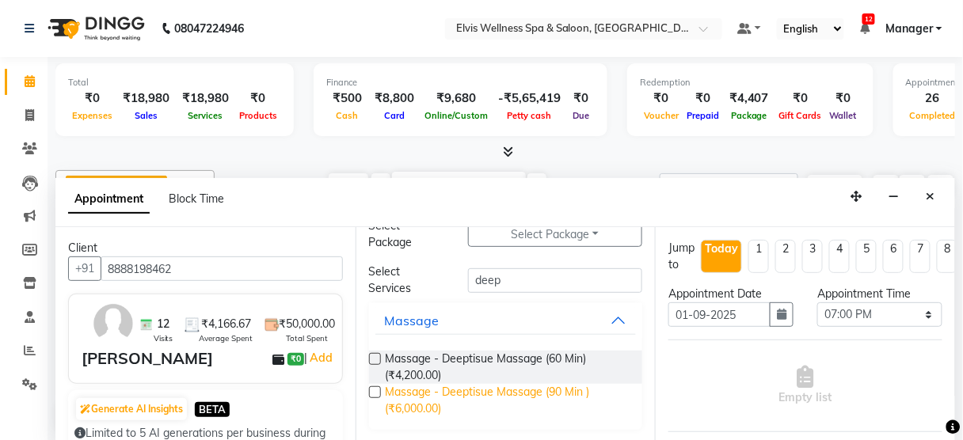
click at [406, 395] on span "Massage - Deeptisue Massage (90 Min ) (₹6,000.00)" at bounding box center [508, 400] width 245 height 33
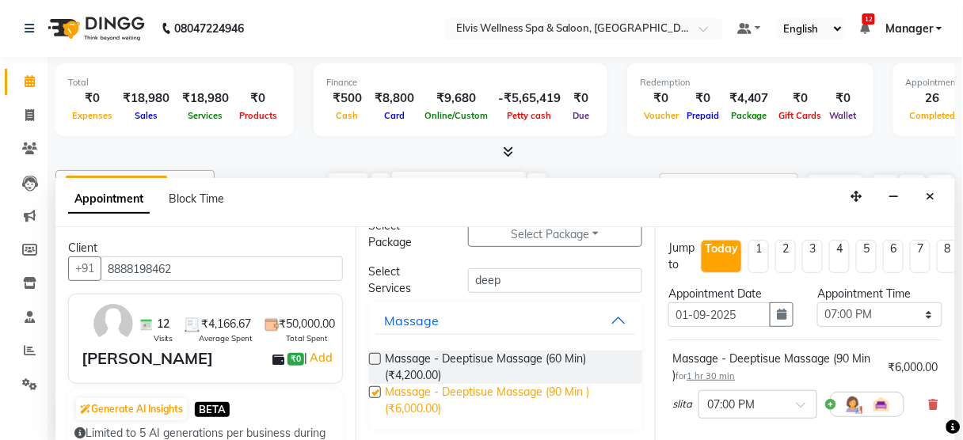
checkbox input "false"
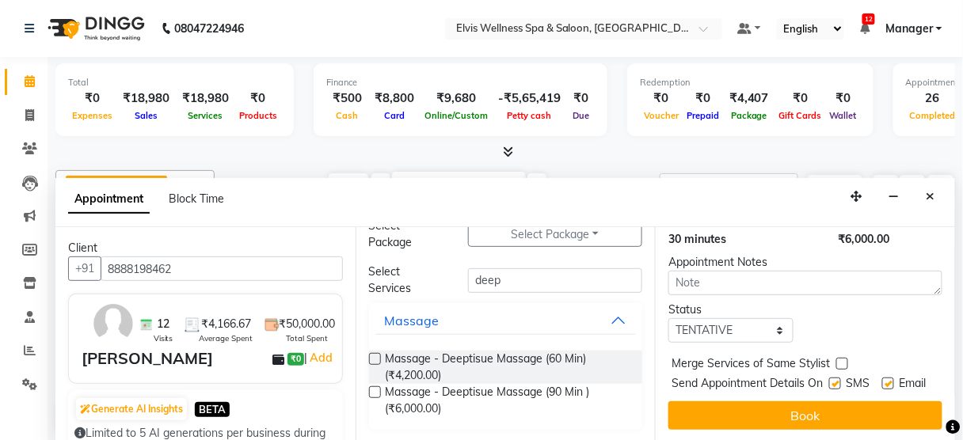
scroll to position [257, 0]
click at [829, 378] on label at bounding box center [835, 384] width 12 height 12
click at [829, 380] on input "checkbox" at bounding box center [834, 385] width 10 height 10
checkbox input "false"
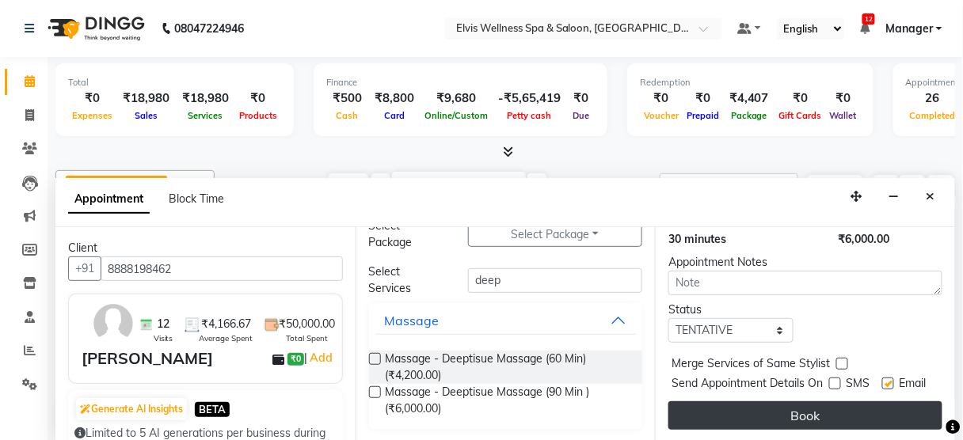
click at [796, 409] on button "Book" at bounding box center [805, 415] width 274 height 29
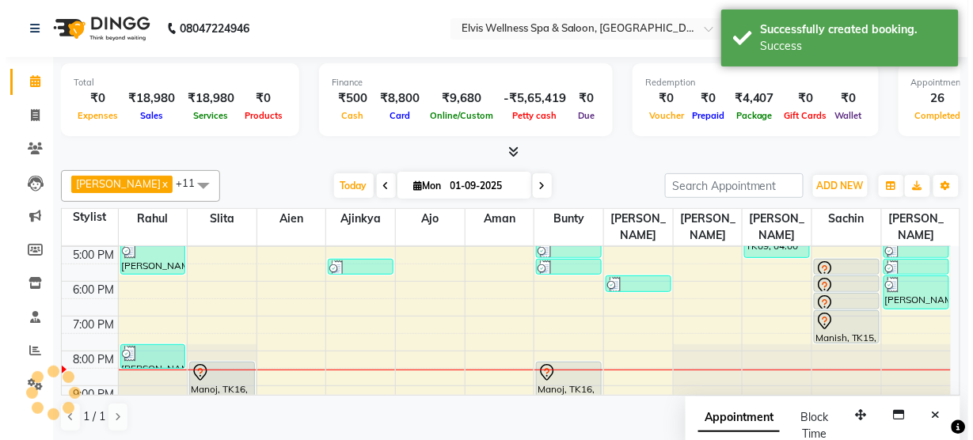
scroll to position [0, 0]
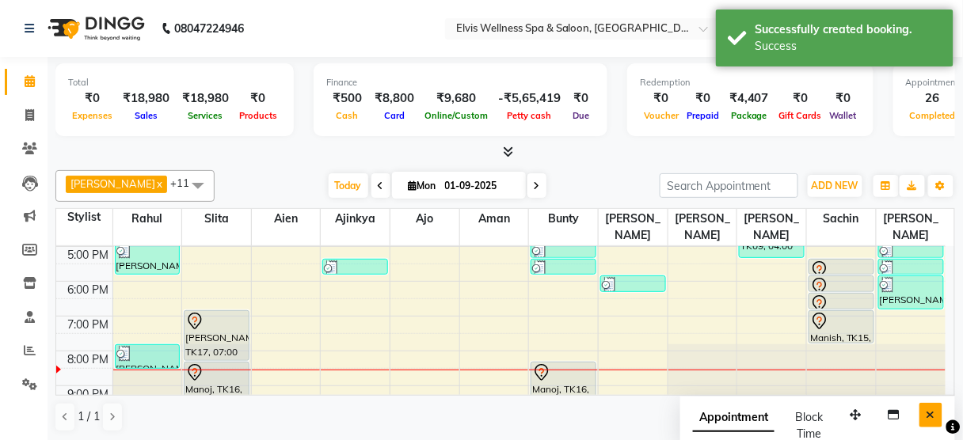
click at [928, 409] on icon "Close" at bounding box center [930, 414] width 9 height 11
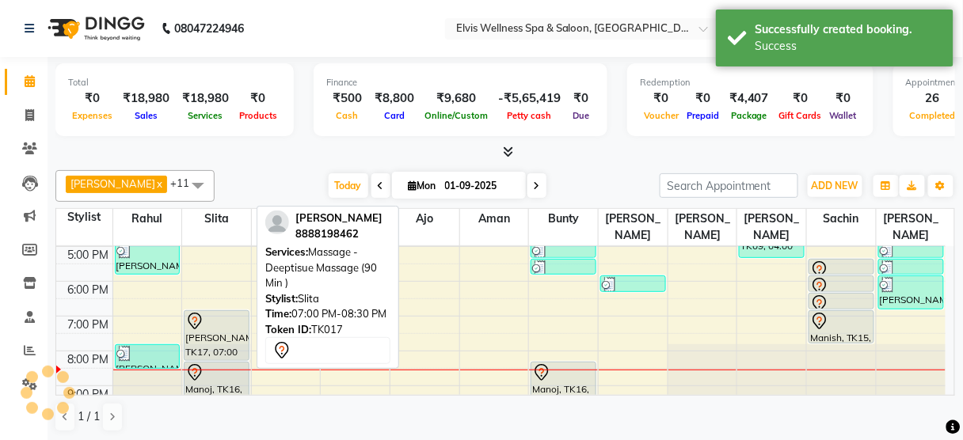
click at [222, 312] on div at bounding box center [216, 321] width 63 height 19
select select "7"
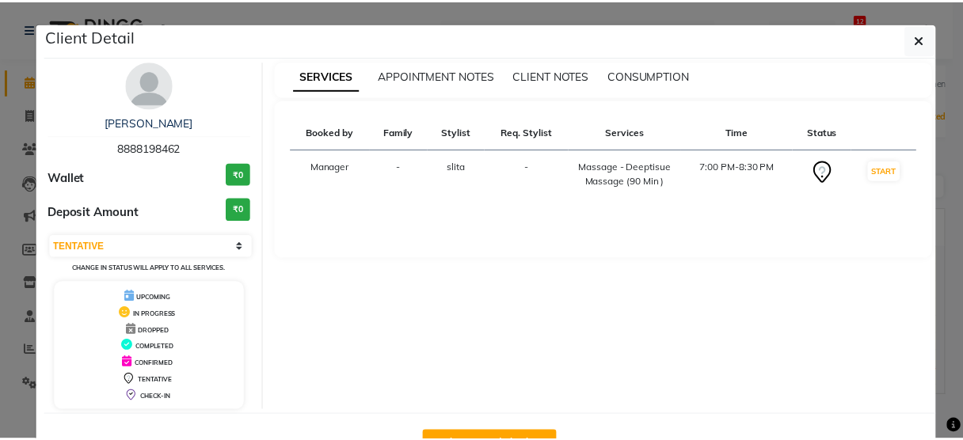
scroll to position [51, 0]
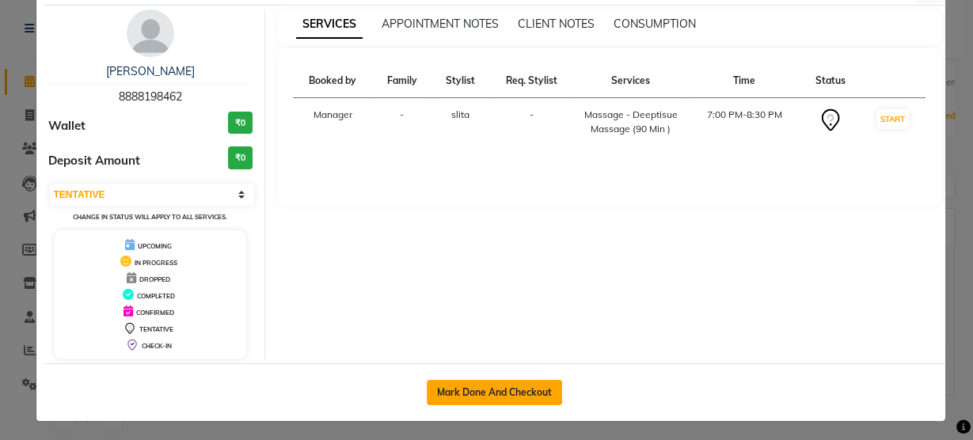
click at [458, 388] on button "Mark Done And Checkout" at bounding box center [494, 392] width 135 height 25
select select "5733"
select select "service"
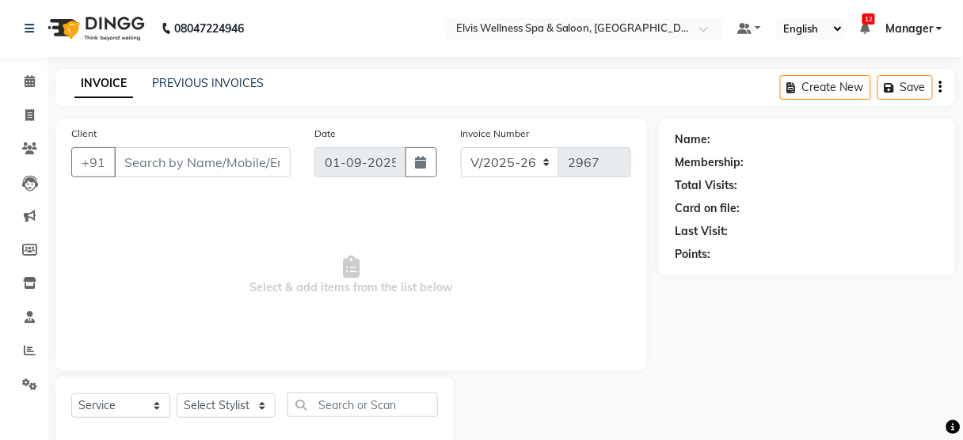
type input "8888198462"
select select "39956"
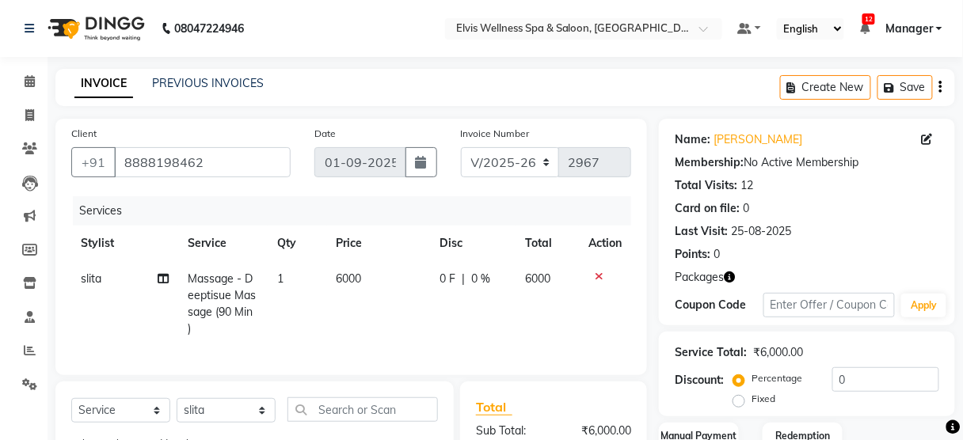
click at [751, 400] on label "Fixed" at bounding box center [763, 399] width 24 height 14
click at [747, 400] on input "Fixed" at bounding box center [741, 398] width 11 height 11
radio input "true"
click at [751, 379] on label "Percentage" at bounding box center [776, 378] width 51 height 14
click at [739, 379] on input "Percentage" at bounding box center [741, 378] width 11 height 11
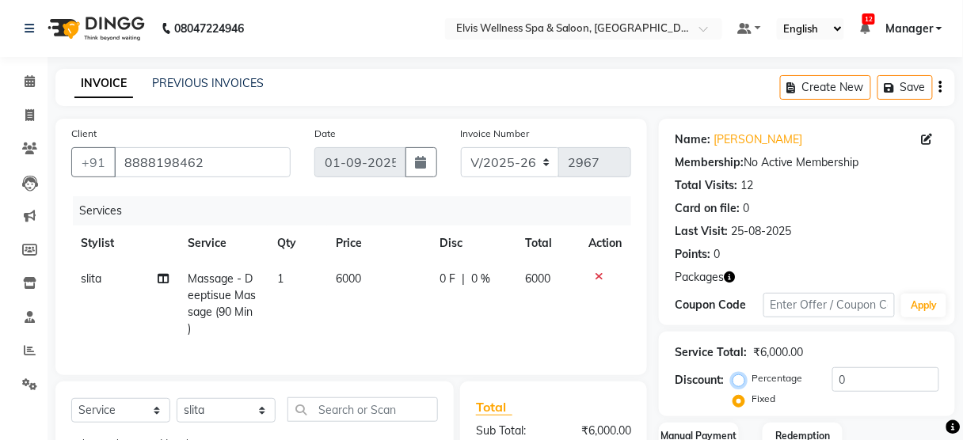
radio input "true"
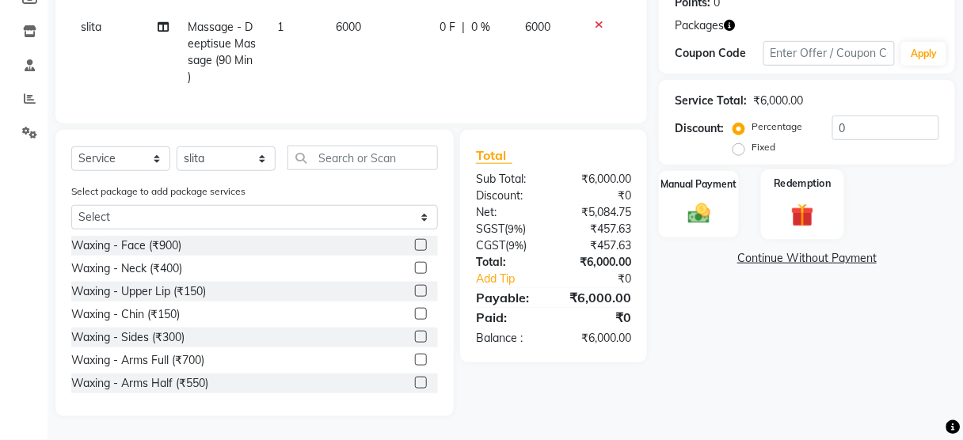
click at [779, 187] on div "Redemption" at bounding box center [802, 204] width 83 height 70
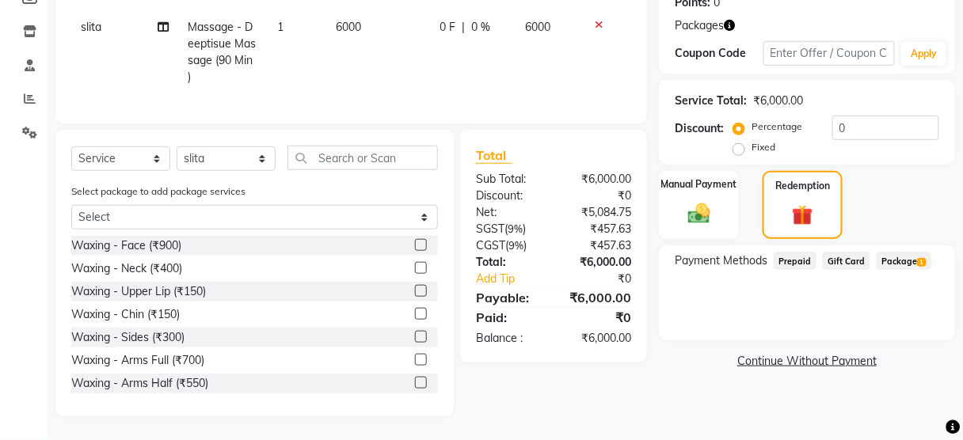
click at [899, 256] on span "Package 1" at bounding box center [903, 261] width 55 height 18
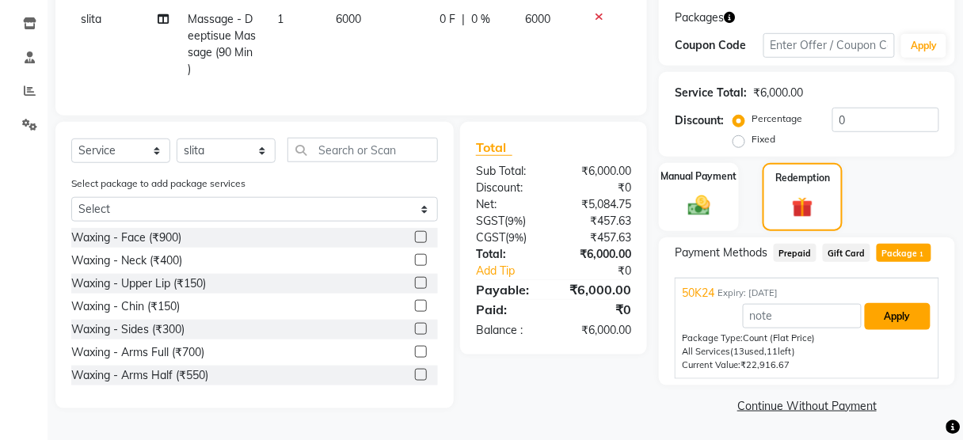
click at [896, 320] on button "Apply" at bounding box center [898, 316] width 66 height 27
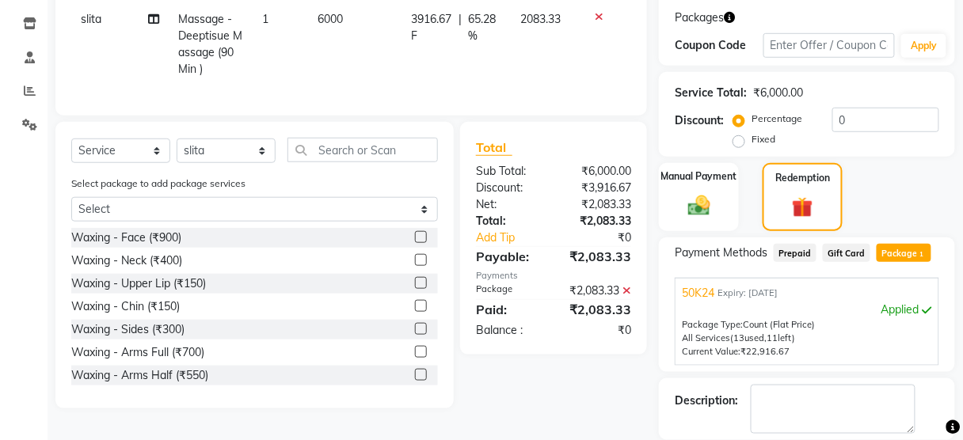
scroll to position [335, 0]
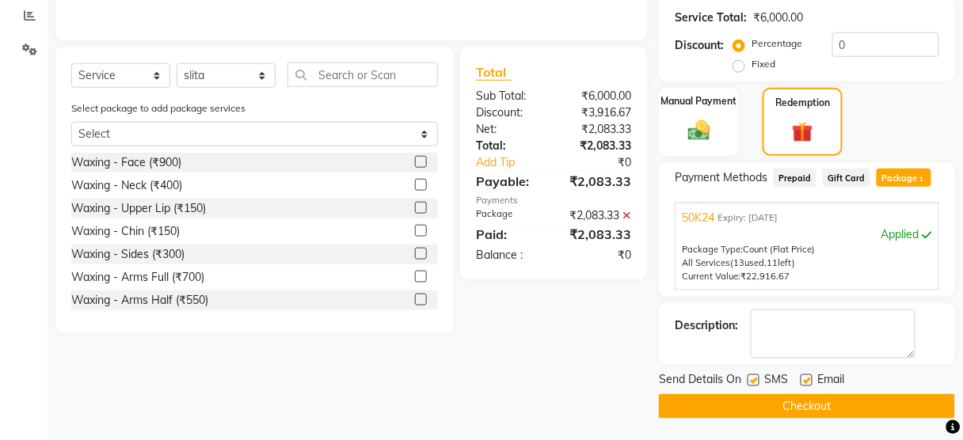
click at [753, 382] on label at bounding box center [753, 380] width 12 height 12
click at [753, 382] on input "checkbox" at bounding box center [752, 381] width 10 height 10
checkbox input "false"
click at [728, 410] on button "Checkout" at bounding box center [807, 406] width 296 height 25
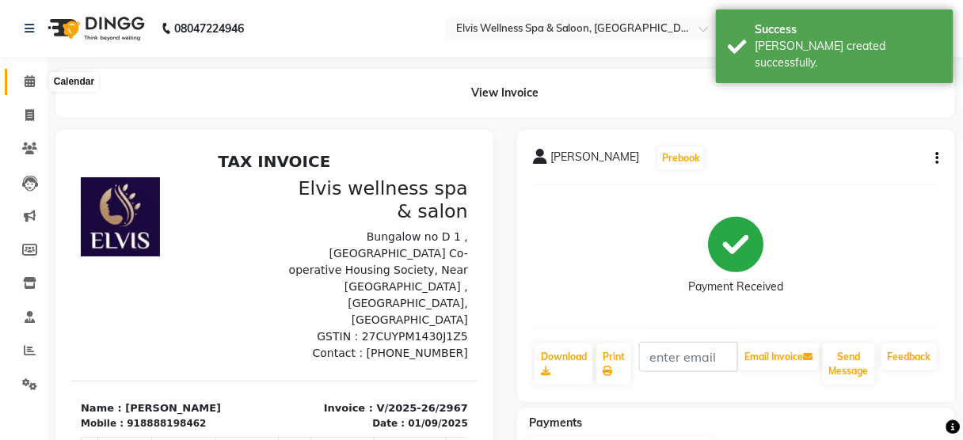
click at [33, 79] on icon at bounding box center [30, 81] width 10 height 12
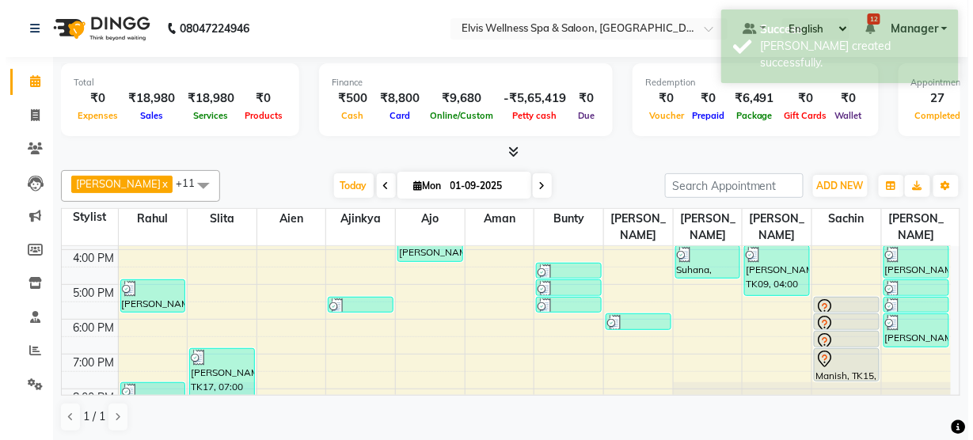
scroll to position [313, 0]
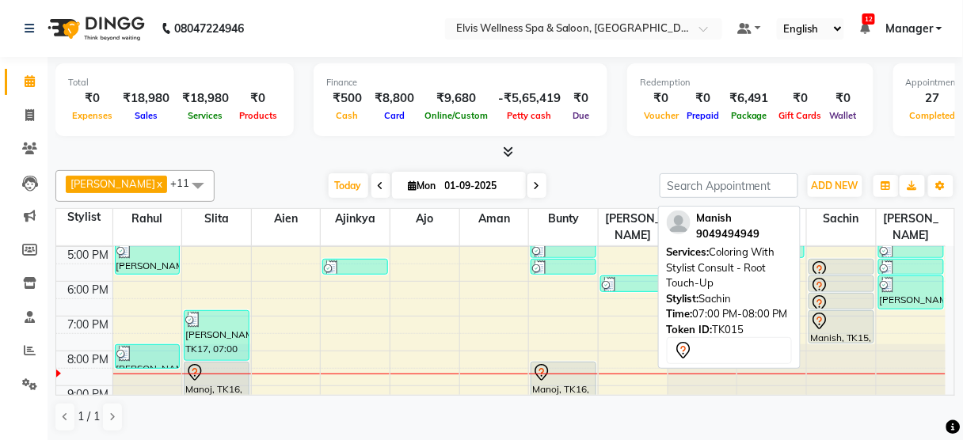
click at [831, 312] on div at bounding box center [841, 321] width 63 height 19
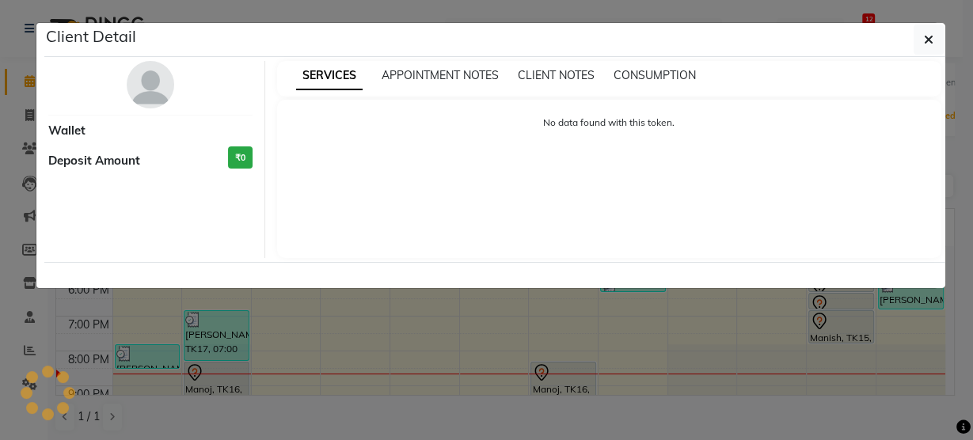
select select "7"
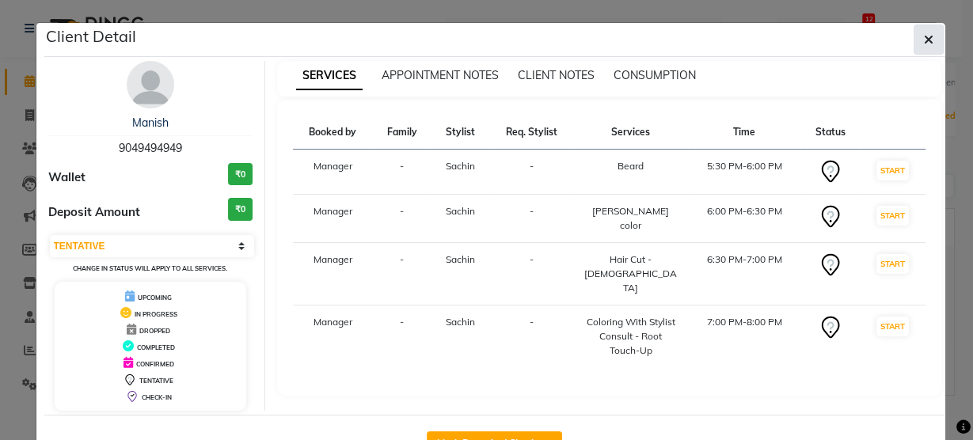
click at [924, 33] on icon "button" at bounding box center [929, 39] width 10 height 13
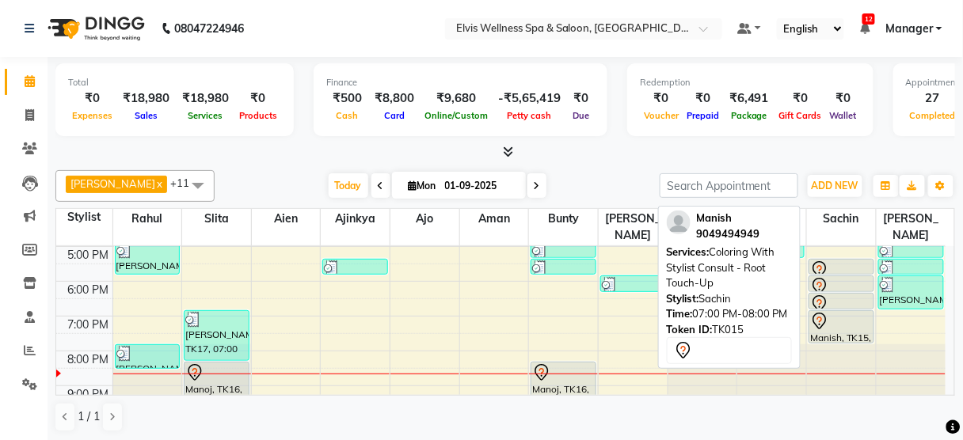
click at [849, 314] on div "Manish, TK15, 07:00 PM-08:00 PM, Coloring With Stylist Consult - Root Touch-Up" at bounding box center [841, 327] width 64 height 32
select select "7"
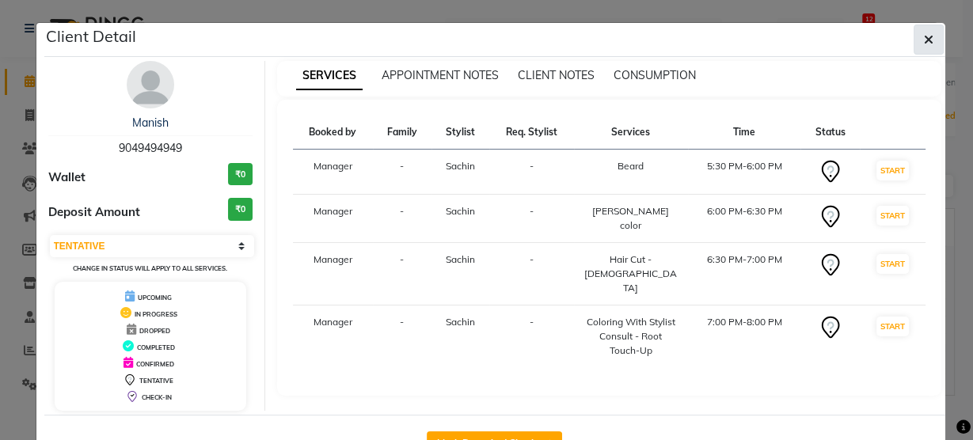
click at [925, 41] on icon "button" at bounding box center [929, 39] width 10 height 13
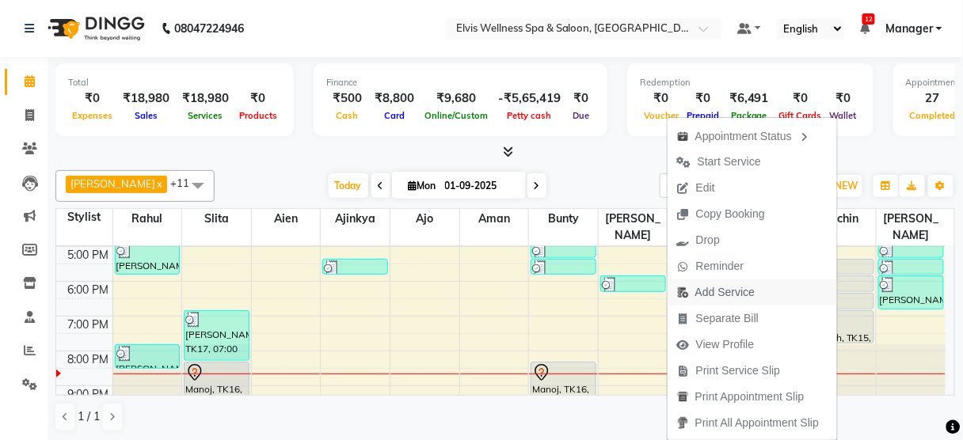
click at [695, 292] on span "Add Service" at bounding box center [724, 292] width 59 height 17
select select "48152"
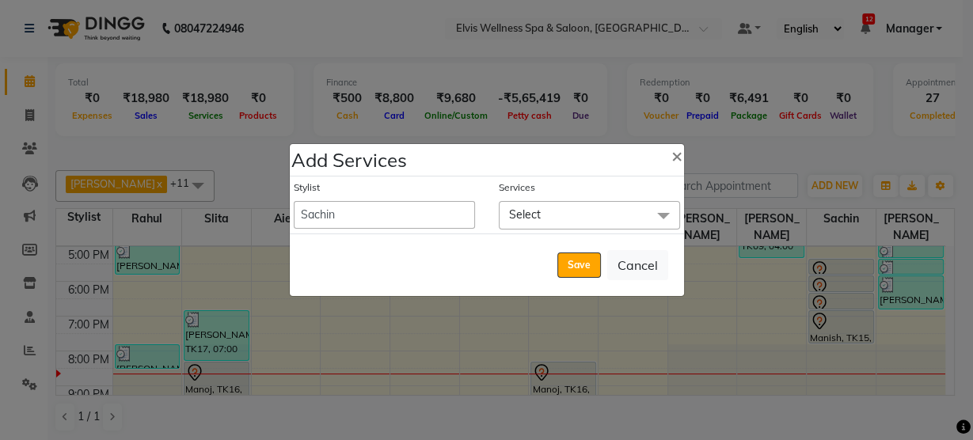
click at [548, 211] on span "Select" at bounding box center [589, 215] width 181 height 28
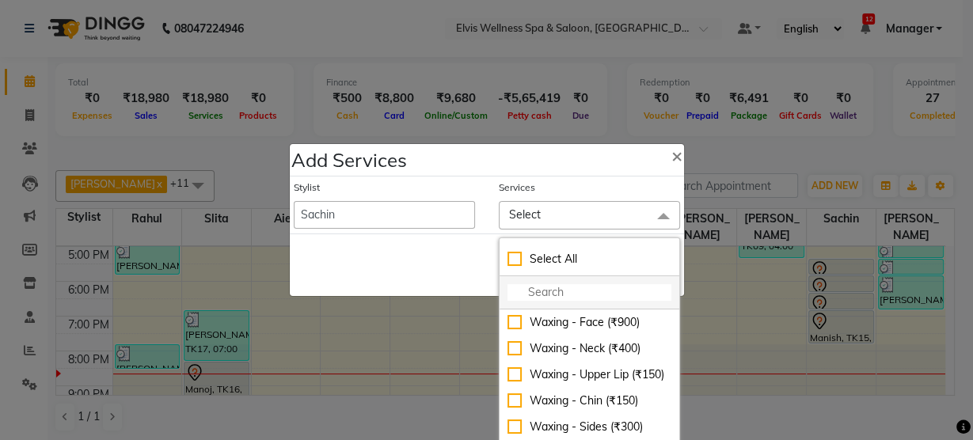
click at [527, 294] on input "multiselect-search" at bounding box center [589, 292] width 164 height 17
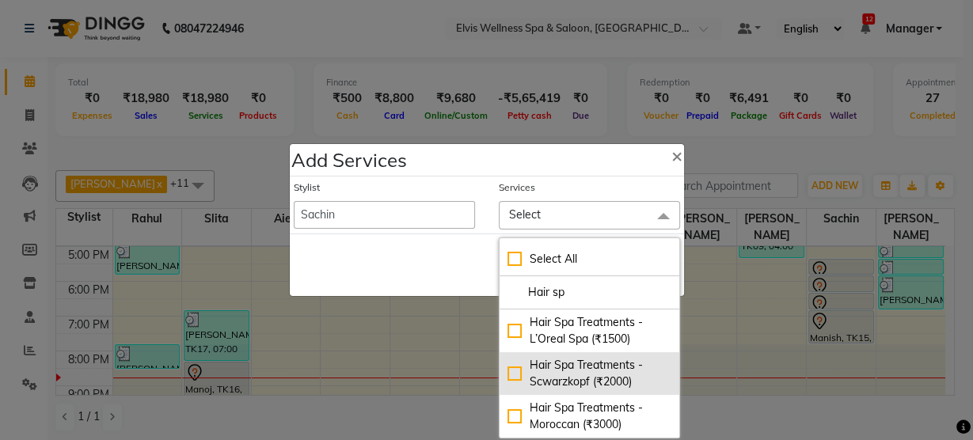
type input "Hair sp"
click at [568, 378] on div "Hair Spa Treatments - Scwarzkopf (₹2000)" at bounding box center [589, 373] width 164 height 33
checkbox input "true"
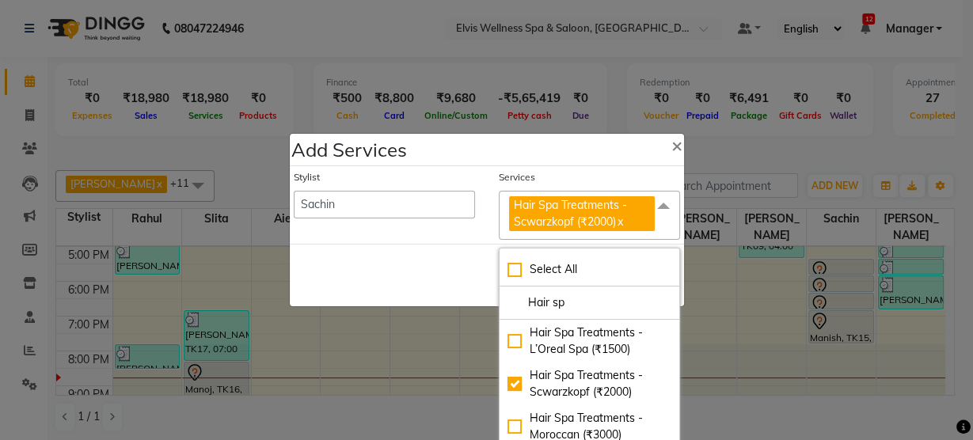
click at [435, 286] on div "Save Cancel" at bounding box center [487, 275] width 394 height 63
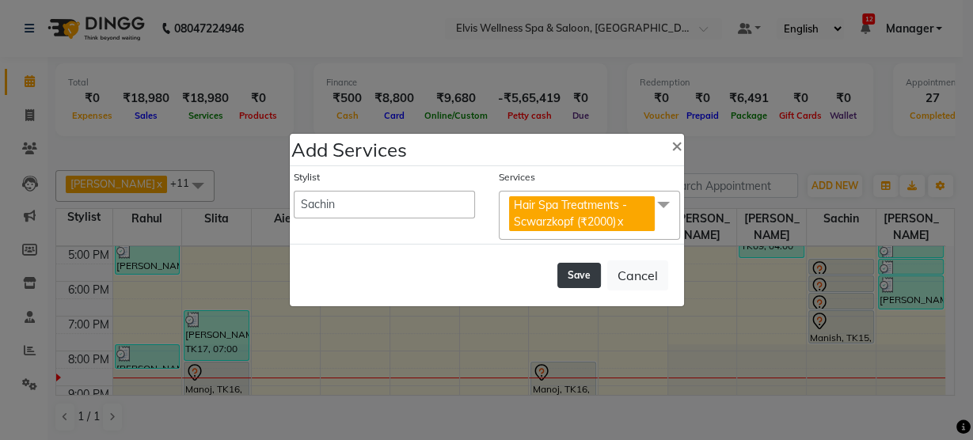
click at [588, 274] on button "Save" at bounding box center [579, 275] width 44 height 25
select select "45634"
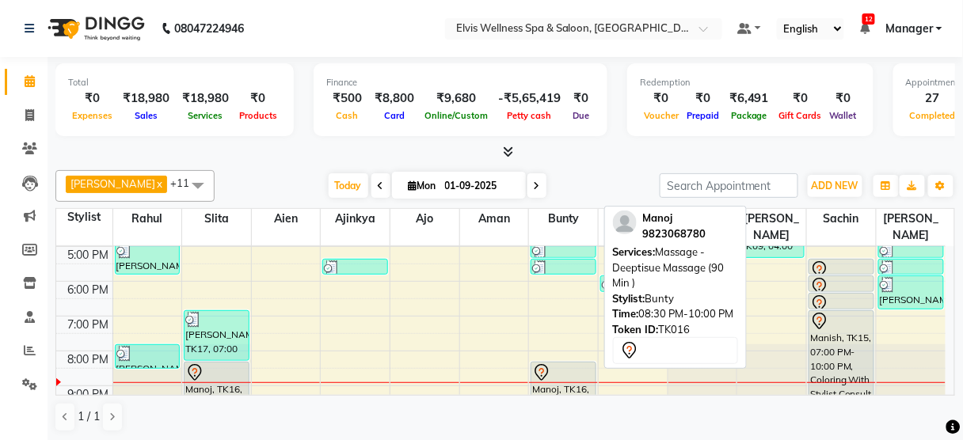
click at [565, 386] on div "Manoj, TK16, 08:30 PM-10:00 PM, Massage - Deeptisue Massage (90 Min )" at bounding box center [563, 387] width 64 height 48
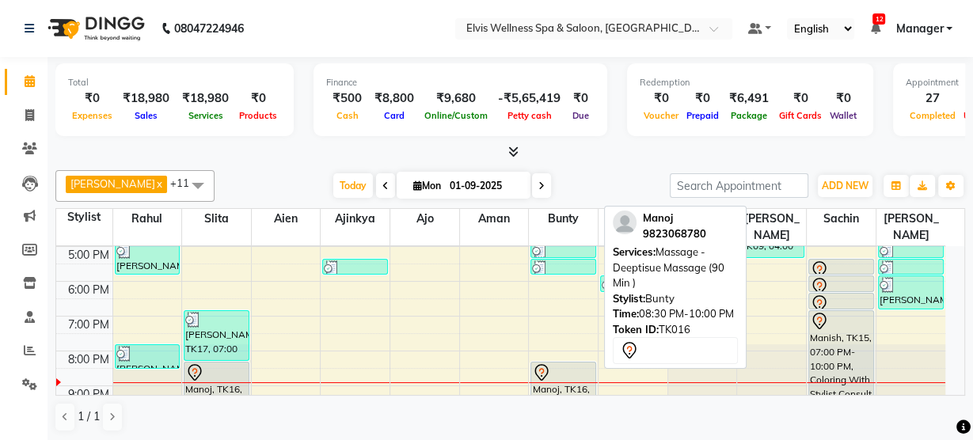
select select "7"
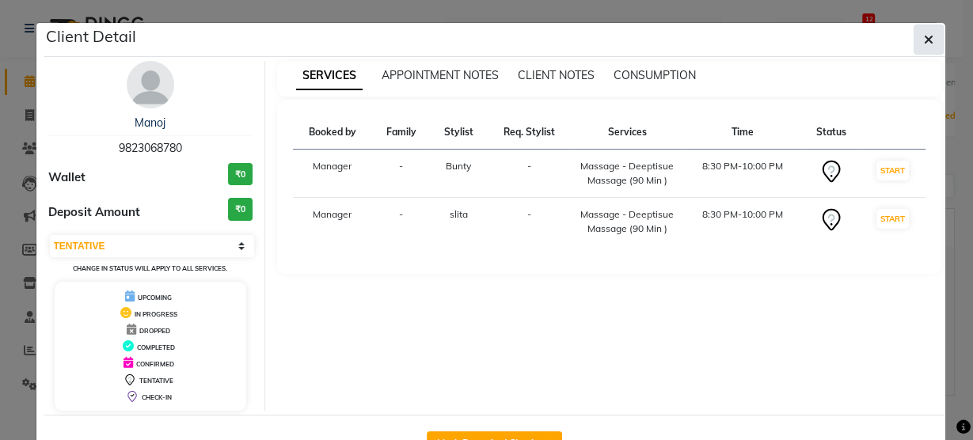
click at [914, 41] on button "button" at bounding box center [929, 40] width 30 height 30
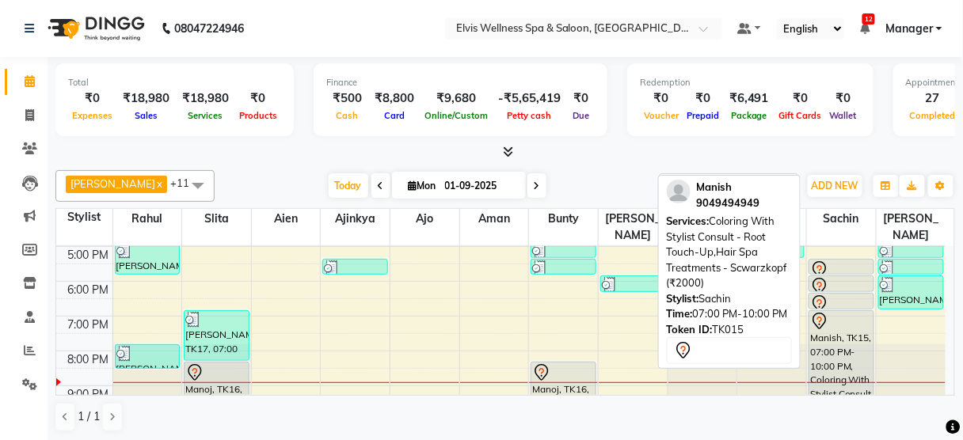
click at [834, 317] on div "Manish, TK15, 07:00 PM-10:00 PM, Coloring With Stylist Consult - Root Touch-Up,…" at bounding box center [841, 361] width 64 height 100
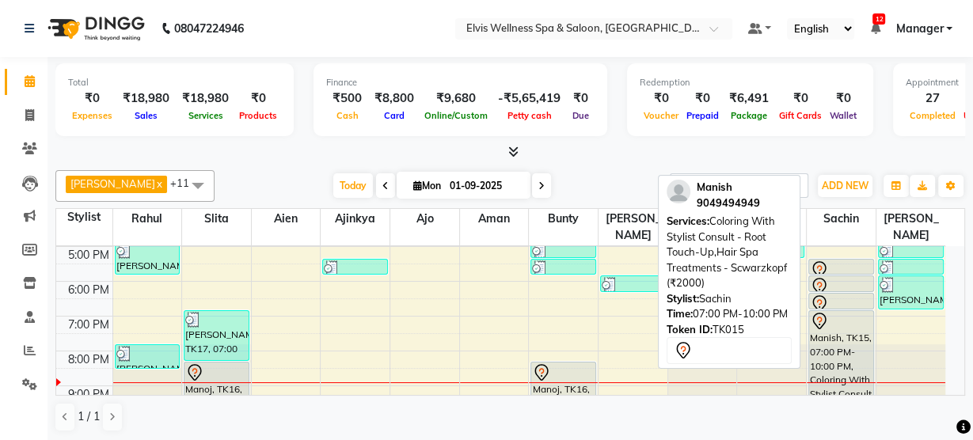
select select "7"
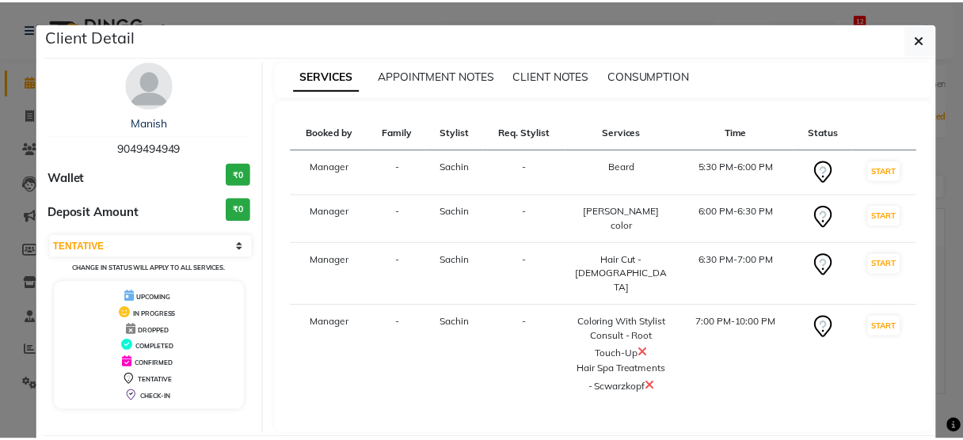
scroll to position [54, 0]
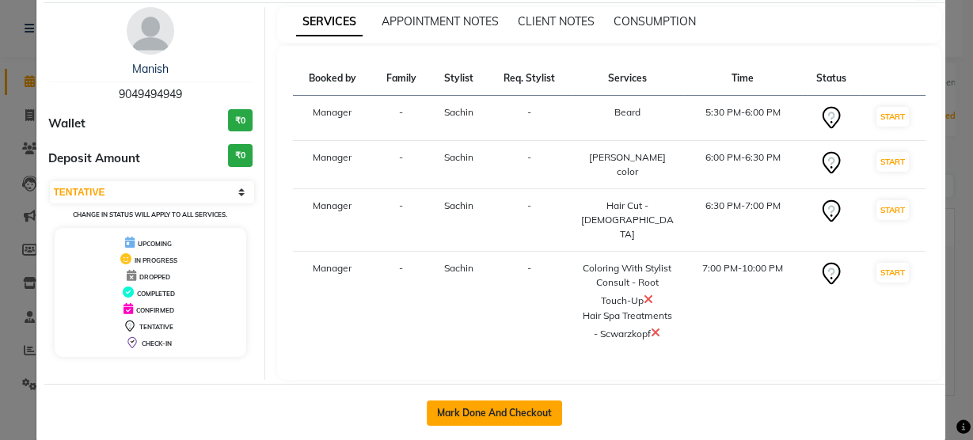
click at [450, 401] on button "Mark Done And Checkout" at bounding box center [494, 413] width 135 height 25
select select "5733"
select select "service"
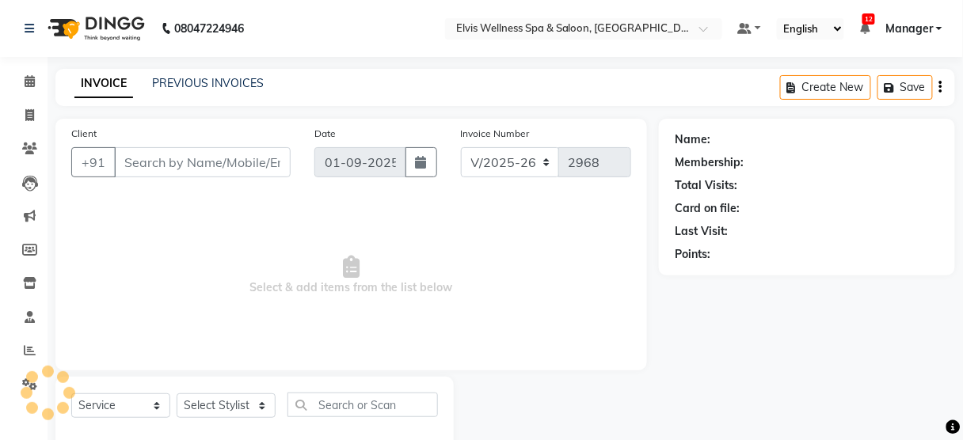
type input "9049494949"
select select "48152"
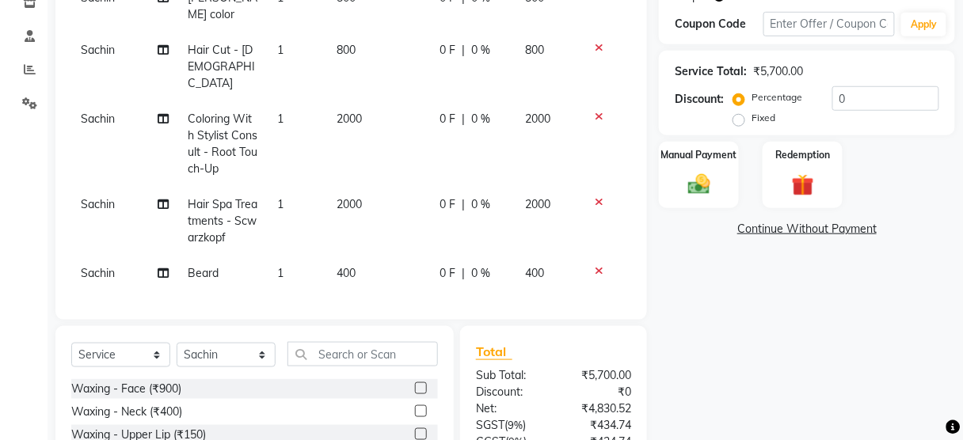
scroll to position [187, 0]
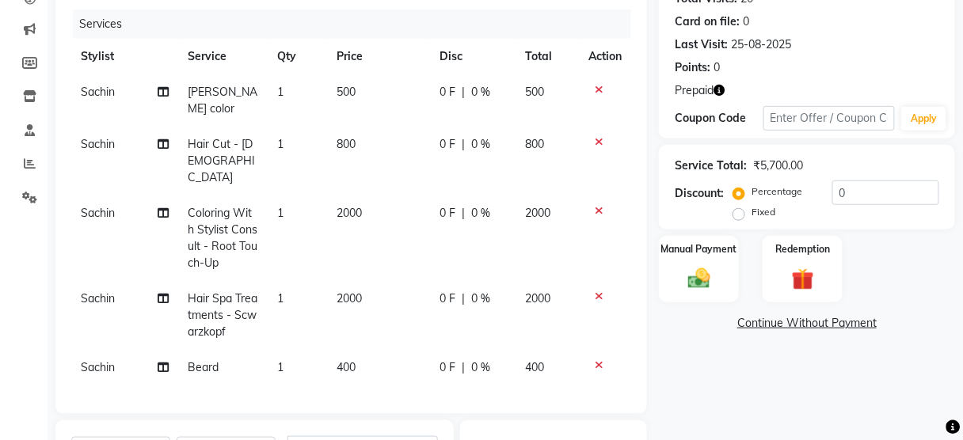
click at [355, 206] on span "2000" at bounding box center [348, 213] width 25 height 14
select select "48152"
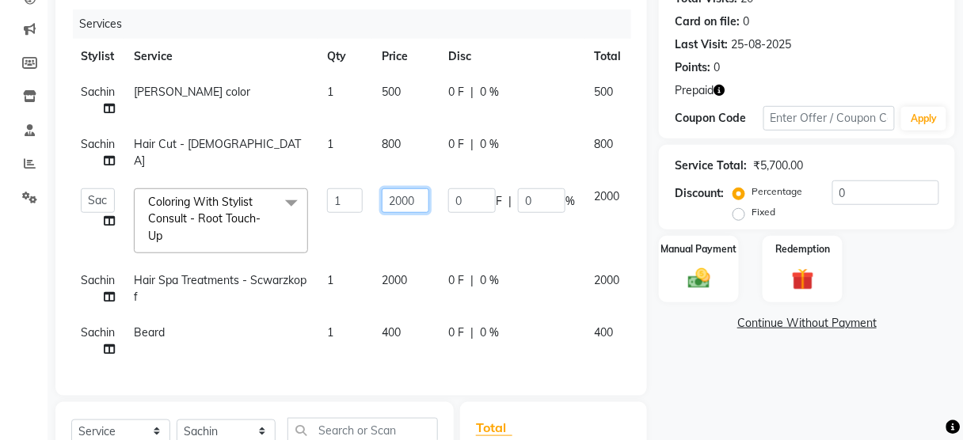
click at [401, 196] on input "2000" at bounding box center [406, 200] width 48 height 25
type input "2500"
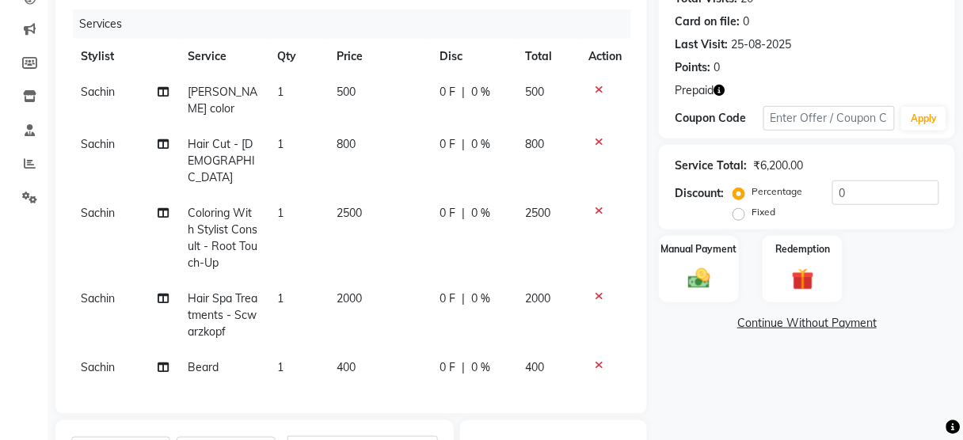
click at [389, 281] on td "2000" at bounding box center [379, 315] width 104 height 69
select select "48152"
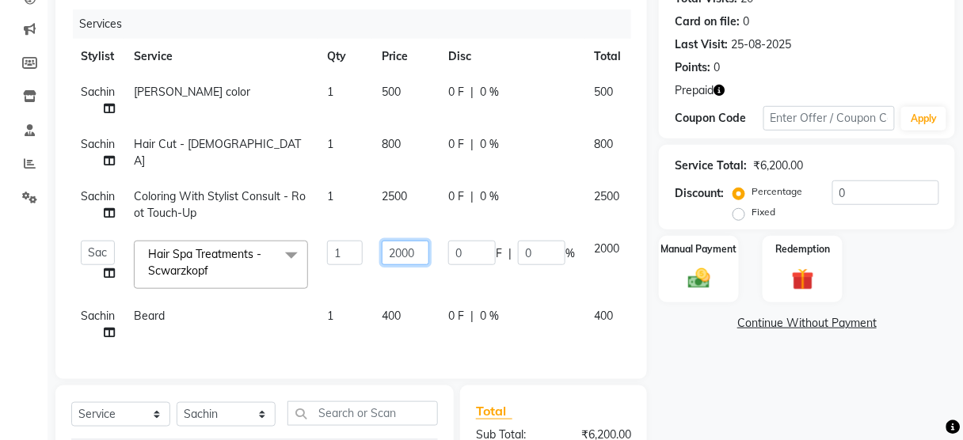
click at [405, 258] on input "2000" at bounding box center [406, 253] width 48 height 25
click at [405, 255] on input "2000" at bounding box center [406, 253] width 48 height 25
type input "2500"
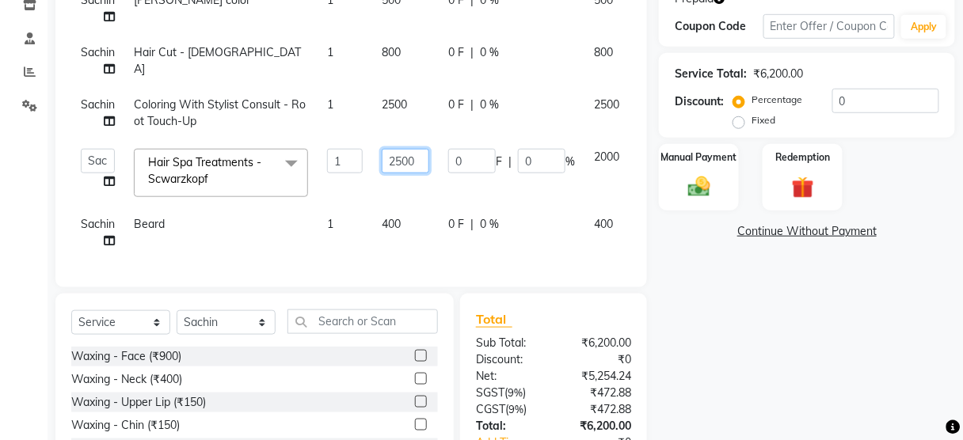
scroll to position [235, 0]
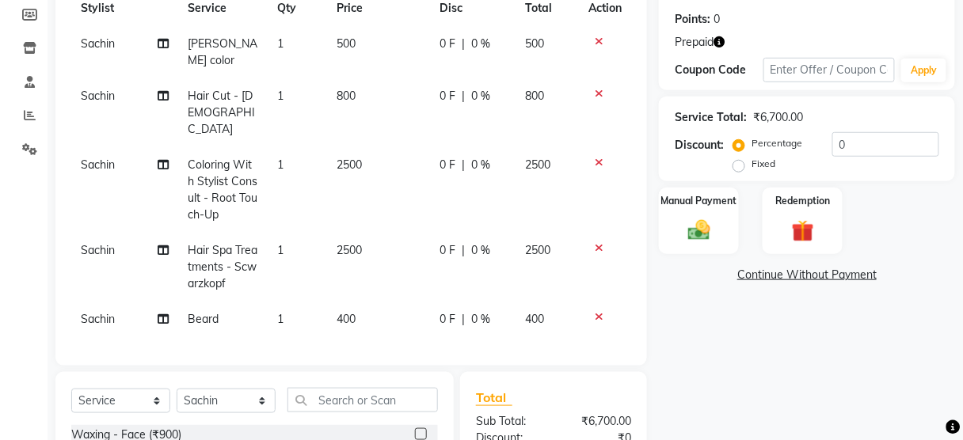
click at [391, 43] on td "500" at bounding box center [379, 52] width 104 height 52
select select "48152"
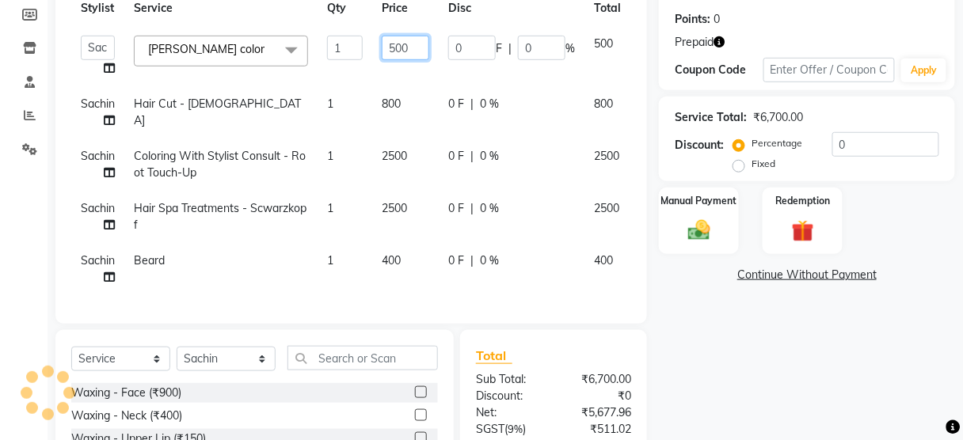
click at [398, 45] on input "500" at bounding box center [406, 48] width 48 height 25
type input "600"
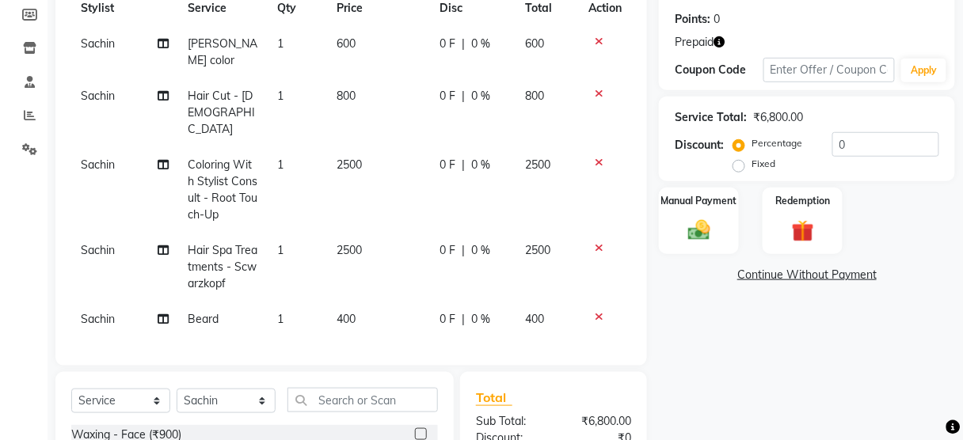
click at [822, 333] on div "Name: Manish Membership: No Active Membership Total Visits: 20 Card on file: 0 …" at bounding box center [813, 245] width 308 height 722
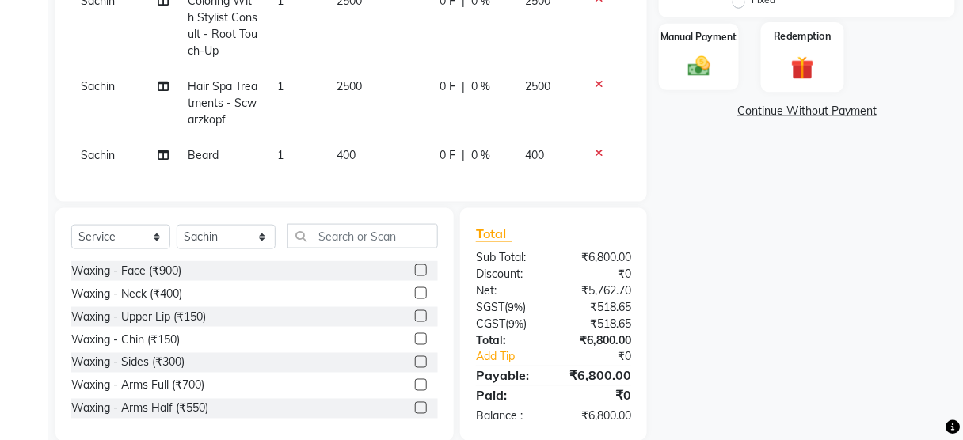
click at [799, 61] on img at bounding box center [802, 67] width 37 height 29
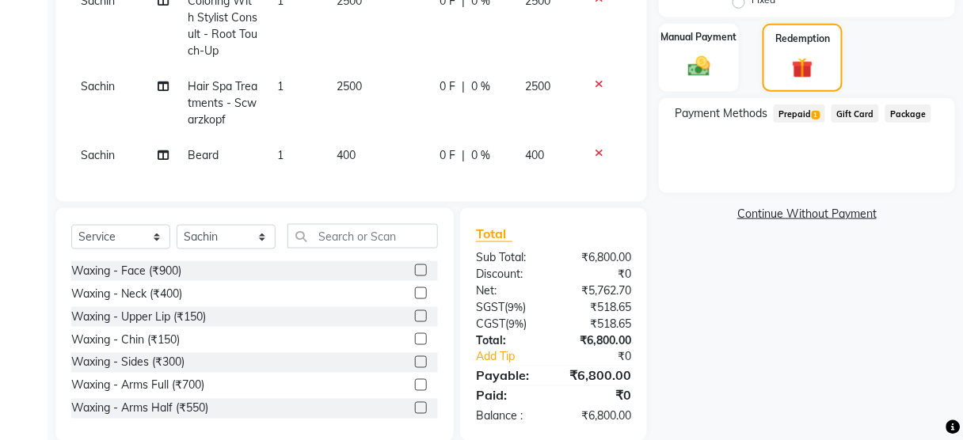
click at [796, 110] on span "Prepaid 1" at bounding box center [798, 114] width 51 height 18
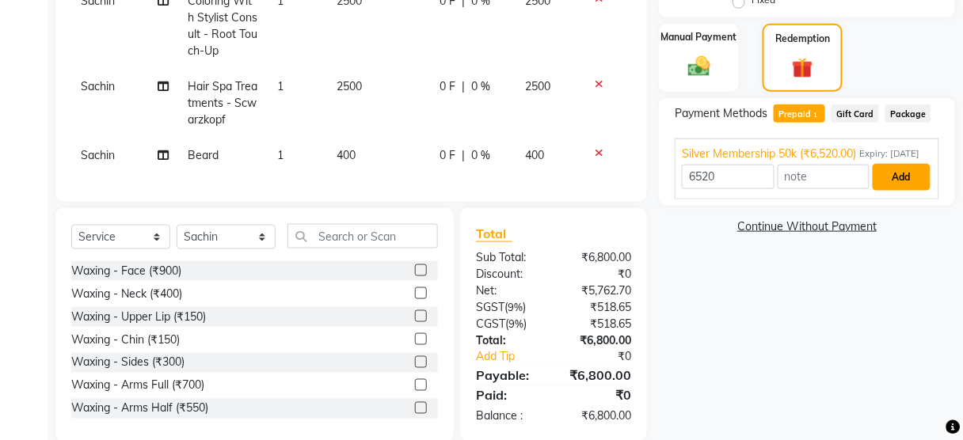
click at [895, 191] on button "Add" at bounding box center [901, 177] width 58 height 27
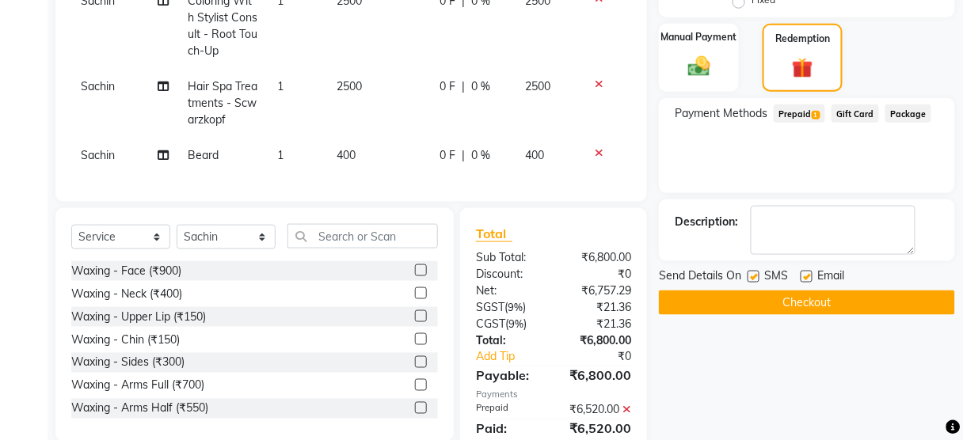
click at [753, 276] on label at bounding box center [753, 277] width 12 height 12
click at [753, 276] on input "checkbox" at bounding box center [752, 277] width 10 height 10
checkbox input "false"
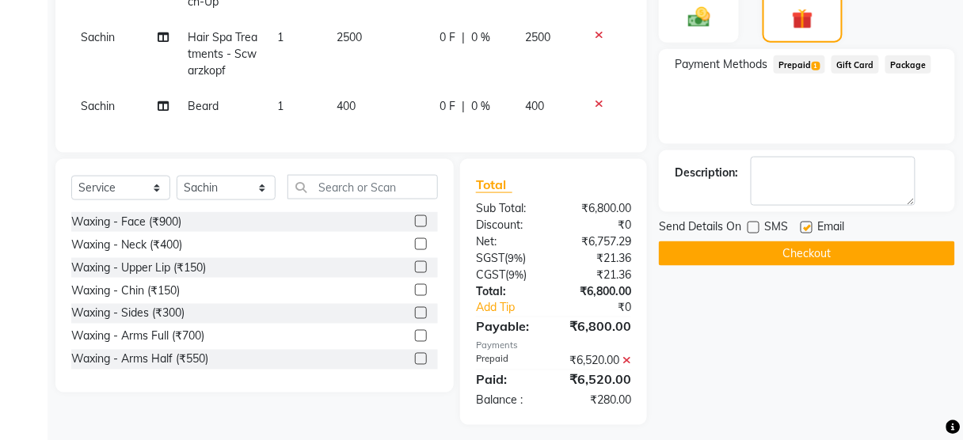
click at [725, 253] on button "Checkout" at bounding box center [807, 253] width 296 height 25
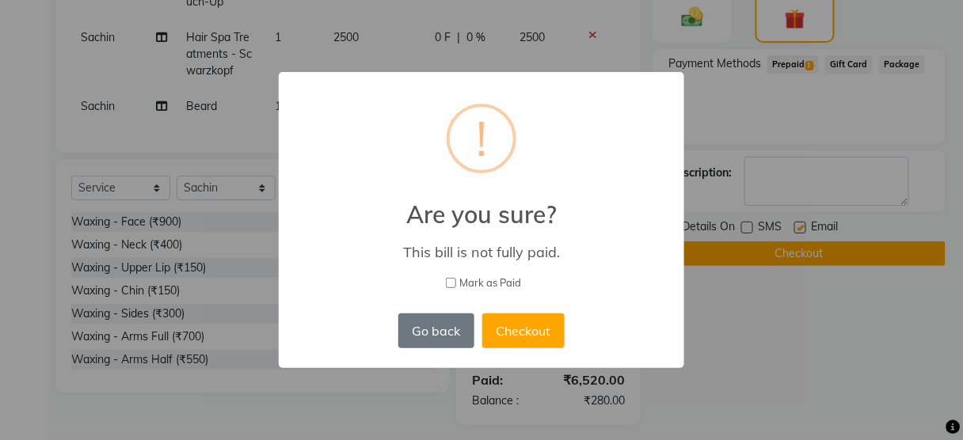
scroll to position [431, 0]
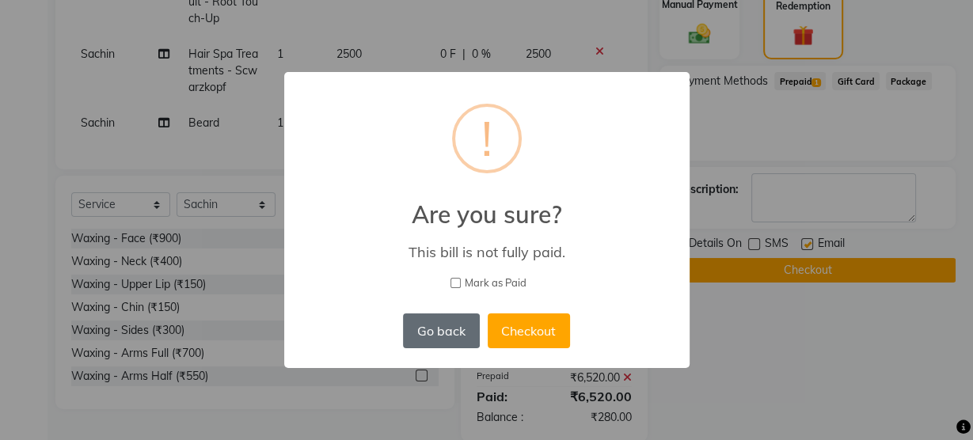
click at [439, 326] on button "Go back" at bounding box center [441, 331] width 76 height 35
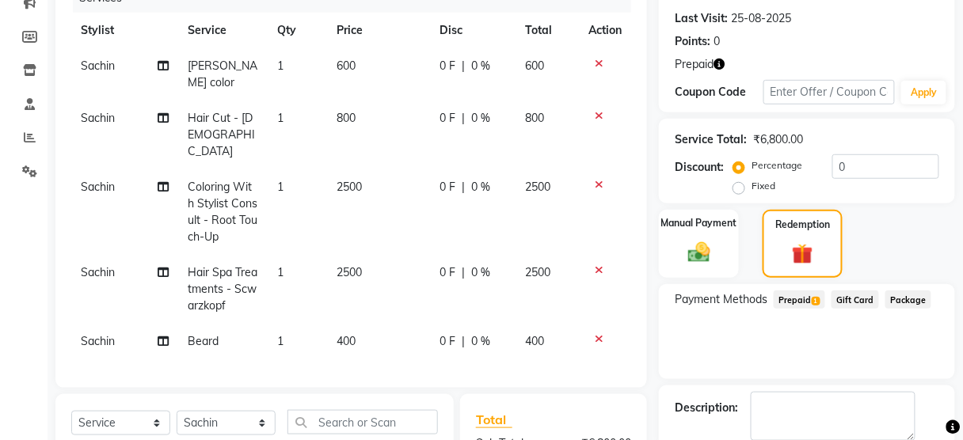
scroll to position [298, 0]
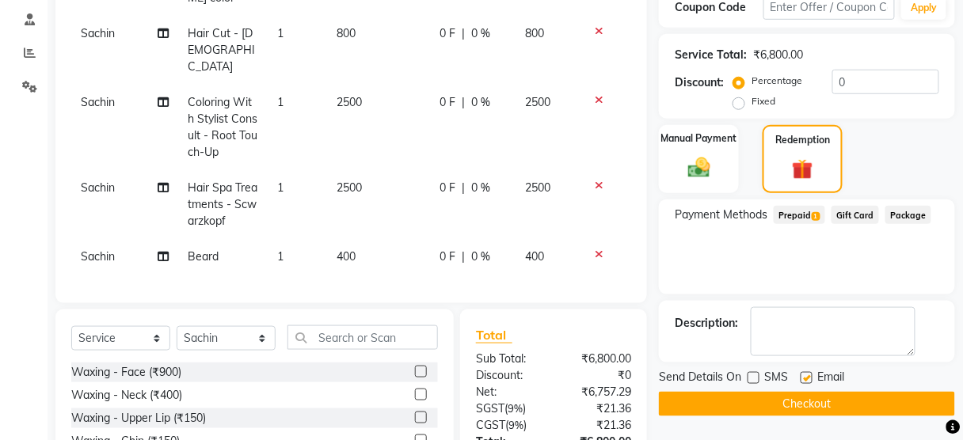
click at [751, 98] on label "Fixed" at bounding box center [763, 101] width 24 height 14
click at [741, 98] on input "Fixed" at bounding box center [741, 101] width 11 height 11
radio input "true"
click at [834, 81] on input "0" at bounding box center [885, 82] width 107 height 25
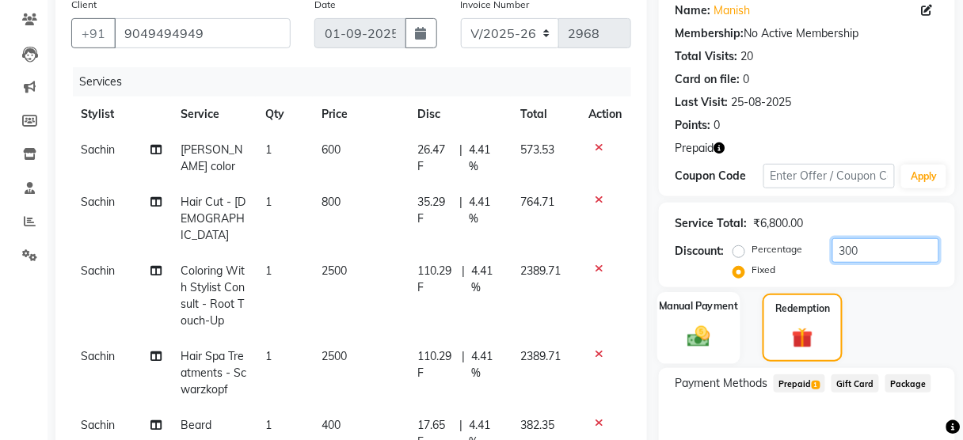
scroll to position [116, 0]
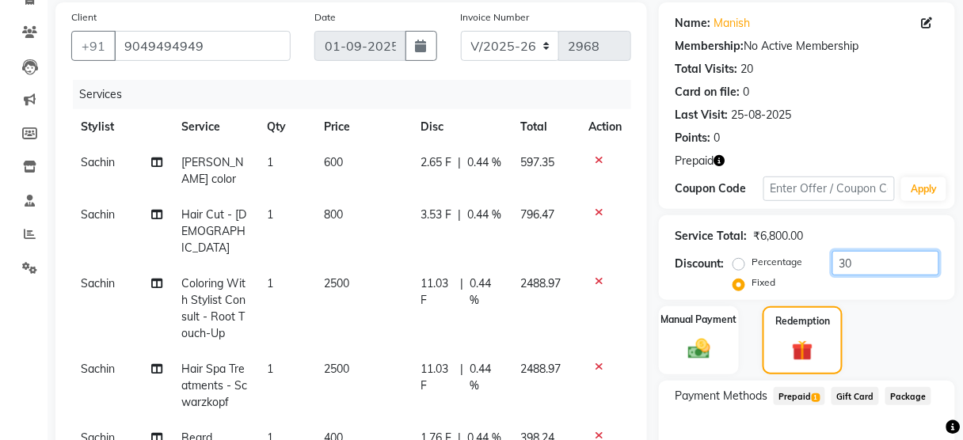
type input "0"
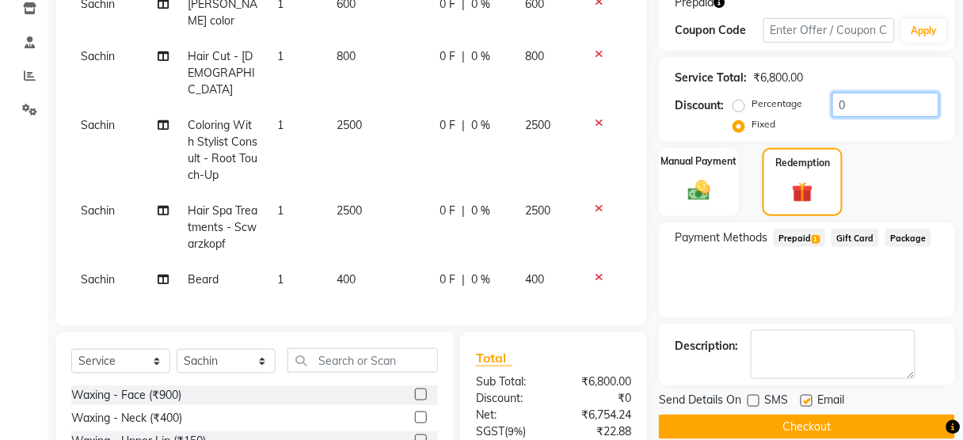
scroll to position [448, 0]
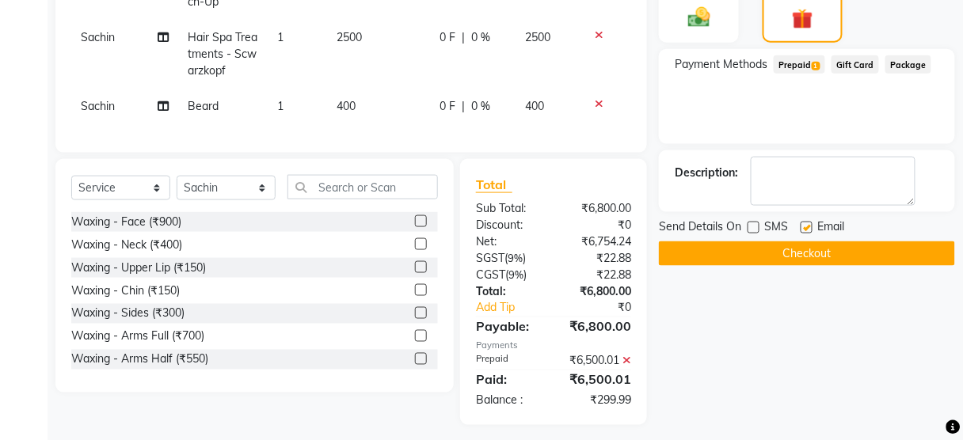
click at [754, 247] on button "Checkout" at bounding box center [807, 253] width 296 height 25
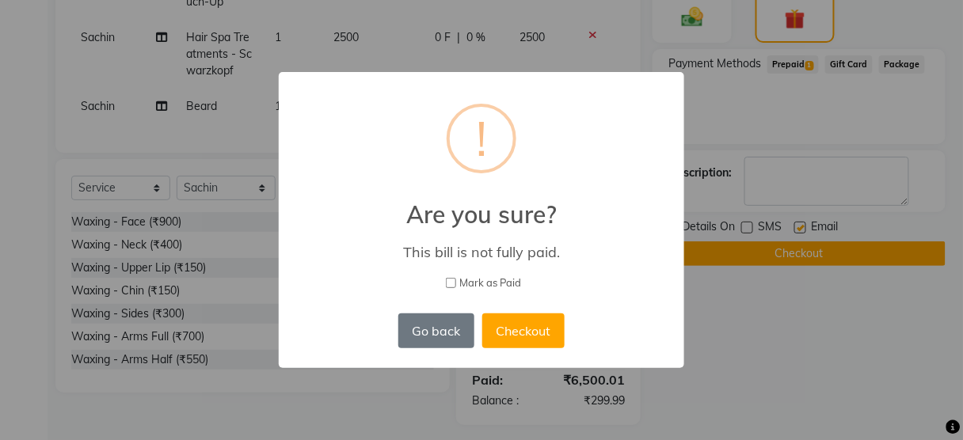
scroll to position [431, 0]
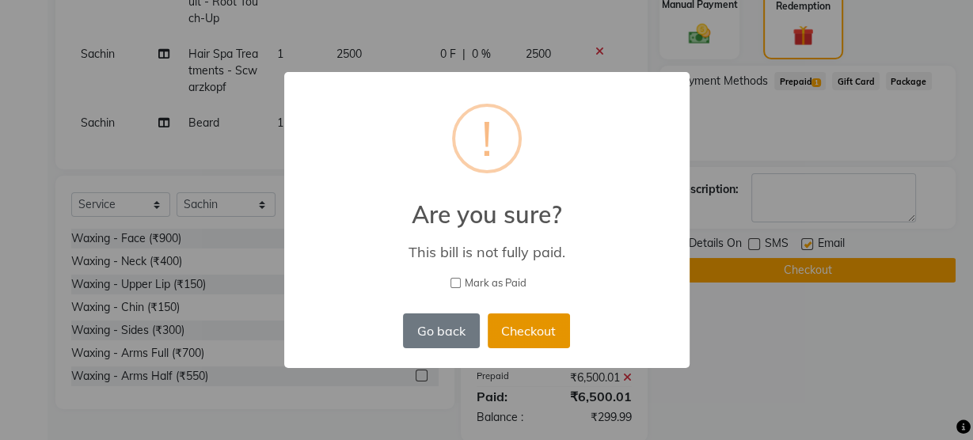
click at [525, 329] on button "Checkout" at bounding box center [529, 331] width 82 height 35
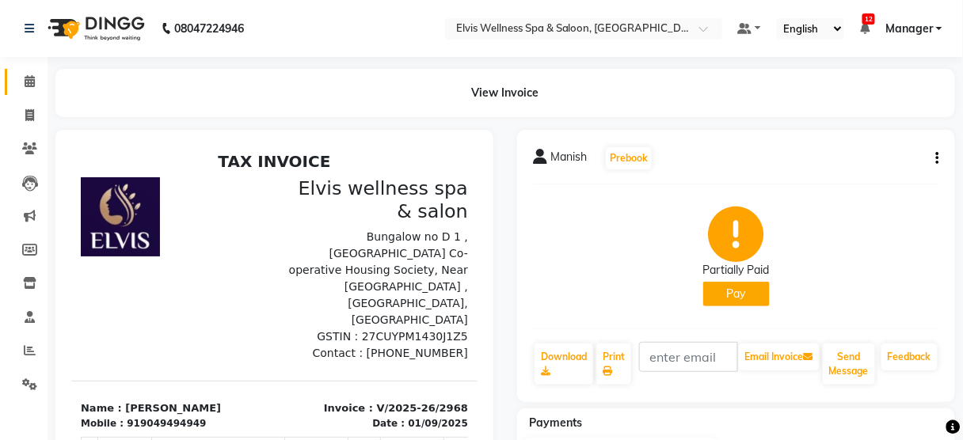
click at [21, 71] on link "Calendar" at bounding box center [24, 82] width 38 height 26
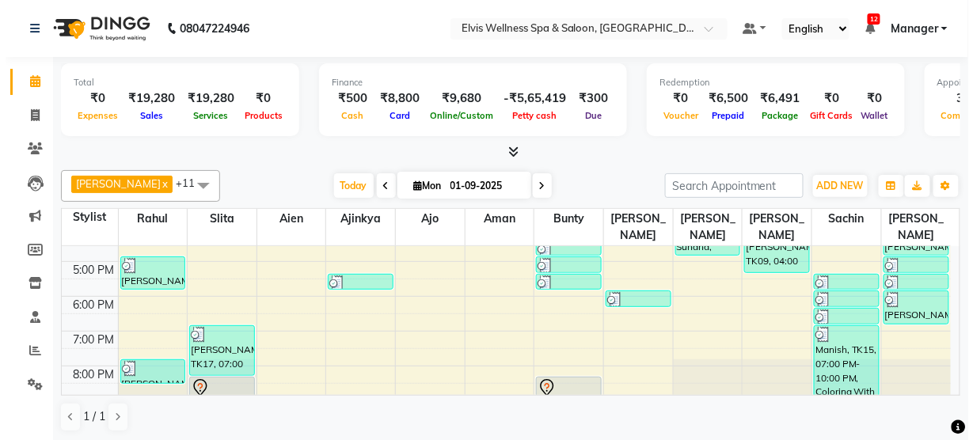
scroll to position [313, 0]
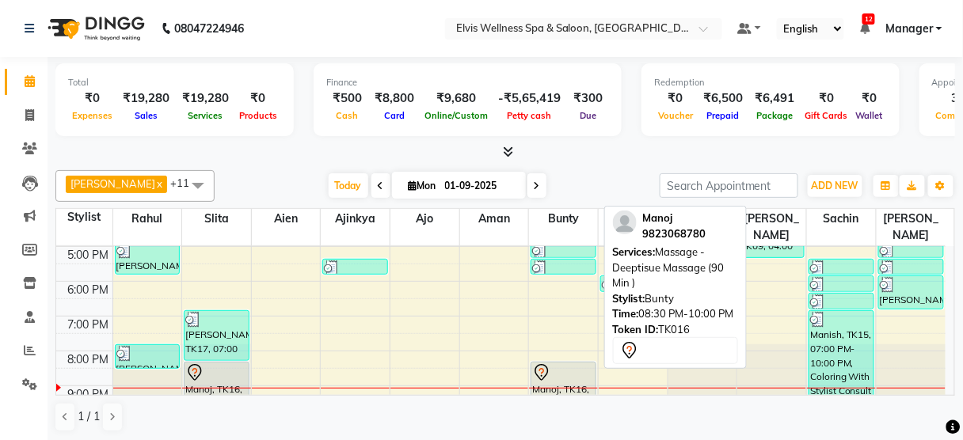
click at [572, 363] on div at bounding box center [563, 372] width 63 height 19
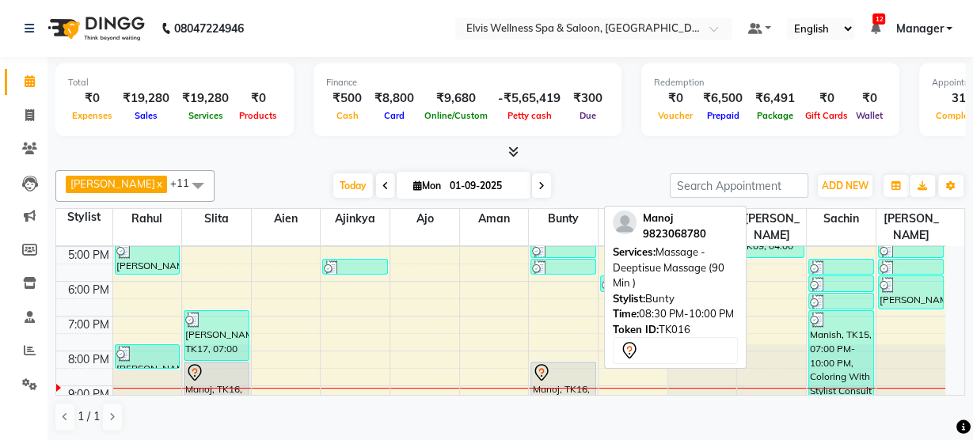
select select "7"
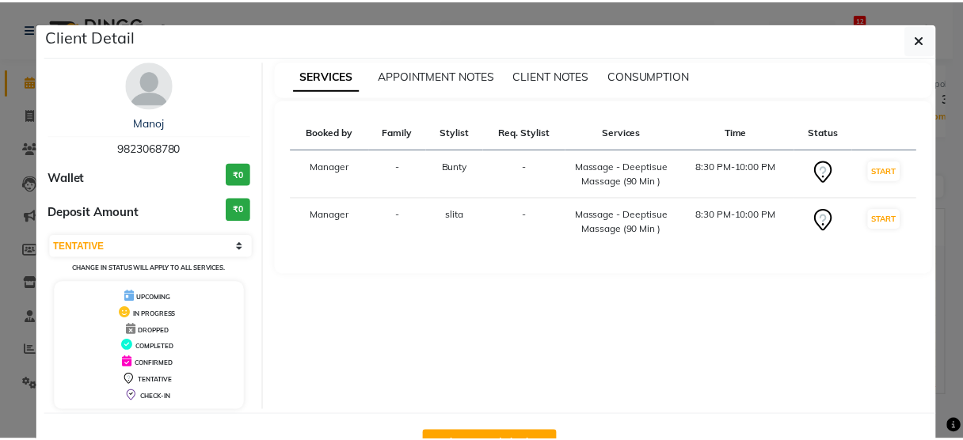
scroll to position [51, 0]
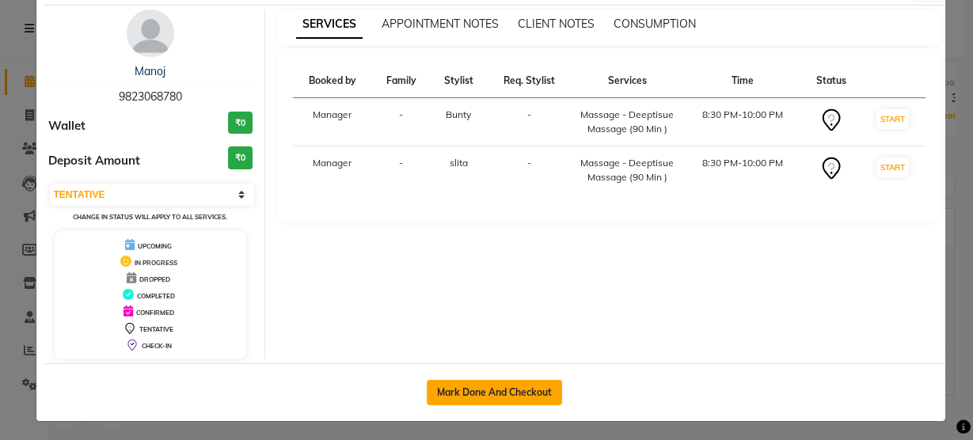
click at [484, 383] on button "Mark Done And Checkout" at bounding box center [494, 392] width 135 height 25
select select "5733"
select select "service"
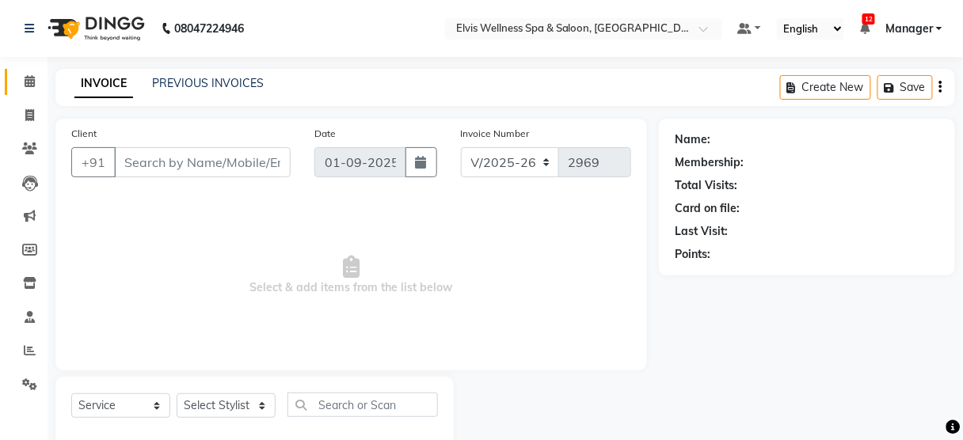
type input "9823068780"
select select "59835"
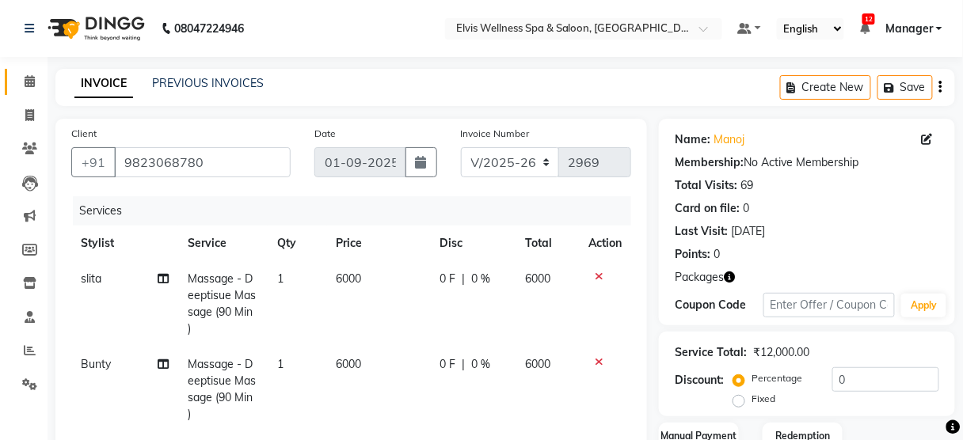
scroll to position [346, 0]
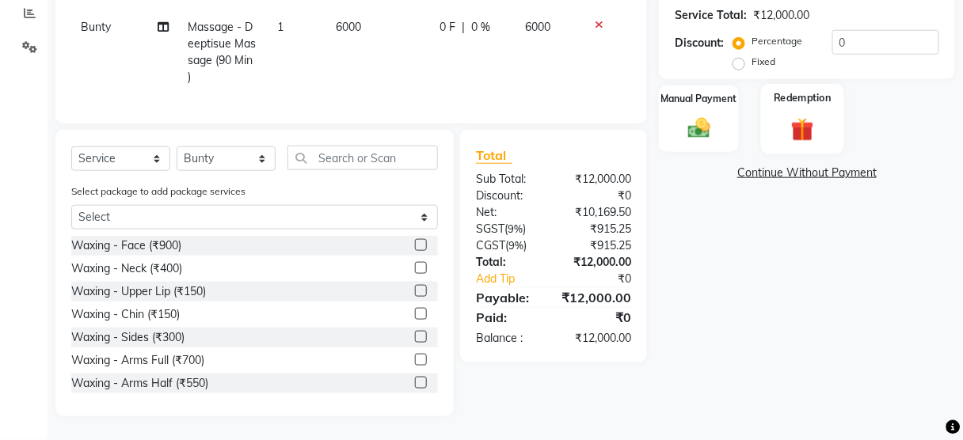
click at [777, 95] on label "Redemption" at bounding box center [802, 97] width 57 height 15
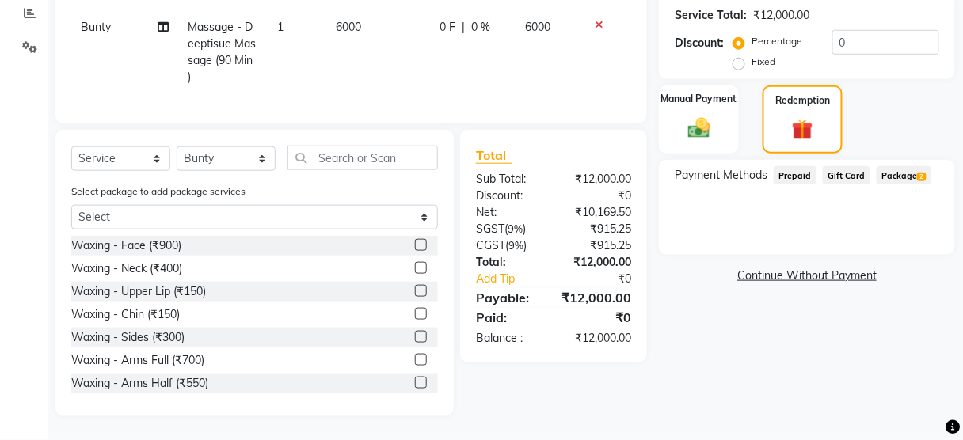
click at [900, 166] on span "Package 2" at bounding box center [903, 175] width 55 height 18
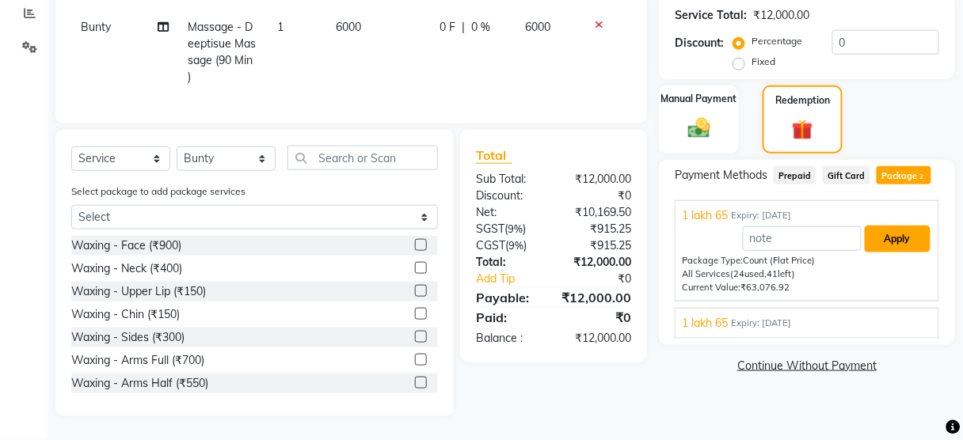
click at [880, 229] on button "Apply" at bounding box center [898, 239] width 66 height 27
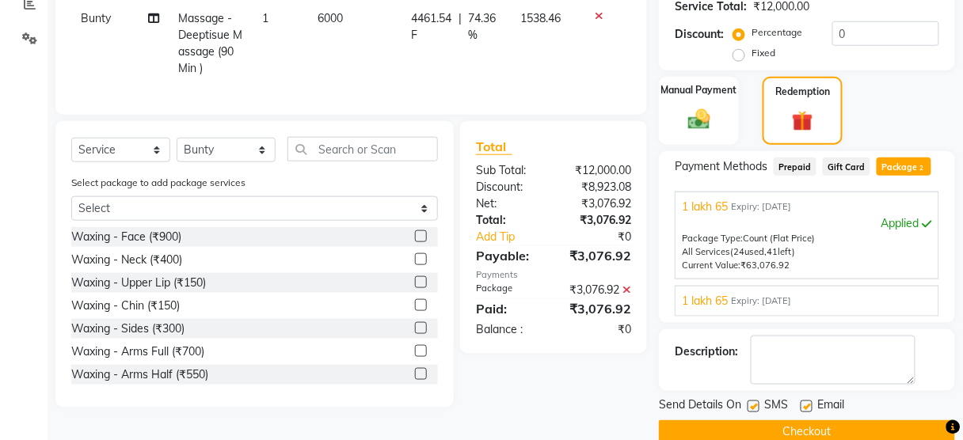
scroll to position [371, 0]
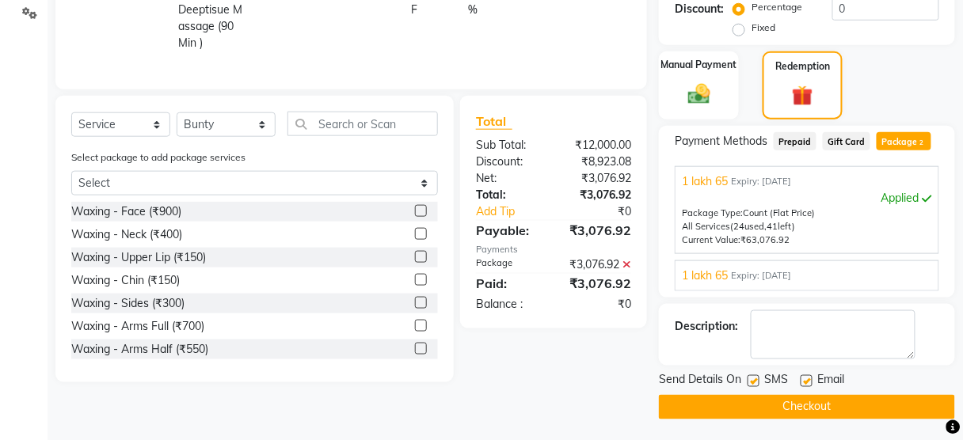
click at [750, 375] on label at bounding box center [753, 381] width 12 height 12
click at [750, 377] on input "checkbox" at bounding box center [752, 382] width 10 height 10
checkbox input "false"
click at [759, 404] on button "Checkout" at bounding box center [807, 407] width 296 height 25
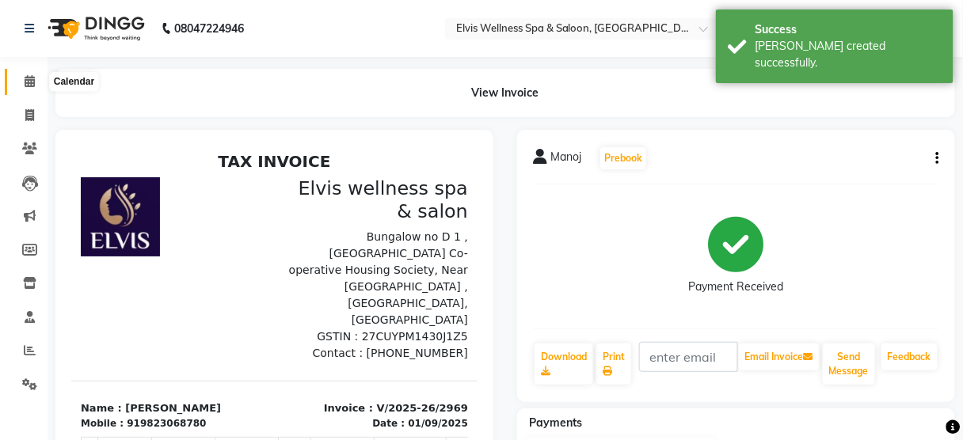
click at [32, 79] on icon at bounding box center [30, 81] width 10 height 12
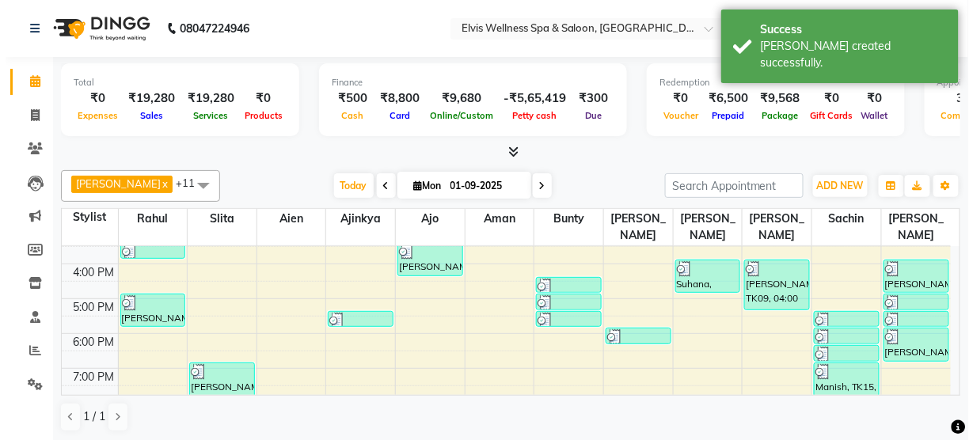
scroll to position [313, 0]
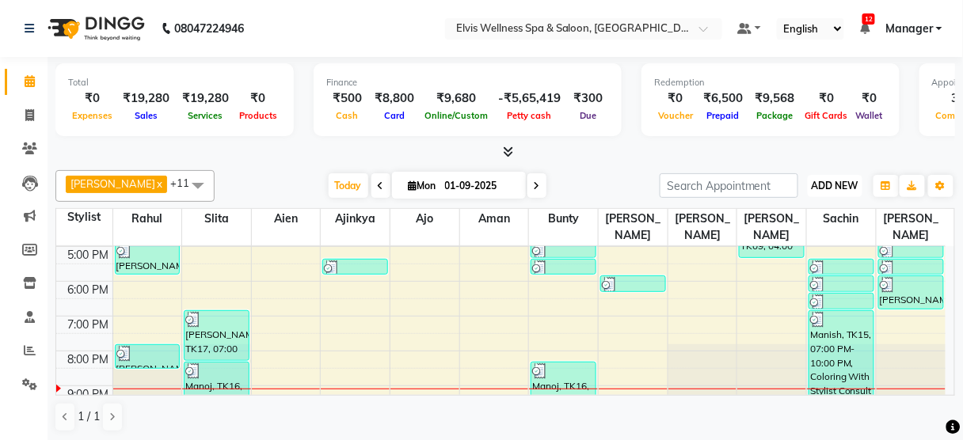
click at [835, 191] on button "ADD NEW Toggle Dropdown" at bounding box center [835, 186] width 55 height 22
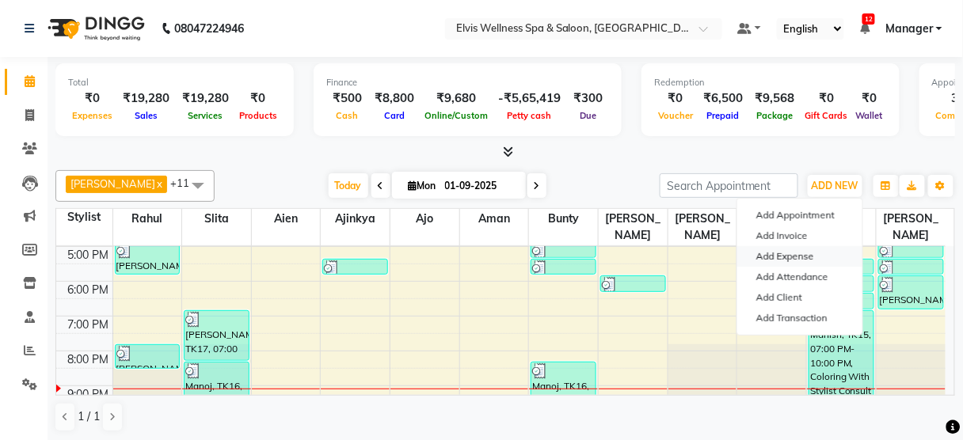
click at [785, 258] on link "Add Expense" at bounding box center [799, 256] width 125 height 21
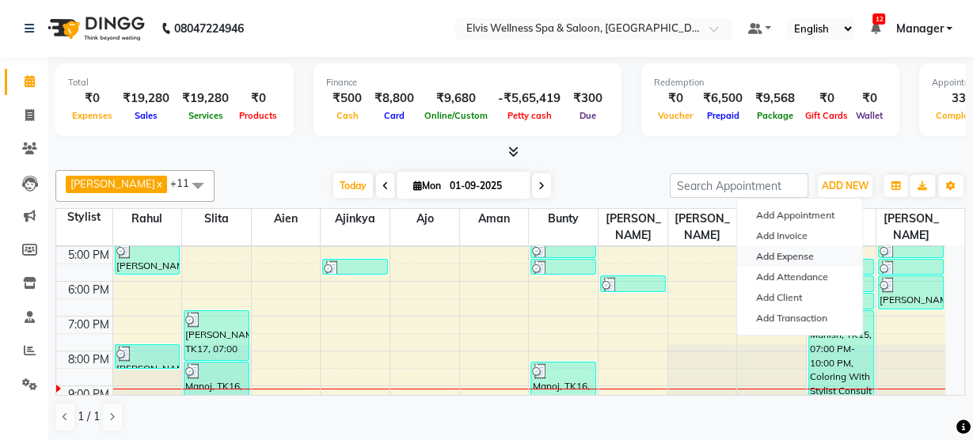
select select "1"
select select "4688"
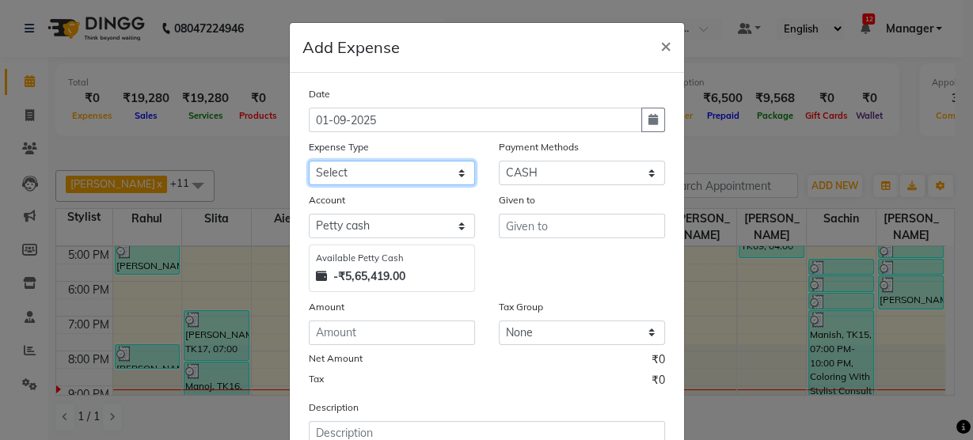
click at [379, 178] on select "Select Advance Salary Amandeep Carpainter Amma Bungalow Rent Cash Deposited to …" at bounding box center [392, 173] width 166 height 25
select select "13558"
click at [309, 161] on select "Select Advance Salary Amandeep Carpainter Amma Bungalow Rent Cash Deposited to …" at bounding box center [392, 173] width 166 height 25
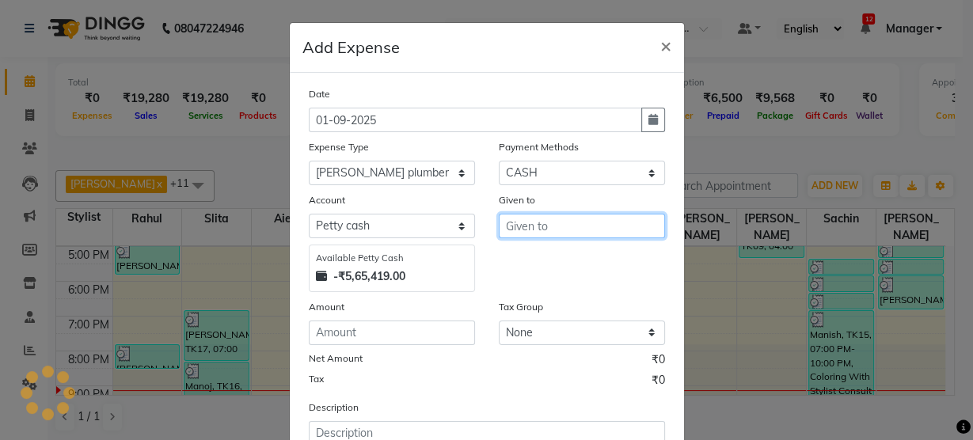
click at [542, 222] on input "text" at bounding box center [582, 226] width 166 height 25
type input "2"
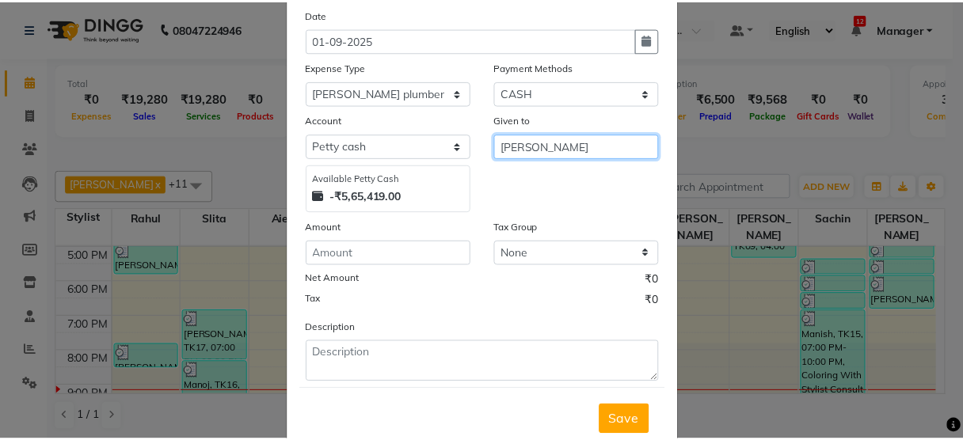
scroll to position [82, 0]
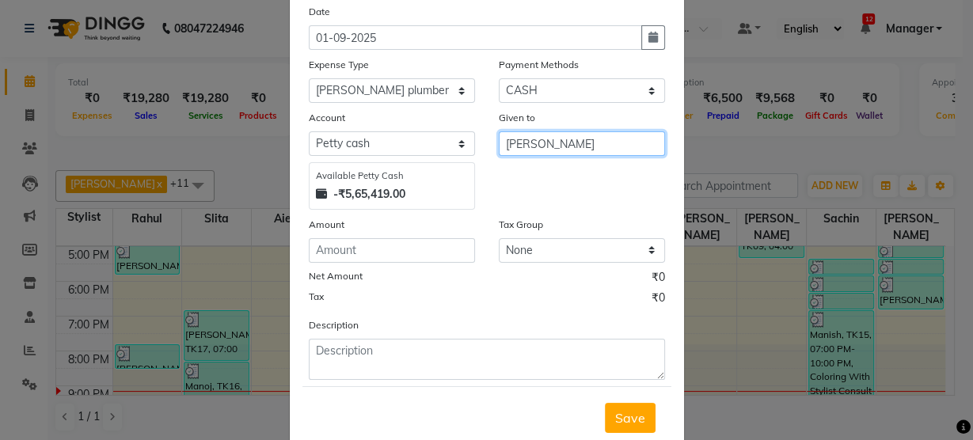
type input "Niraj"
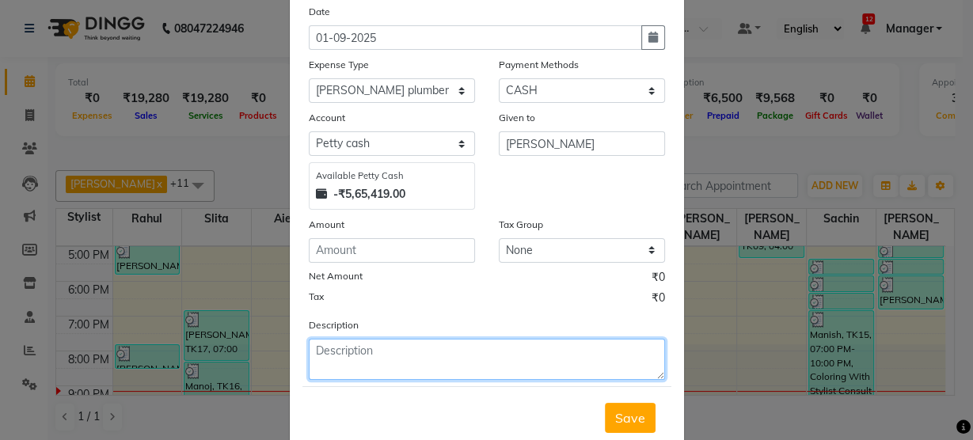
click at [359, 371] on textarea at bounding box center [487, 359] width 356 height 41
click at [338, 350] on textarea "Pipe fitting Bll" at bounding box center [487, 359] width 356 height 41
click at [375, 351] on textarea "Pipe Fitting Bll" at bounding box center [487, 359] width 356 height 41
click at [462, 347] on textarea "Pipe Fitting Ball" at bounding box center [487, 359] width 356 height 41
type textarea "Pipe Fitting Ball Valve"
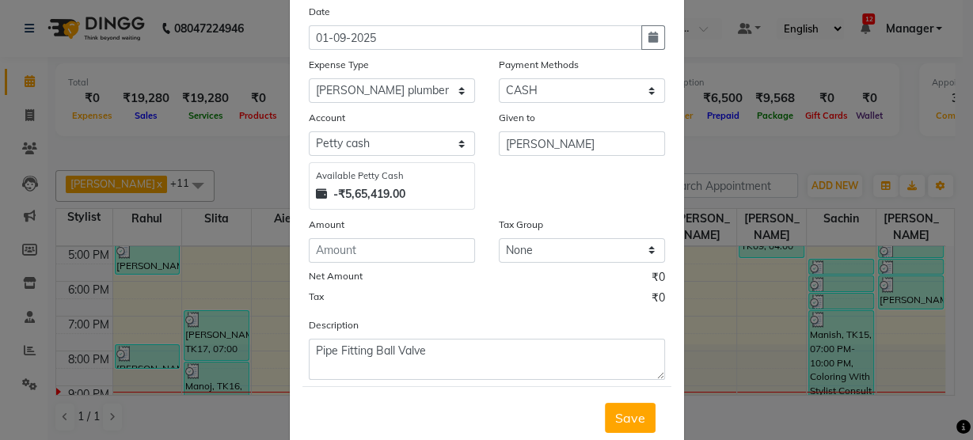
click at [345, 234] on div "Amount" at bounding box center [392, 227] width 166 height 22
click at [338, 242] on input "number" at bounding box center [392, 250] width 166 height 25
type input "250"
click at [618, 410] on span "Save" at bounding box center [630, 418] width 30 height 16
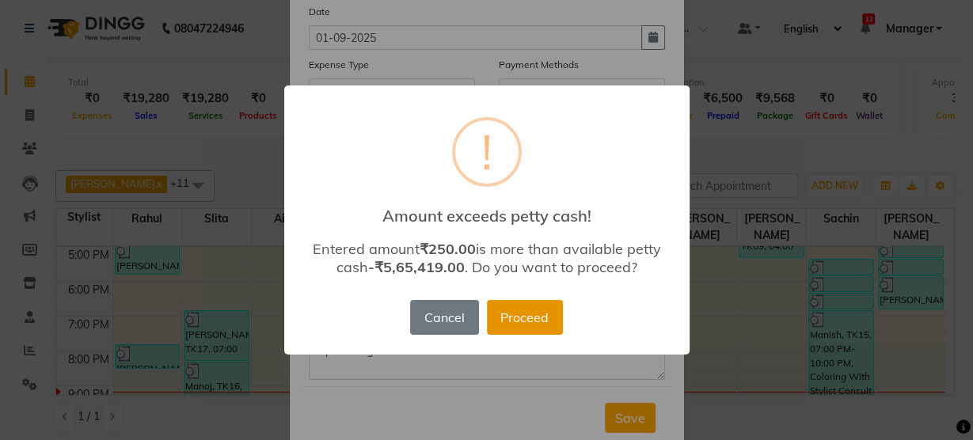
click at [524, 306] on button "Proceed" at bounding box center [525, 317] width 76 height 35
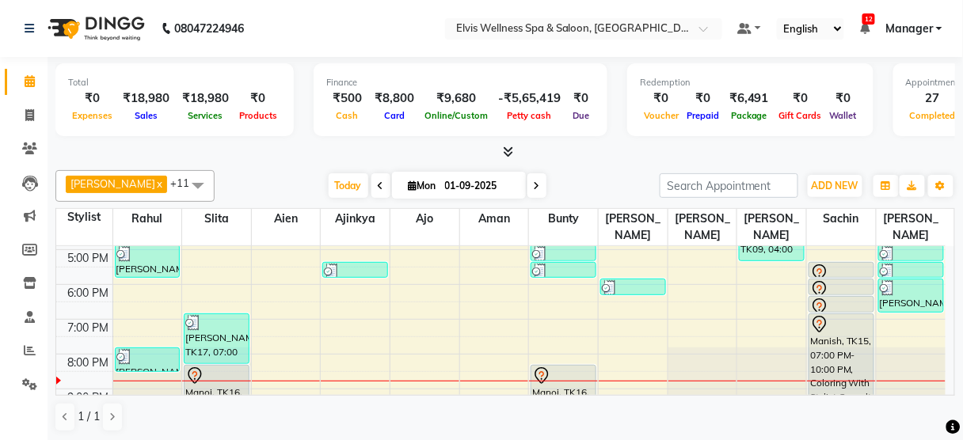
scroll to position [313, 0]
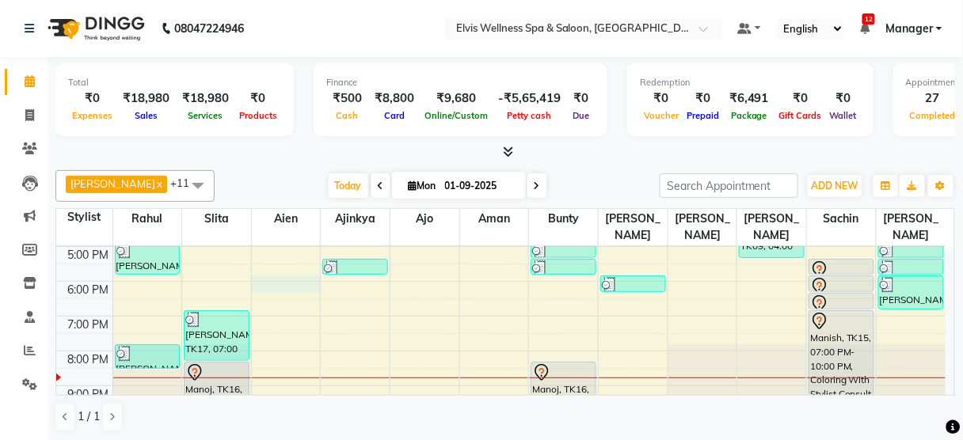
click at [301, 268] on div "8:00 AM 9:00 AM 10:00 AM 11:00 AM 12:00 PM 1:00 PM 2:00 PM 3:00 PM 4:00 PM 5:00…" at bounding box center [500, 176] width 889 height 487
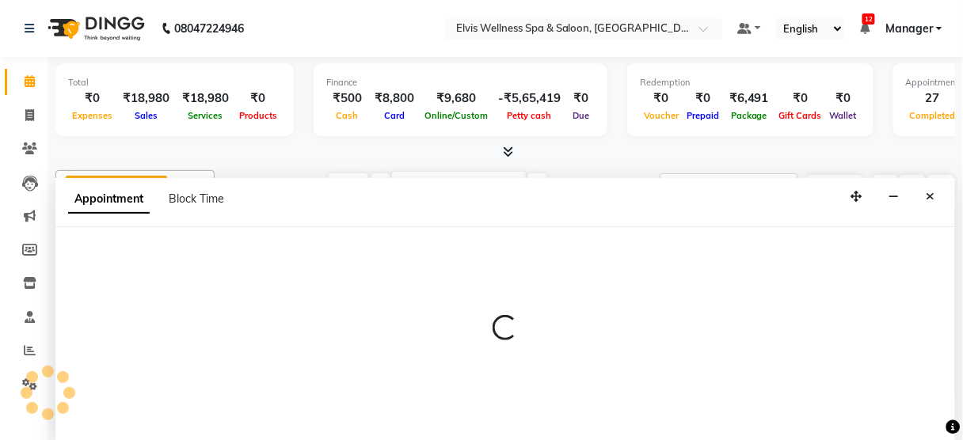
scroll to position [0, 0]
select select "45634"
select select "1080"
select select "tentative"
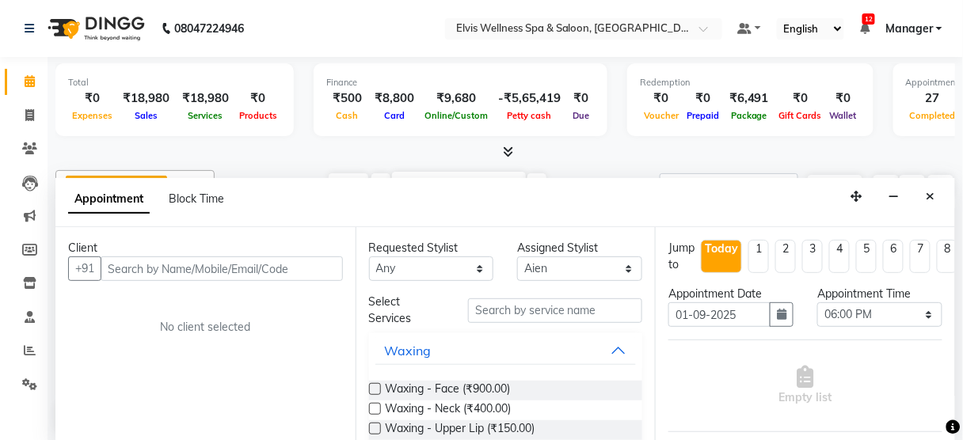
click at [120, 268] on input "text" at bounding box center [222, 269] width 242 height 25
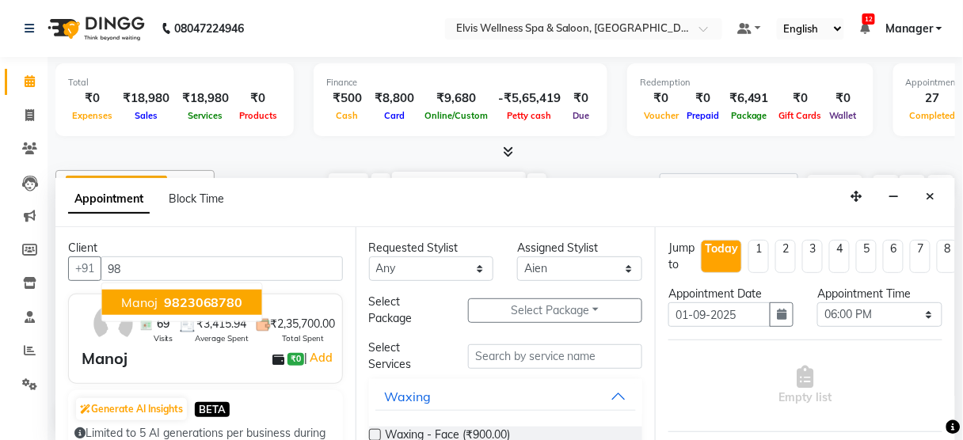
type input "9"
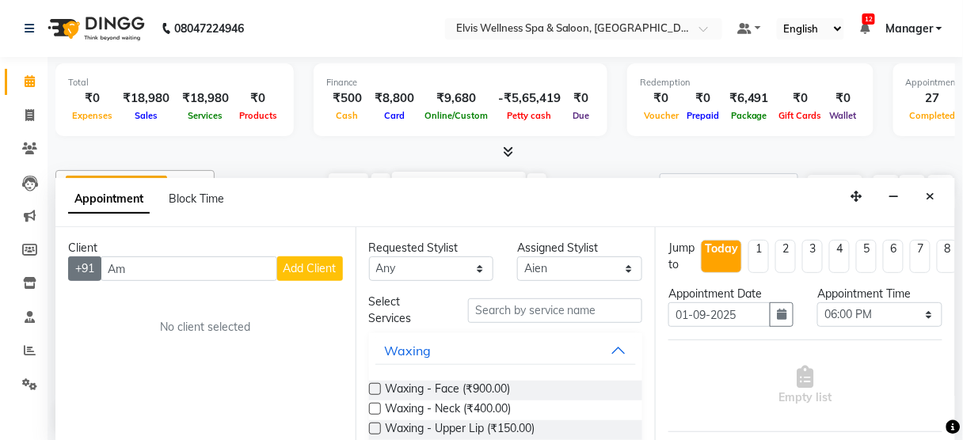
type input "A"
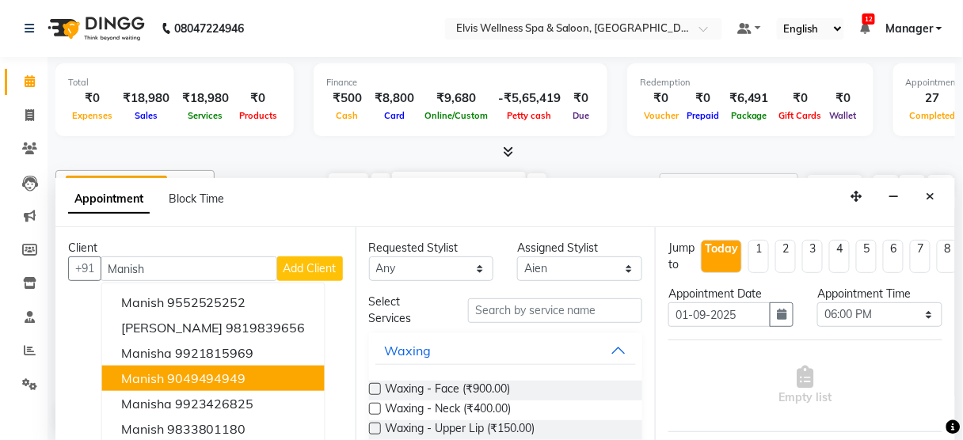
click at [140, 371] on span "Manish" at bounding box center [142, 379] width 43 height 16
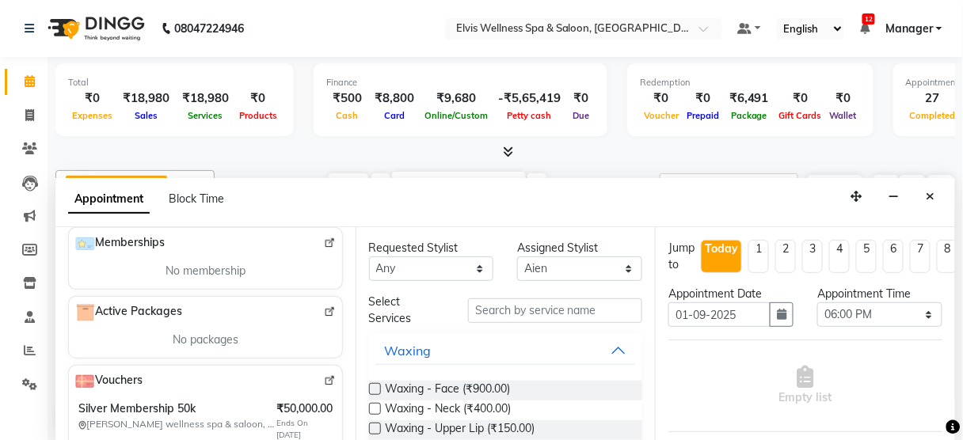
scroll to position [648, 0]
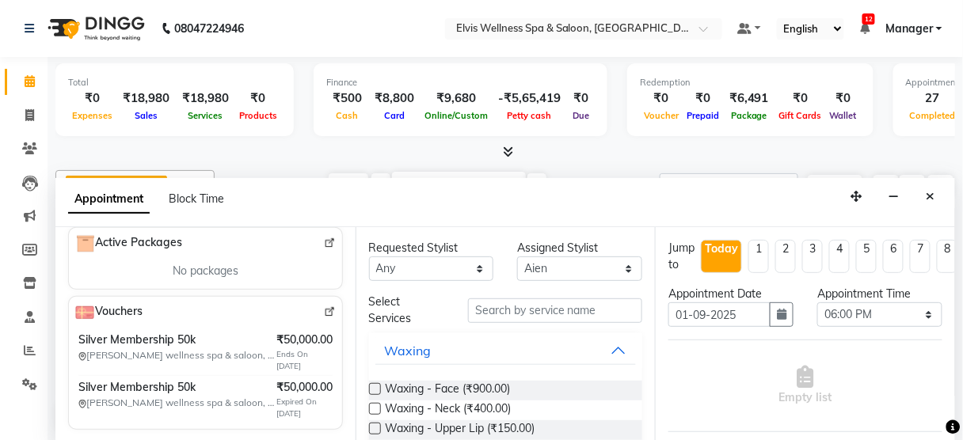
type input "9049494949"
click at [324, 312] on img at bounding box center [330, 312] width 12 height 12
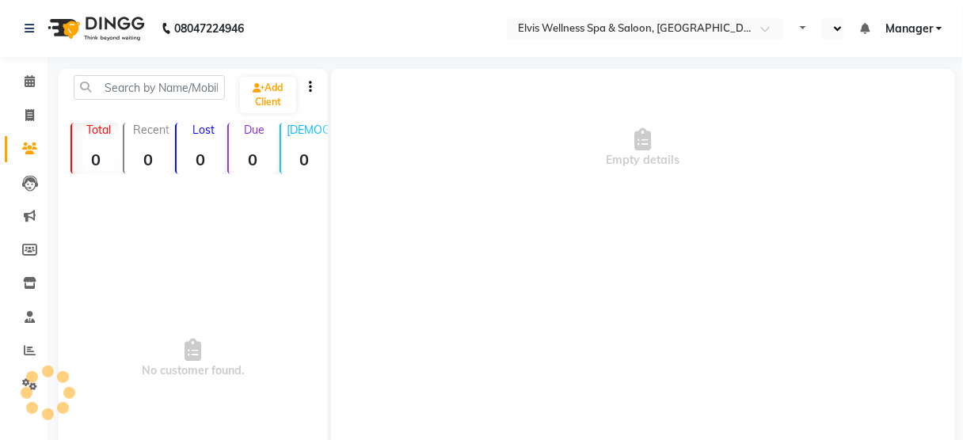
select select "en"
